Goal: Task Accomplishment & Management: Manage account settings

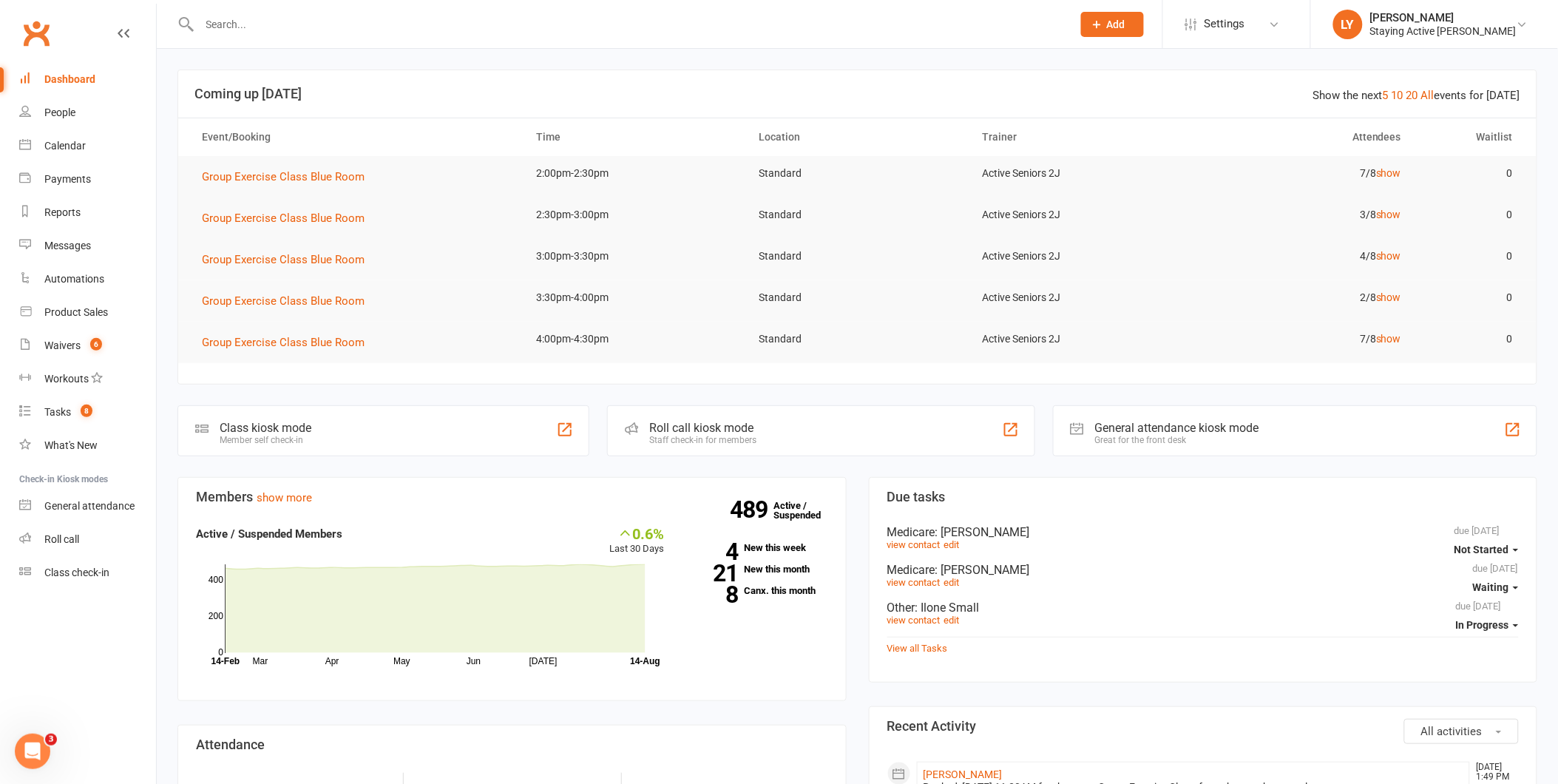
click at [335, 28] on input "text" at bounding box center [628, 24] width 867 height 21
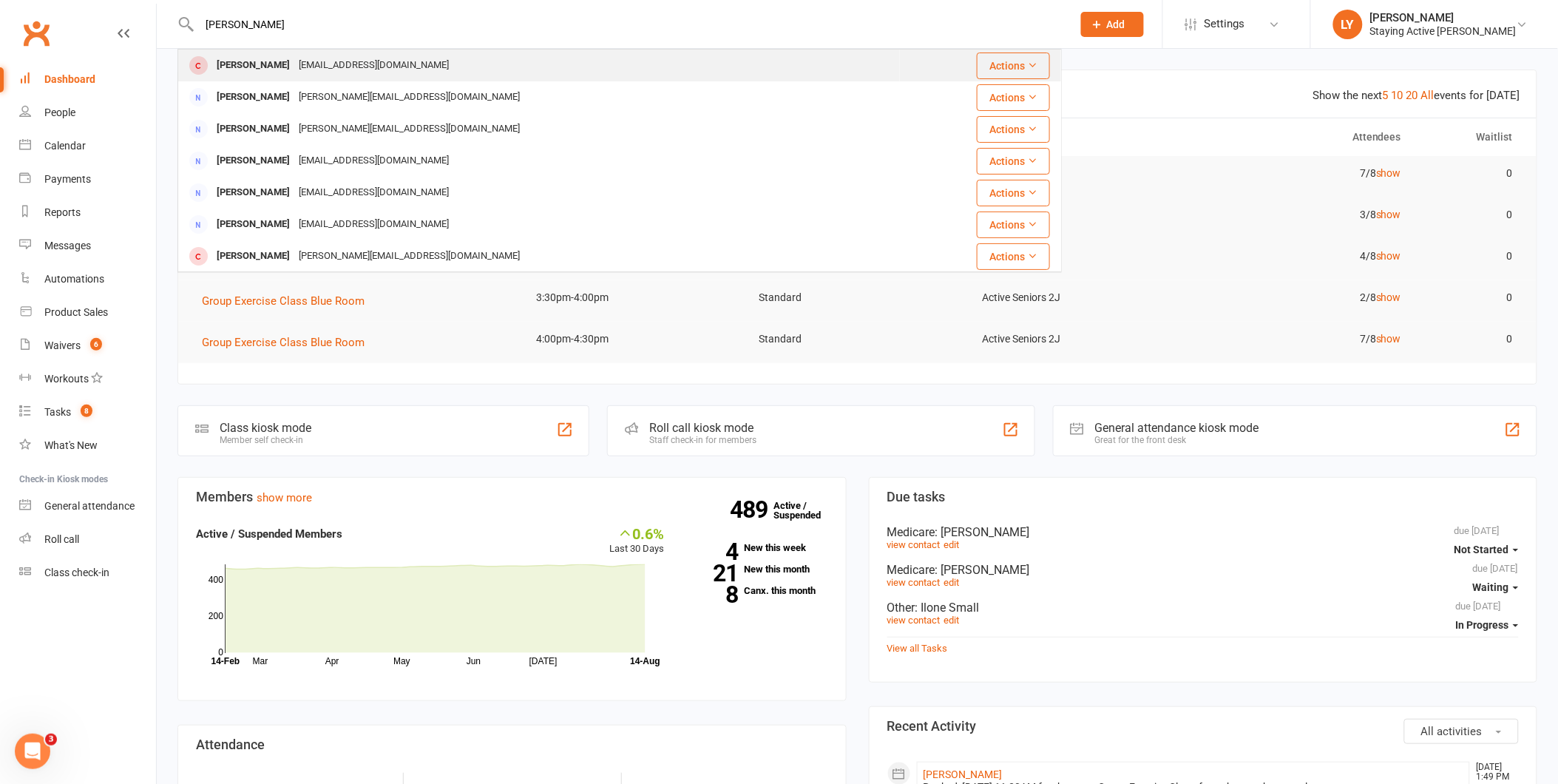
type input "[PERSON_NAME]"
click at [279, 57] on div "[PERSON_NAME]" at bounding box center [253, 65] width 82 height 22
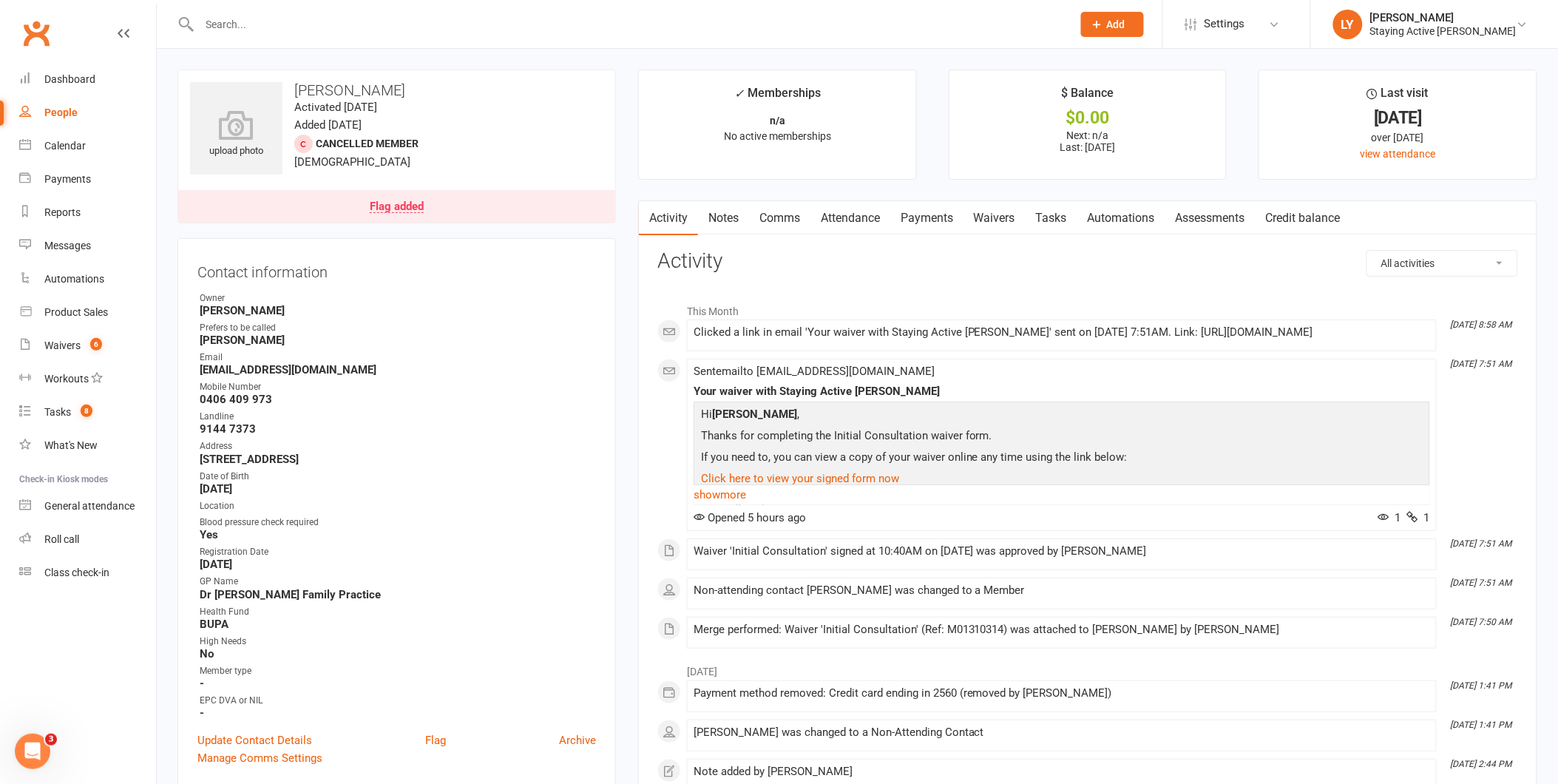
drag, startPoint x: 279, startPoint y: 57, endPoint x: 531, endPoint y: 141, distance: 265.6
click at [531, 141] on div "upload photo [PERSON_NAME] Activated [DATE] Added [DATE] Cancelled member [DEMO…" at bounding box center [396, 146] width 439 height 154
click at [1202, 222] on link "Assessments" at bounding box center [1211, 218] width 90 height 34
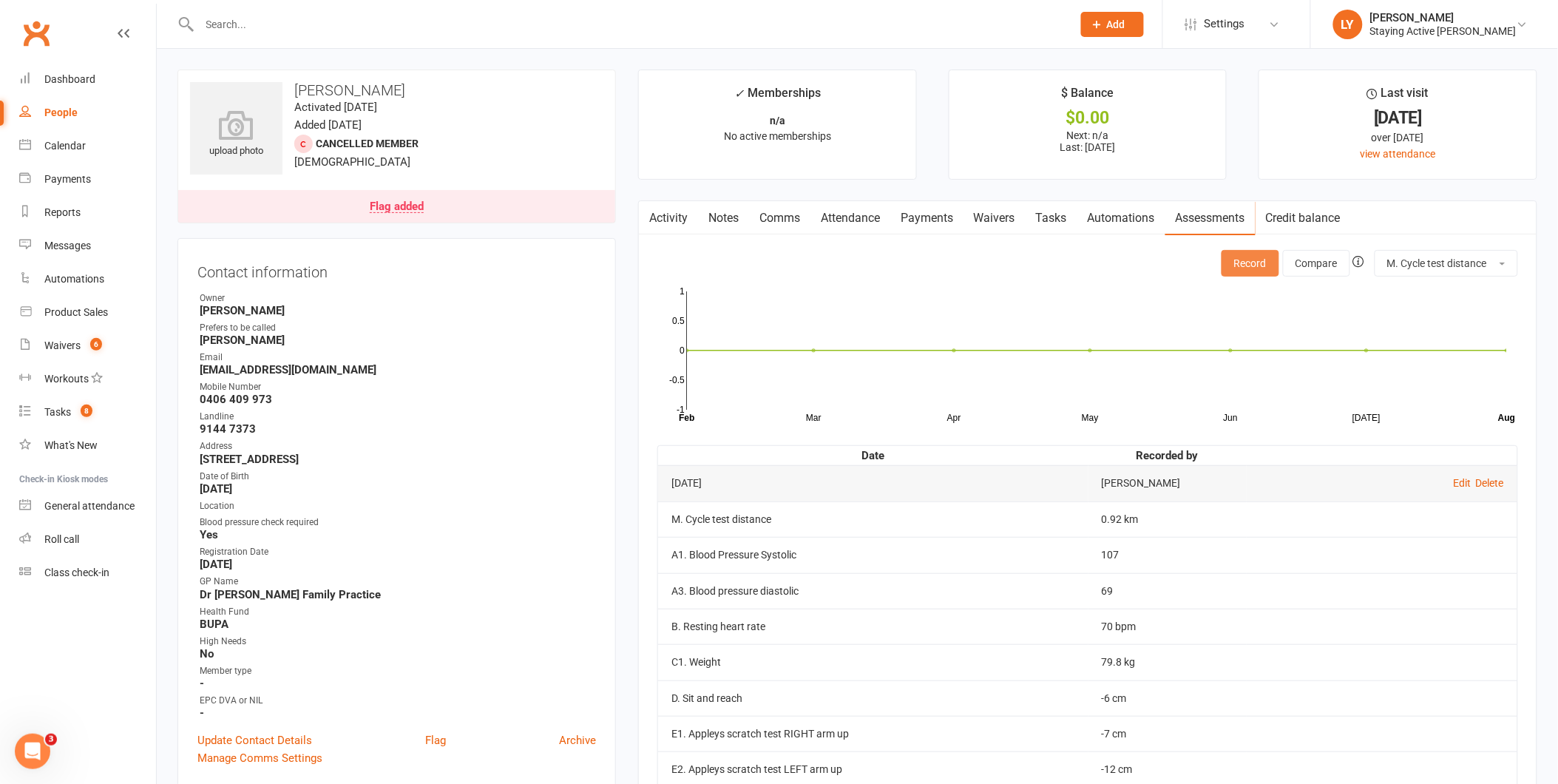
click at [1255, 268] on button "Record" at bounding box center [1250, 263] width 57 height 26
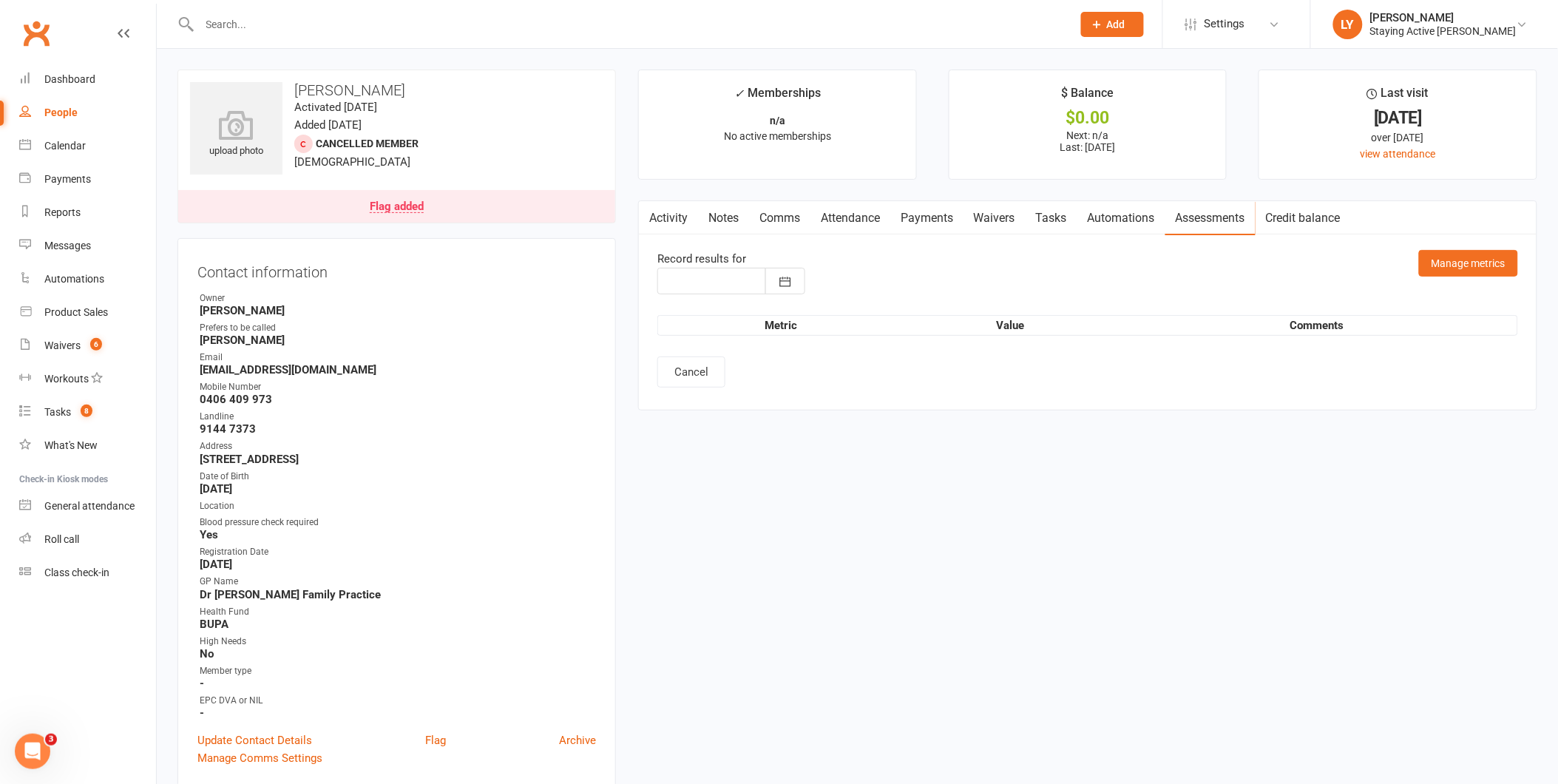
type input "[DATE]"
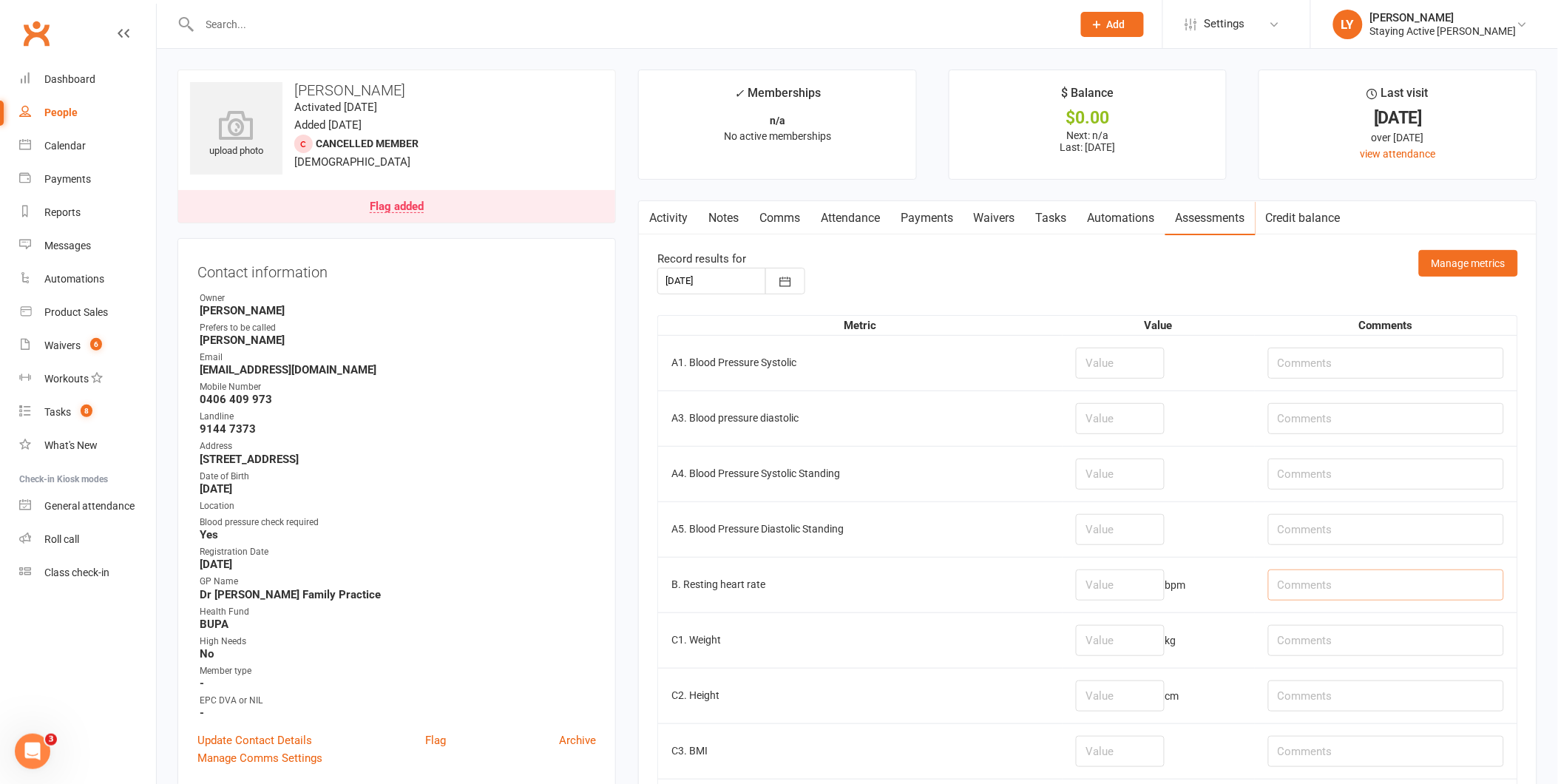
click at [1365, 579] on input "text" at bounding box center [1386, 584] width 236 height 31
type input "98%"
click at [1091, 584] on input "number" at bounding box center [1120, 584] width 88 height 31
type input "73"
click at [1082, 360] on input "number" at bounding box center [1120, 362] width 88 height 31
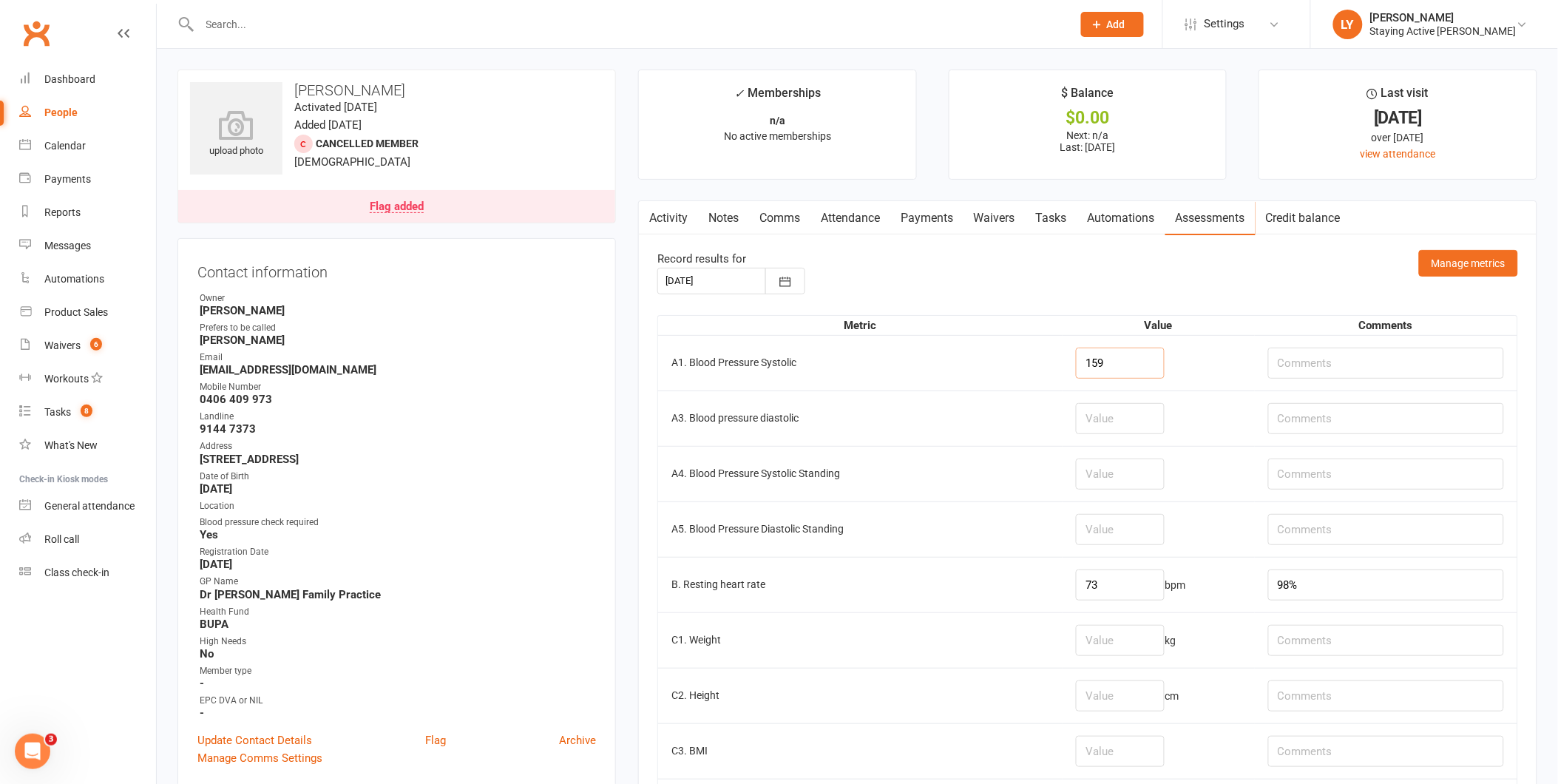
type input "159"
drag, startPoint x: 1105, startPoint y: 419, endPoint x: 1167, endPoint y: 416, distance: 62.1
click at [1167, 416] on td at bounding box center [1159, 418] width 192 height 55
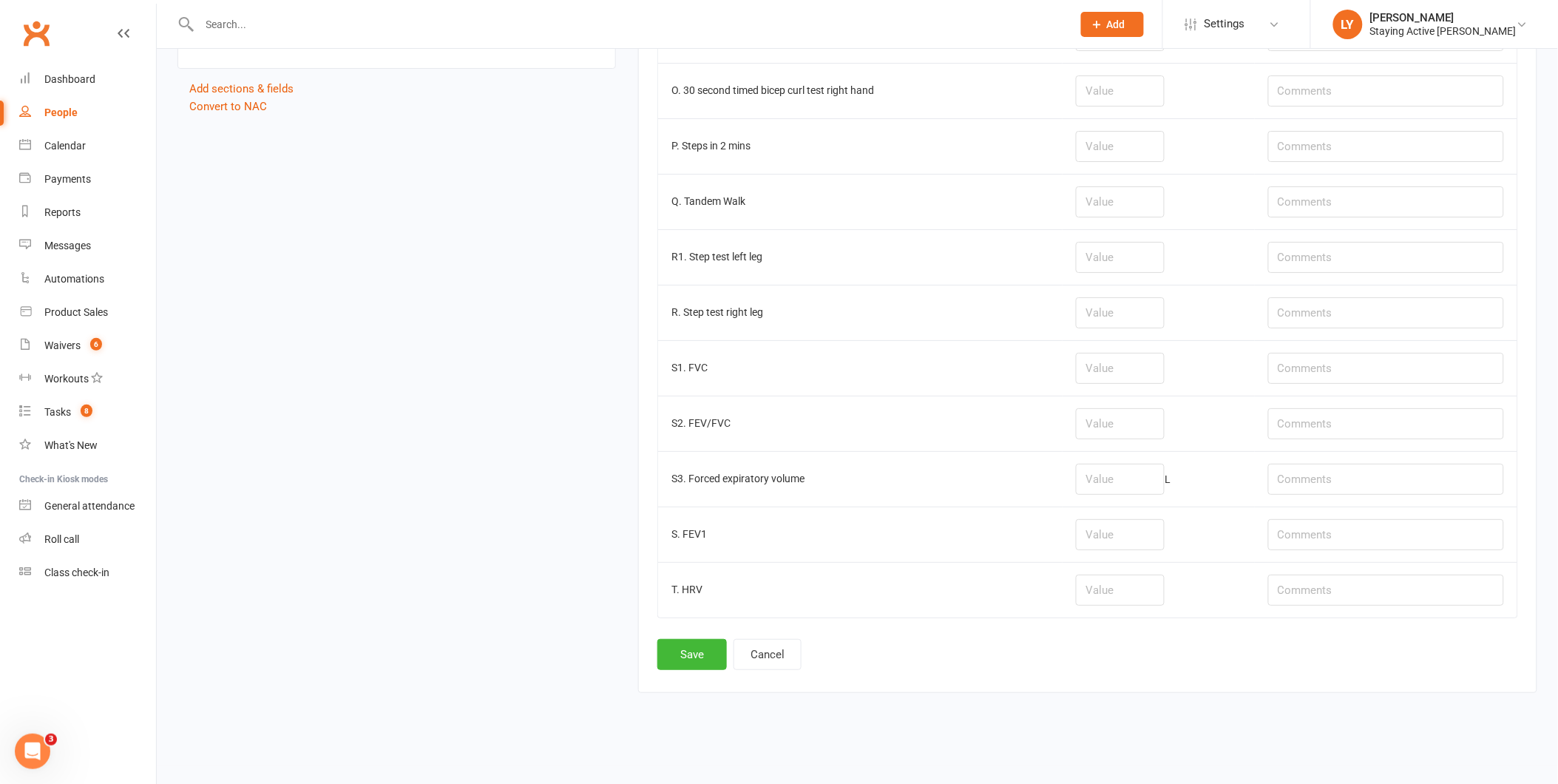
scroll to position [1891, 0]
type input "96"
click at [702, 645] on button "Save" at bounding box center [692, 651] width 69 height 31
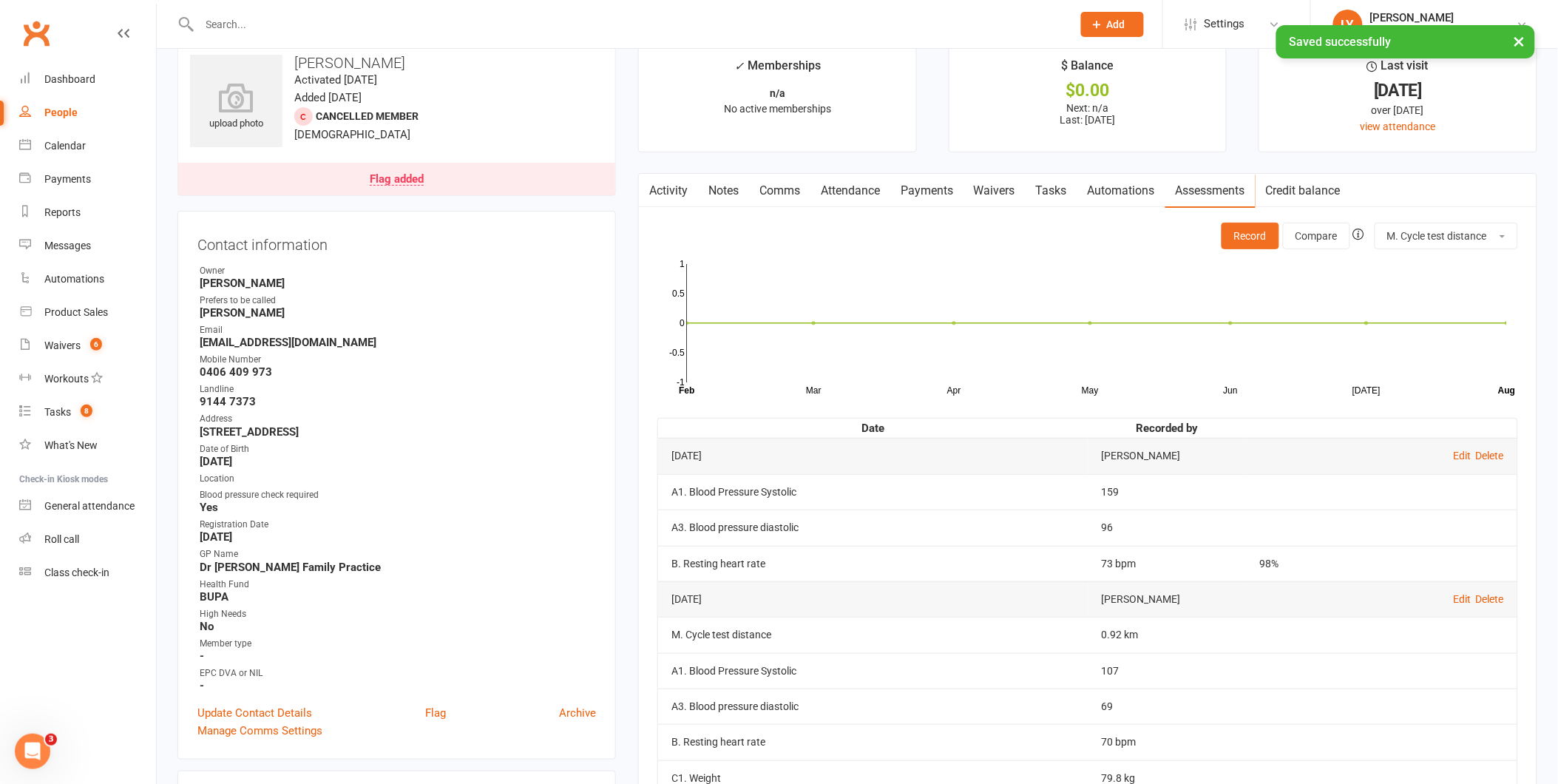
scroll to position [0, 0]
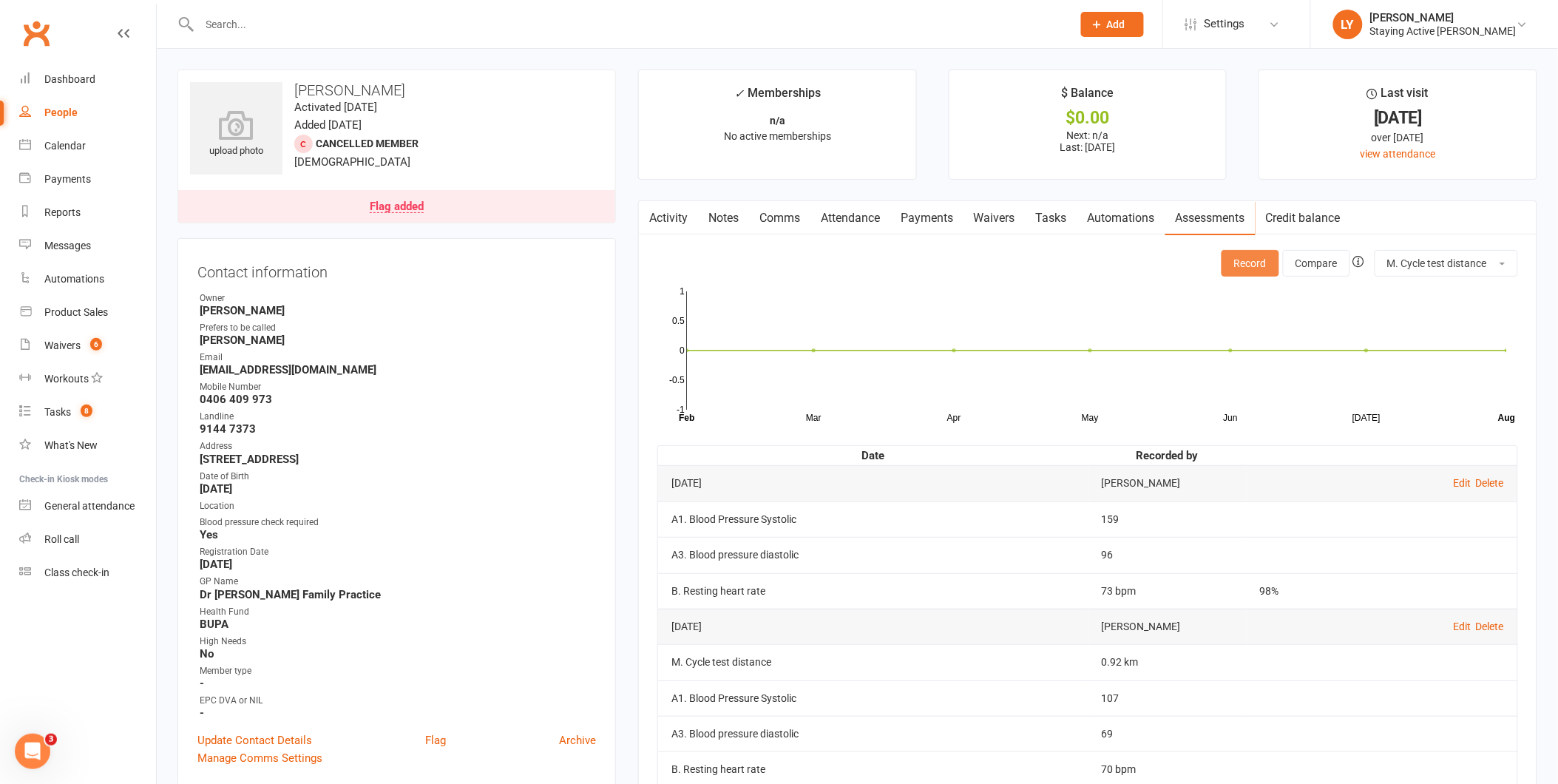
click at [1242, 269] on button "Record" at bounding box center [1250, 263] width 57 height 26
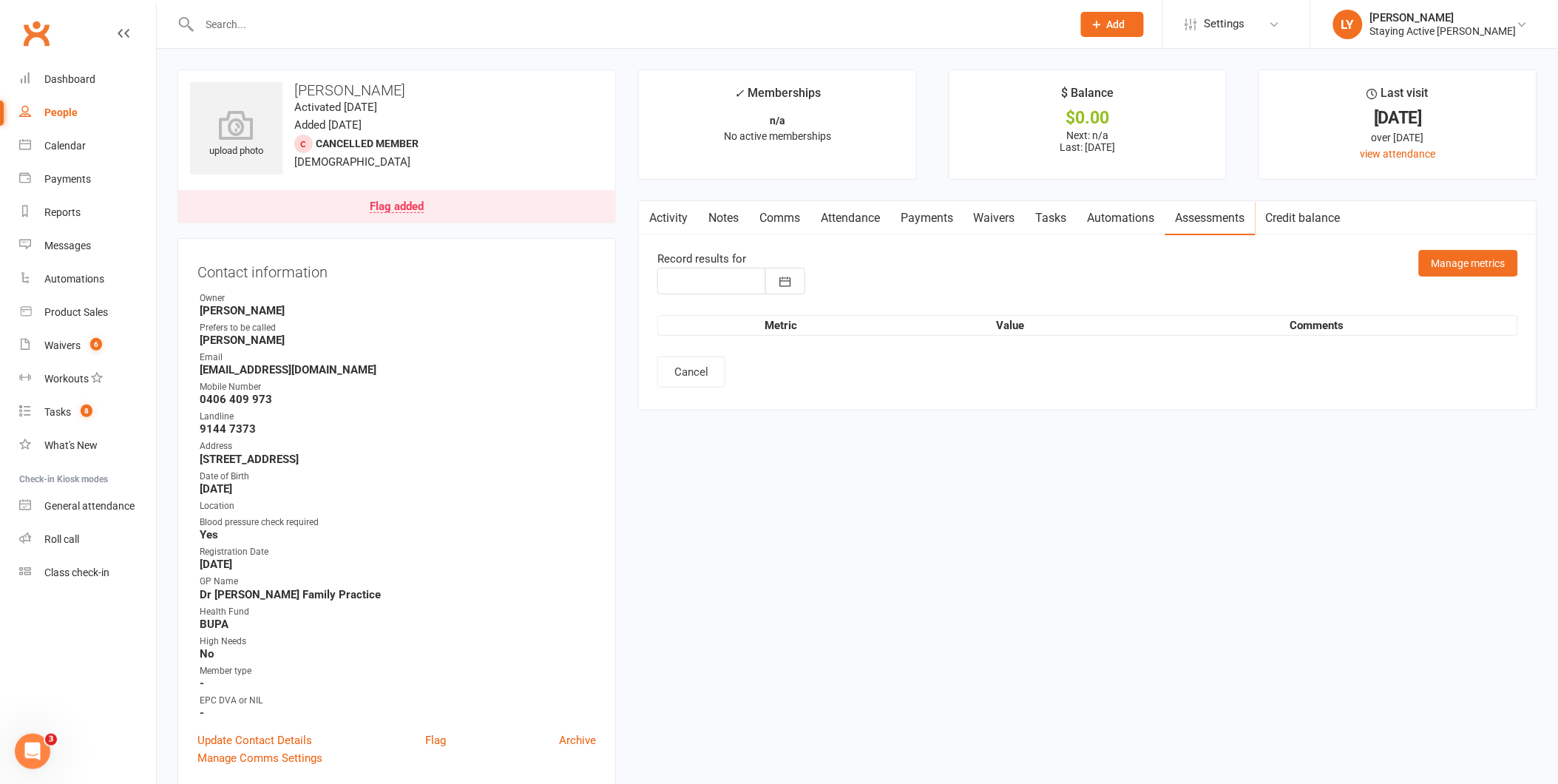
type input "[DATE]"
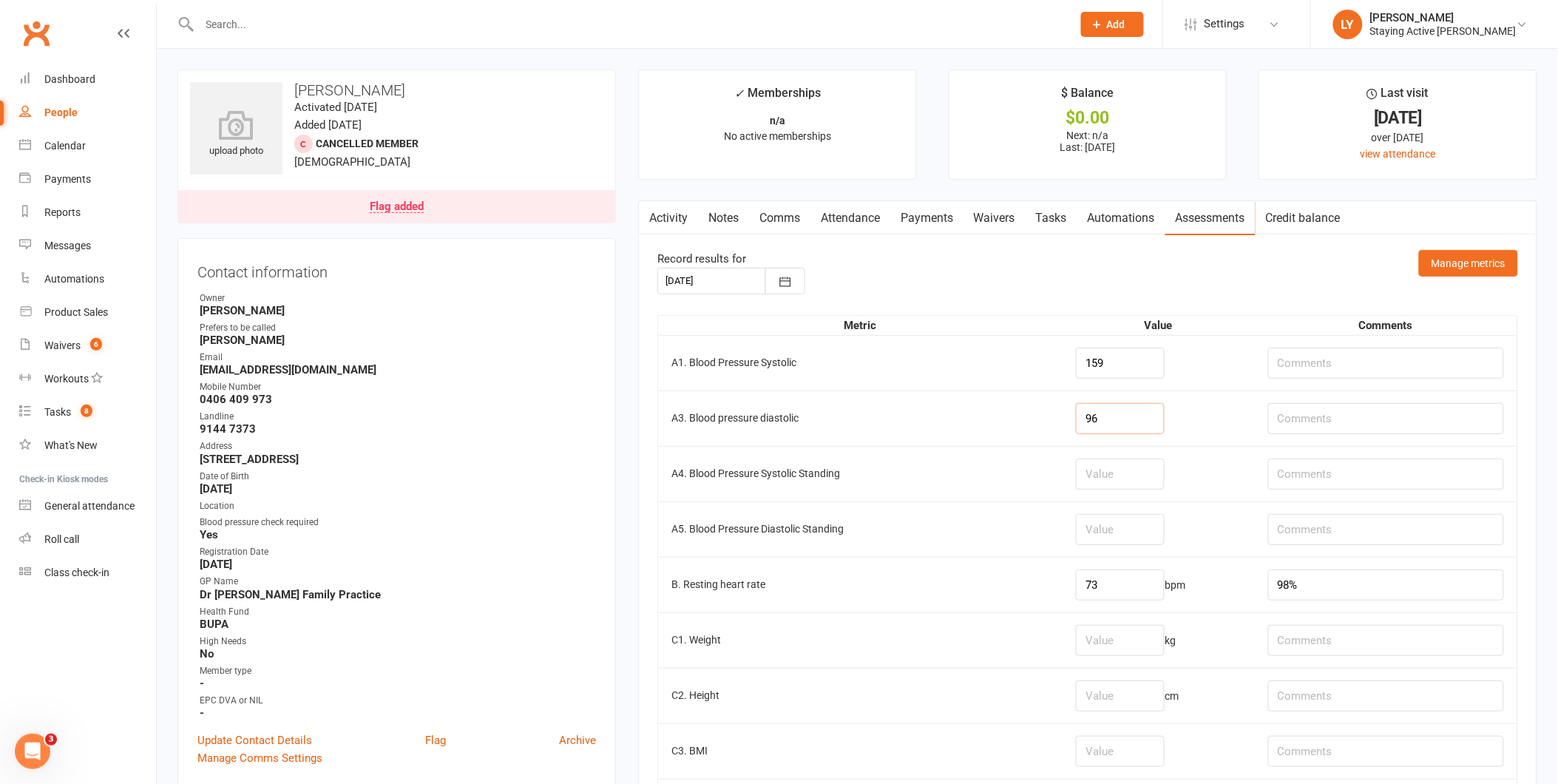
click at [1088, 423] on input "96" at bounding box center [1120, 418] width 88 height 31
click at [1097, 482] on input "number" at bounding box center [1120, 473] width 88 height 31
click at [1080, 524] on input "number" at bounding box center [1120, 529] width 88 height 31
click at [1100, 488] on input "number" at bounding box center [1120, 473] width 88 height 31
click at [1347, 424] on input "text" at bounding box center [1386, 418] width 236 height 31
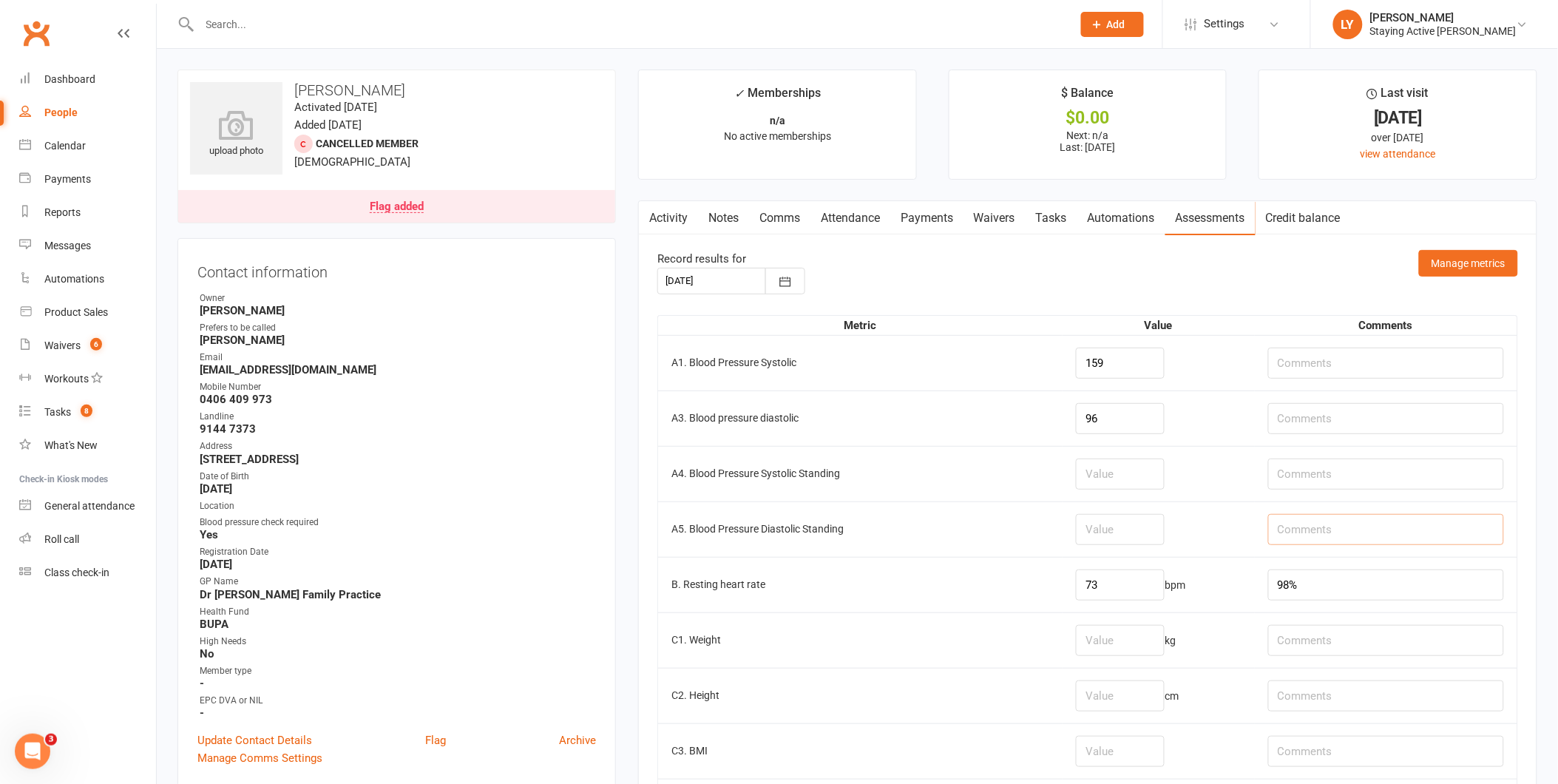
click at [1314, 515] on input "text" at bounding box center [1386, 529] width 236 height 31
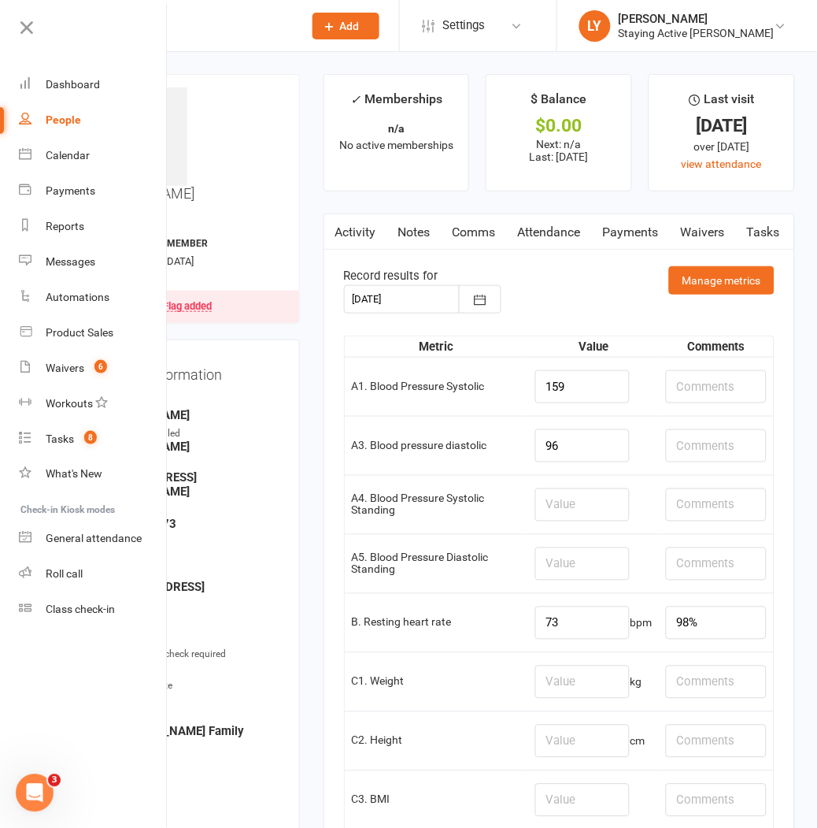
click at [27, 22] on icon at bounding box center [27, 28] width 22 height 22
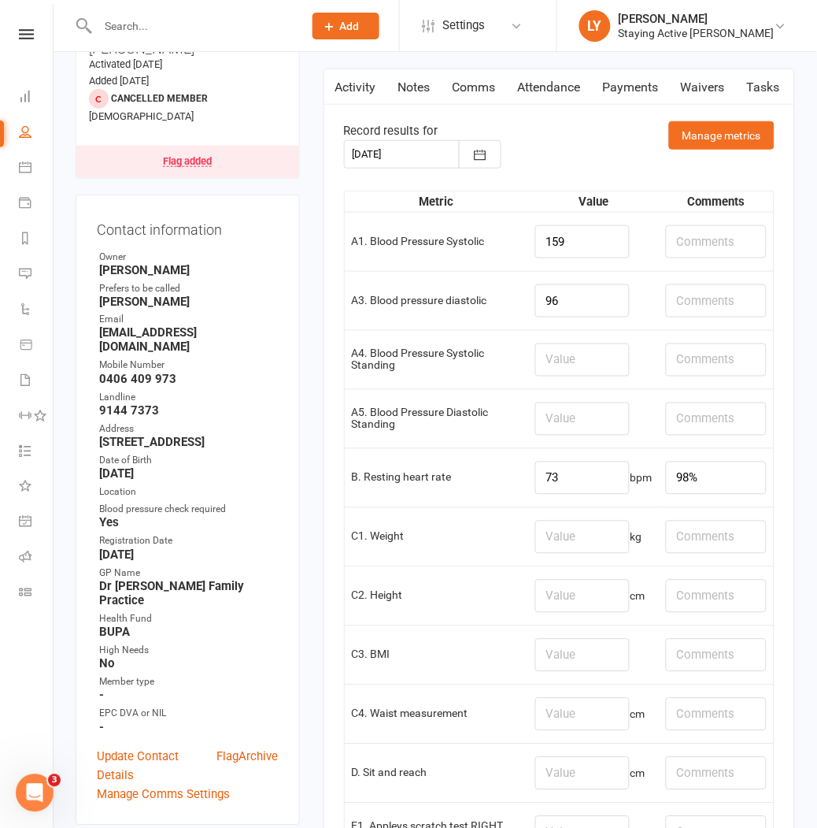
scroll to position [175, 0]
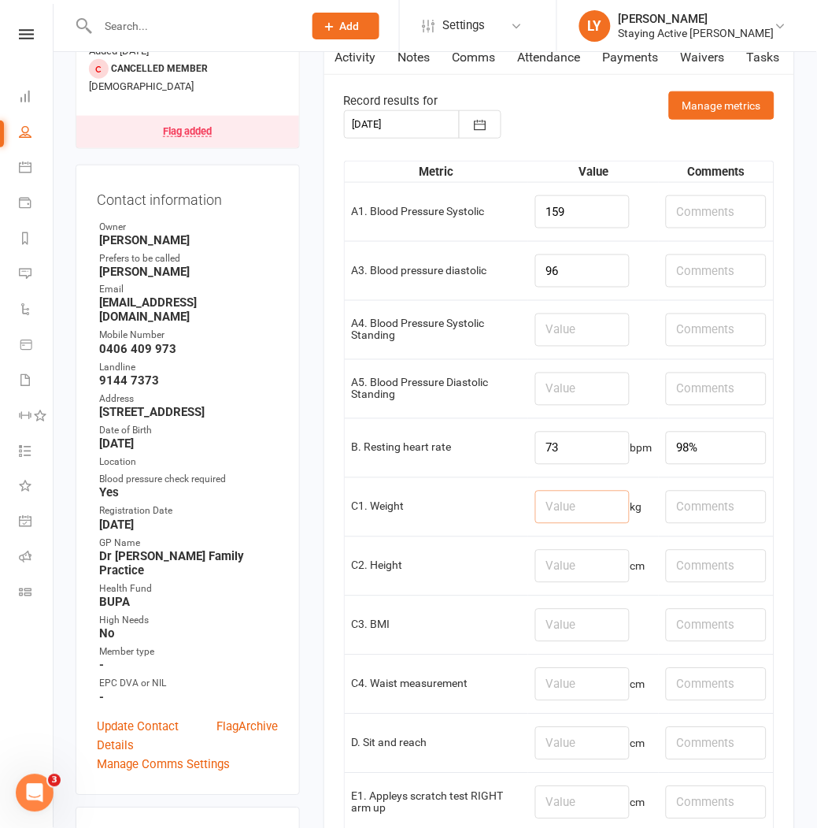
click at [570, 517] on input "number" at bounding box center [582, 507] width 94 height 33
type input "81.5"
click at [576, 565] on input "number" at bounding box center [582, 566] width 94 height 33
type input "162"
click at [551, 626] on input "number" at bounding box center [582, 625] width 94 height 33
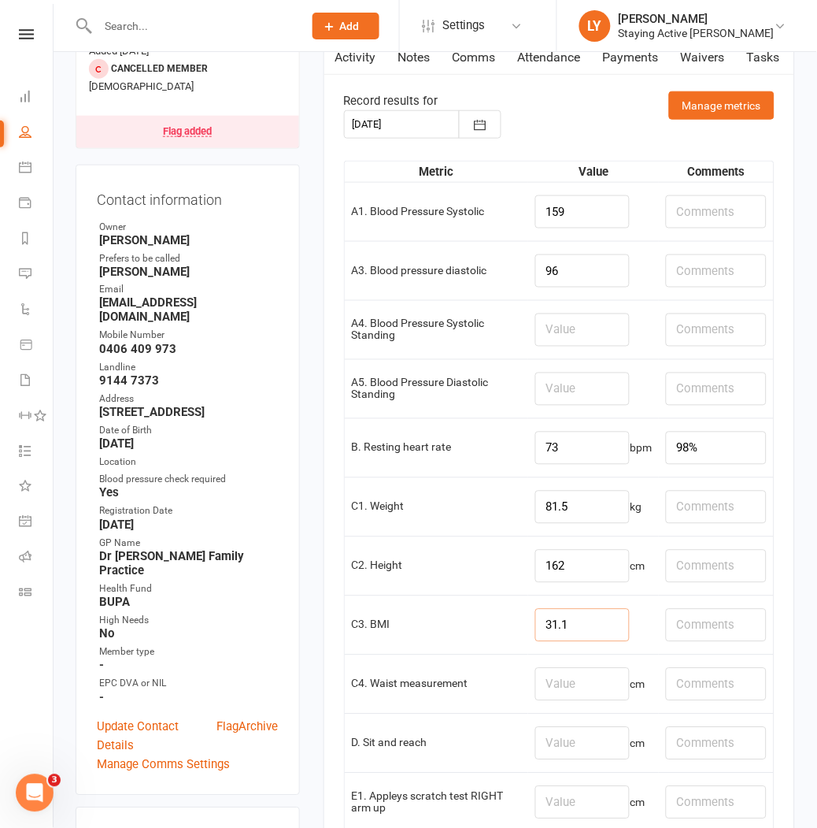
type input "31.1"
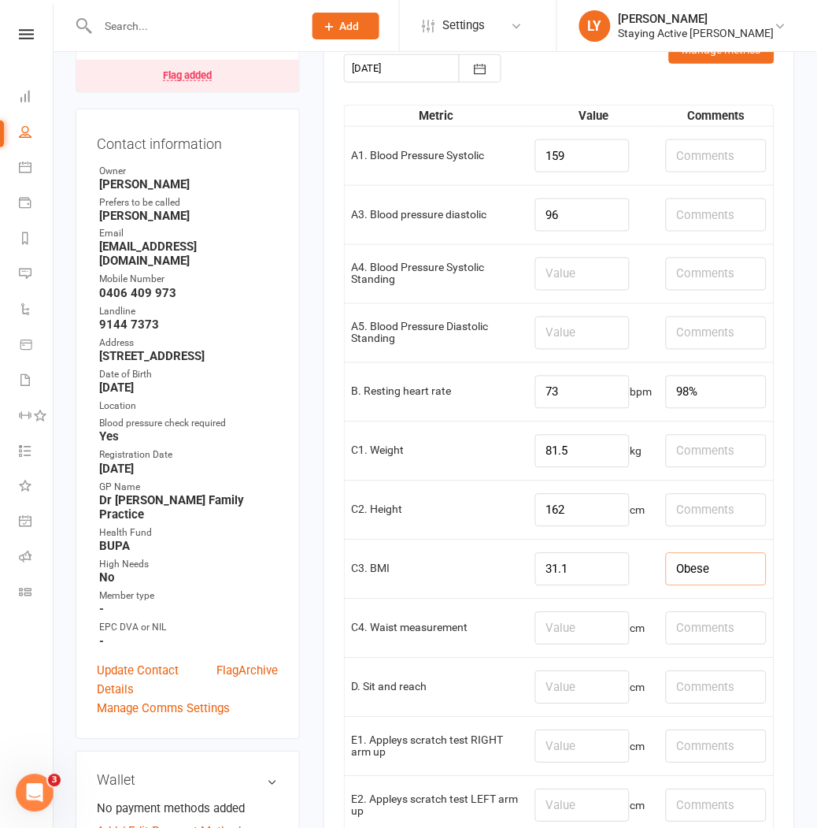
scroll to position [262, 0]
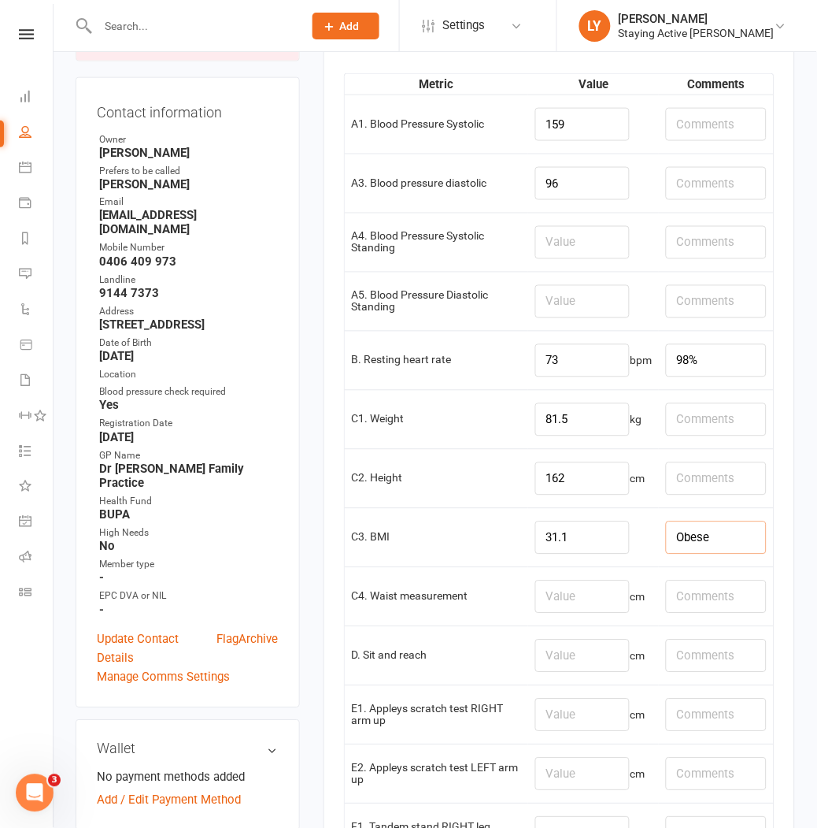
type input "Obese"
click at [570, 596] on input "number" at bounding box center [582, 596] width 94 height 33
type input "102"
click at [698, 548] on input "Obese" at bounding box center [716, 537] width 101 height 33
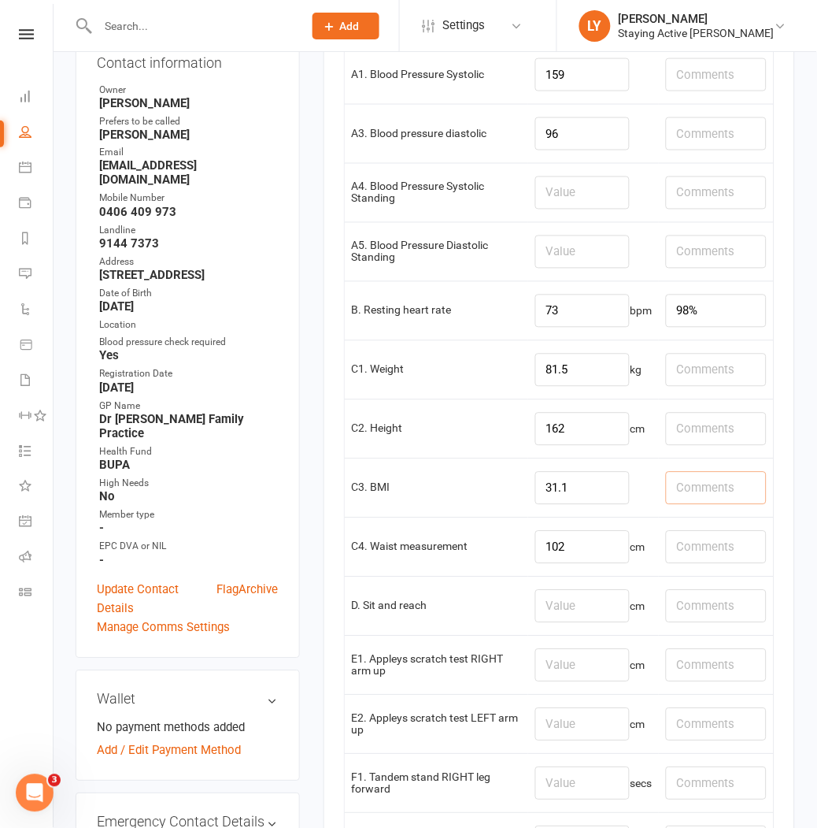
scroll to position [437, 0]
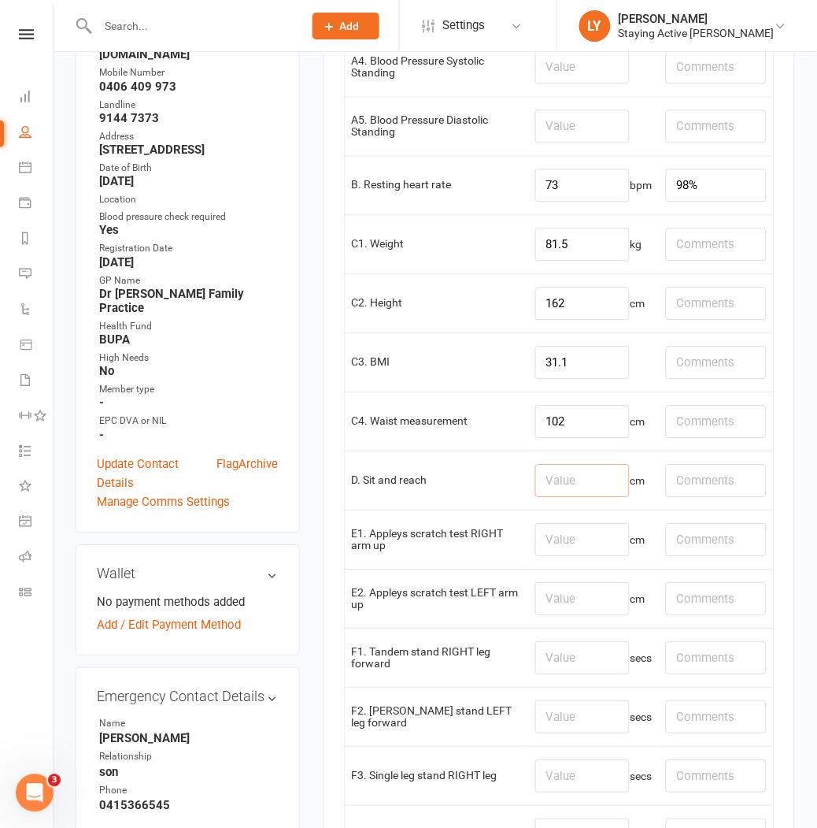
click at [567, 484] on input "number" at bounding box center [582, 481] width 94 height 33
type input "18"
type input "1"
type input "-19"
click at [679, 483] on input "L: -25, L: -17cm" at bounding box center [716, 481] width 101 height 33
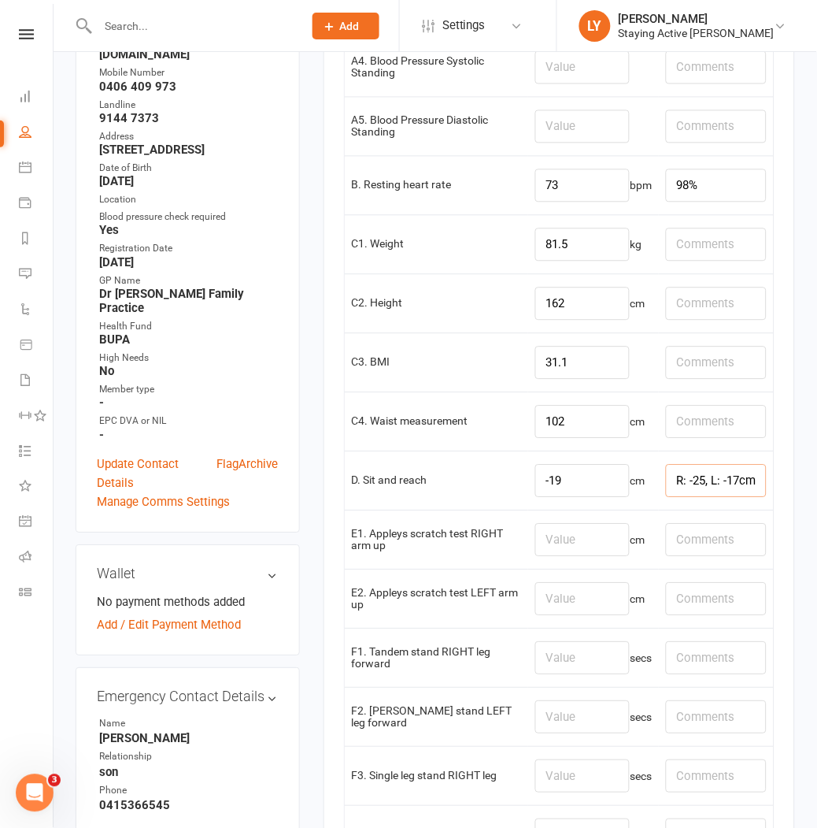
drag, startPoint x: 702, startPoint y: 481, endPoint x: 658, endPoint y: 481, distance: 44.1
click at [659, 481] on td "R: -25, L: -17cm" at bounding box center [716, 480] width 115 height 59
paste input "R: -25"
click at [721, 486] on input ", L: -17cmR: -25" at bounding box center [716, 481] width 101 height 33
click at [680, 481] on input ", L: -17cm, R: -25" at bounding box center [716, 481] width 101 height 33
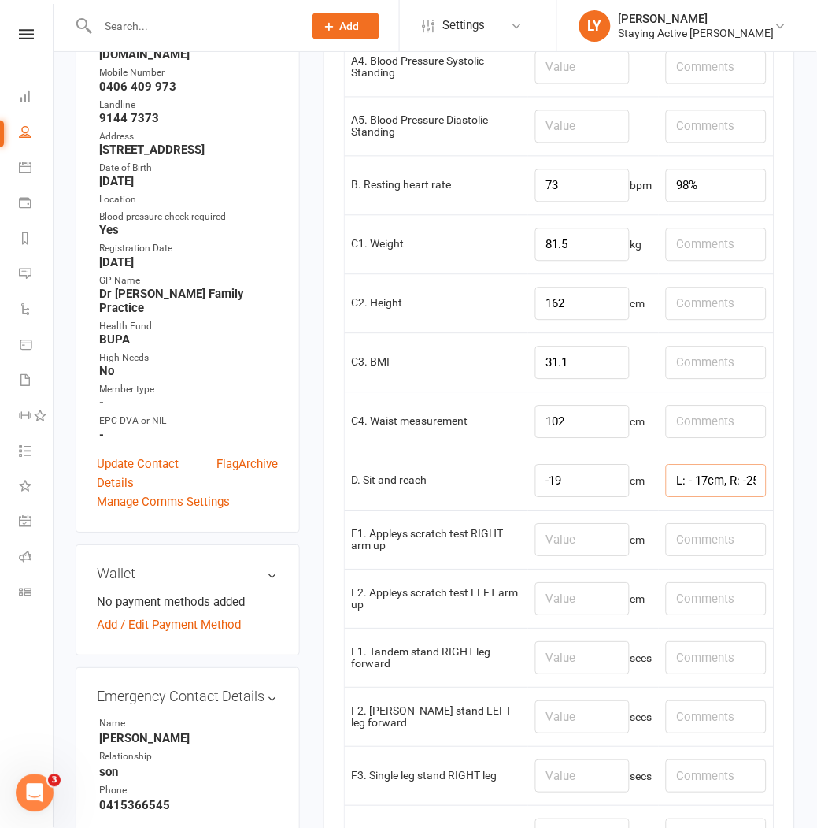
click at [695, 481] on input "L: - 17cm, R: -25" at bounding box center [716, 481] width 101 height 33
click at [736, 476] on input "L: -17cm, R: -25" at bounding box center [716, 481] width 101 height 33
type input "L: -17cm, R: -25"
click at [585, 486] on input "-19" at bounding box center [582, 481] width 94 height 33
type input "-1"
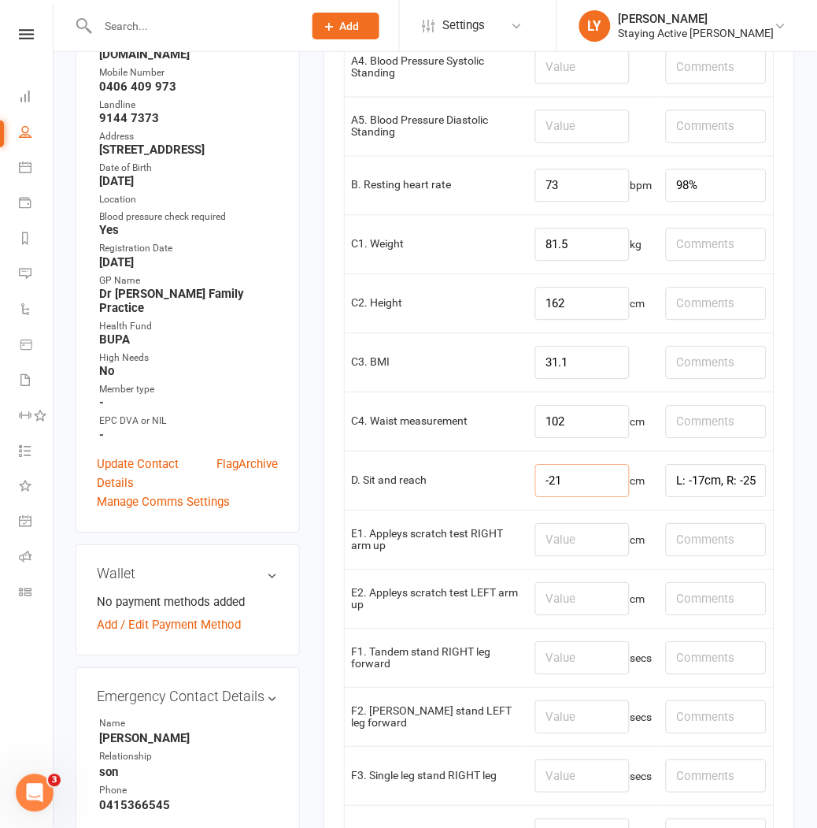
type input "-21"
click at [572, 546] on input "number" at bounding box center [582, 540] width 94 height 33
type input "-19"
click at [563, 595] on input "number" at bounding box center [582, 599] width 94 height 33
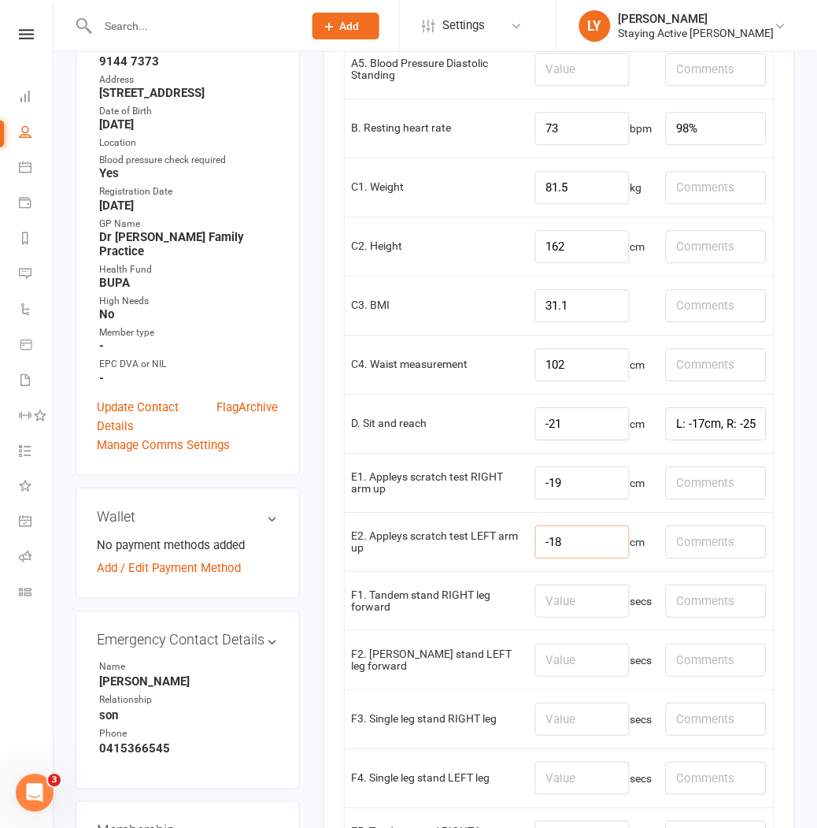
scroll to position [524, 0]
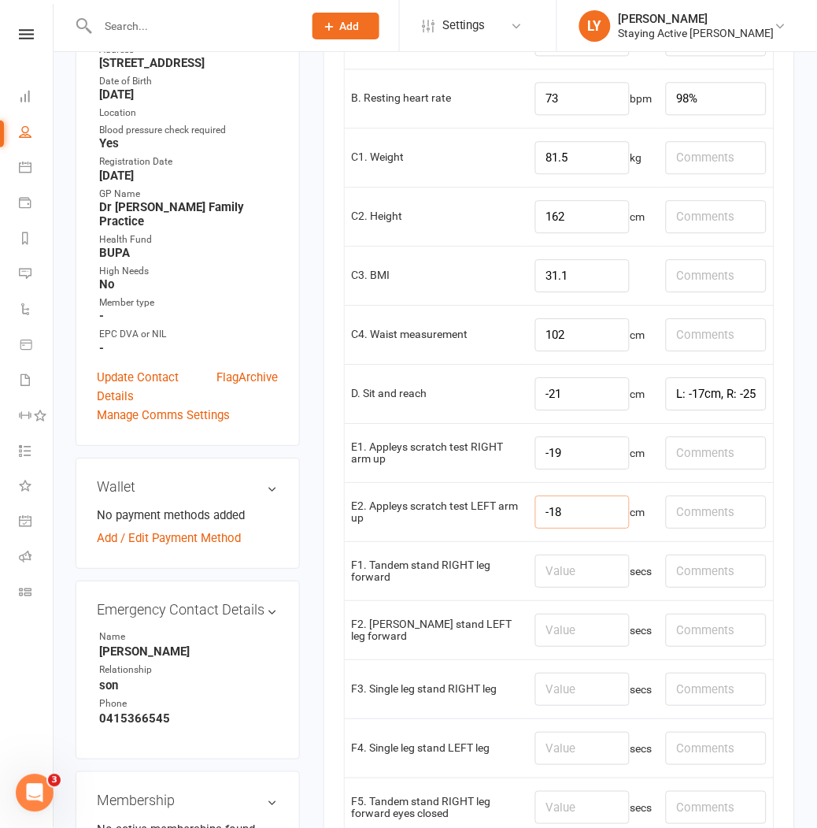
type input "-18"
click at [551, 575] on input "number" at bounding box center [582, 570] width 94 height 33
type input "3.57"
click at [610, 636] on input "number" at bounding box center [582, 629] width 94 height 33
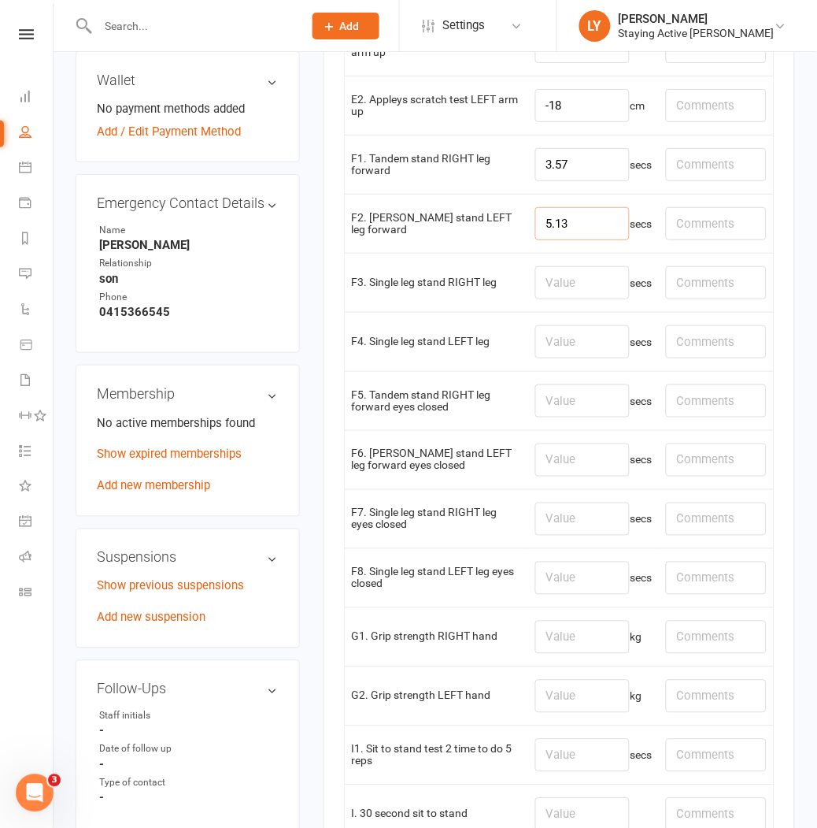
scroll to position [962, 0]
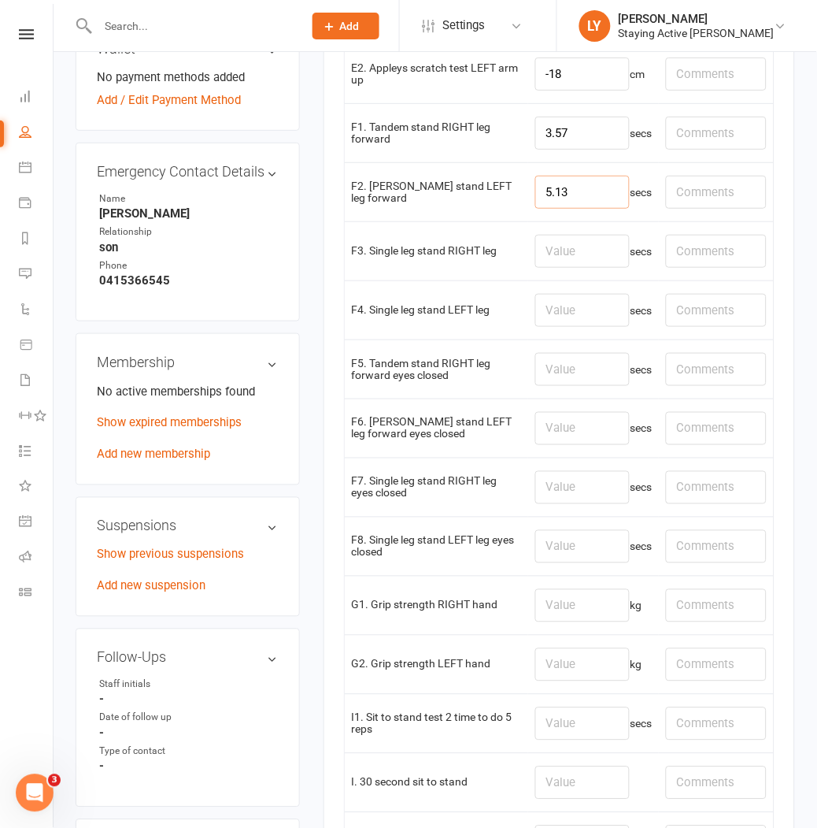
type input "5.13"
click at [591, 615] on input "number" at bounding box center [582, 605] width 94 height 33
type input "12.8"
click at [579, 665] on input "number" at bounding box center [582, 664] width 94 height 33
type input "13.6"
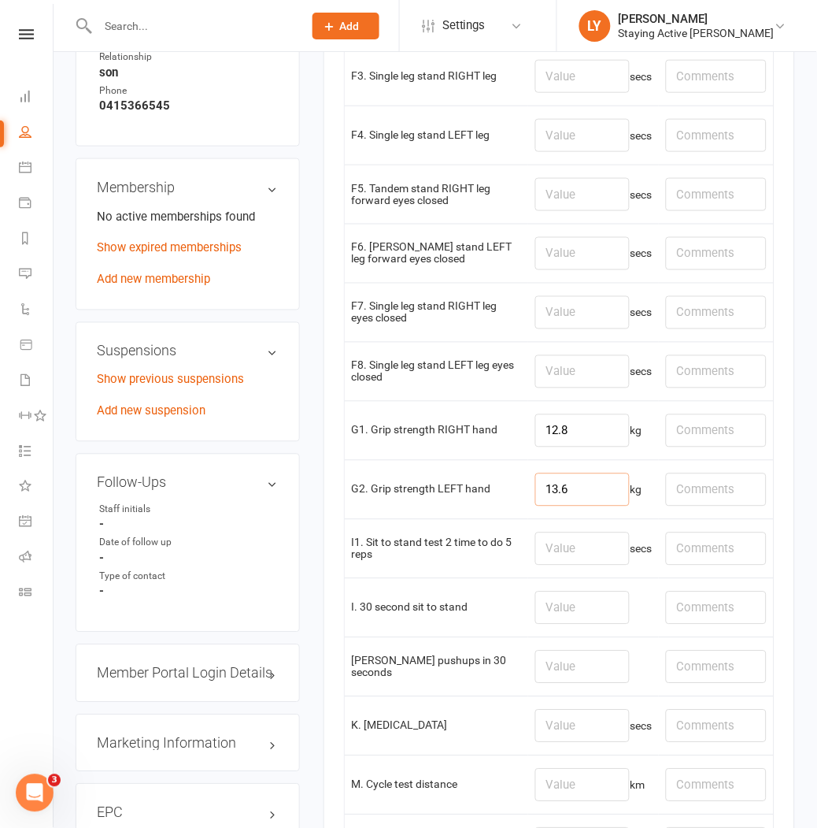
scroll to position [1225, 0]
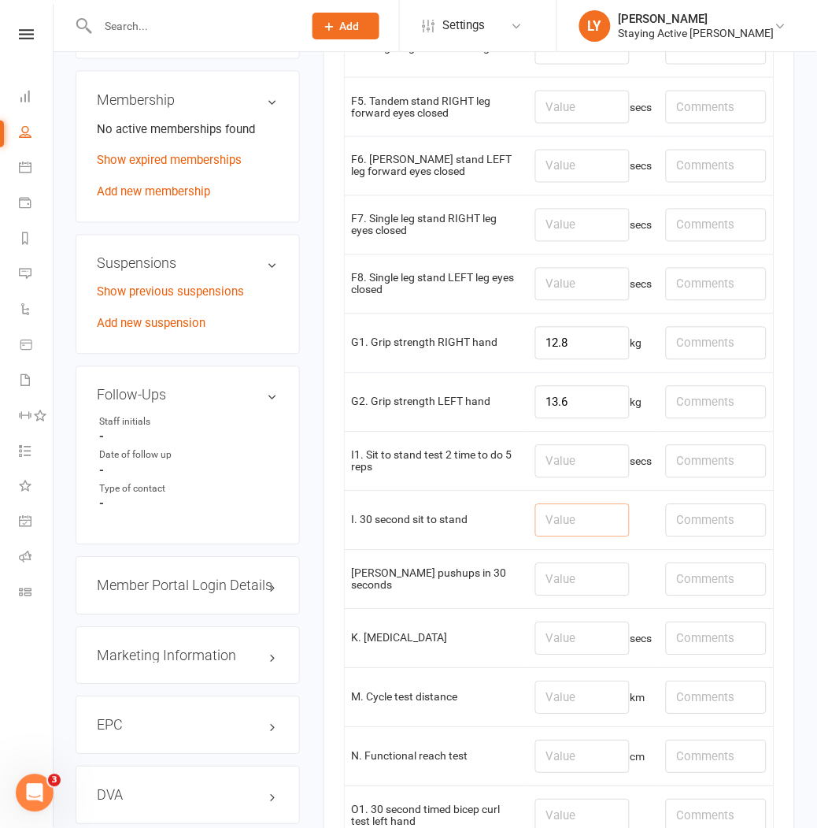
click at [564, 532] on input "number" at bounding box center [582, 520] width 94 height 33
type input "8"
click at [725, 536] on input "text" at bounding box center [716, 520] width 101 height 33
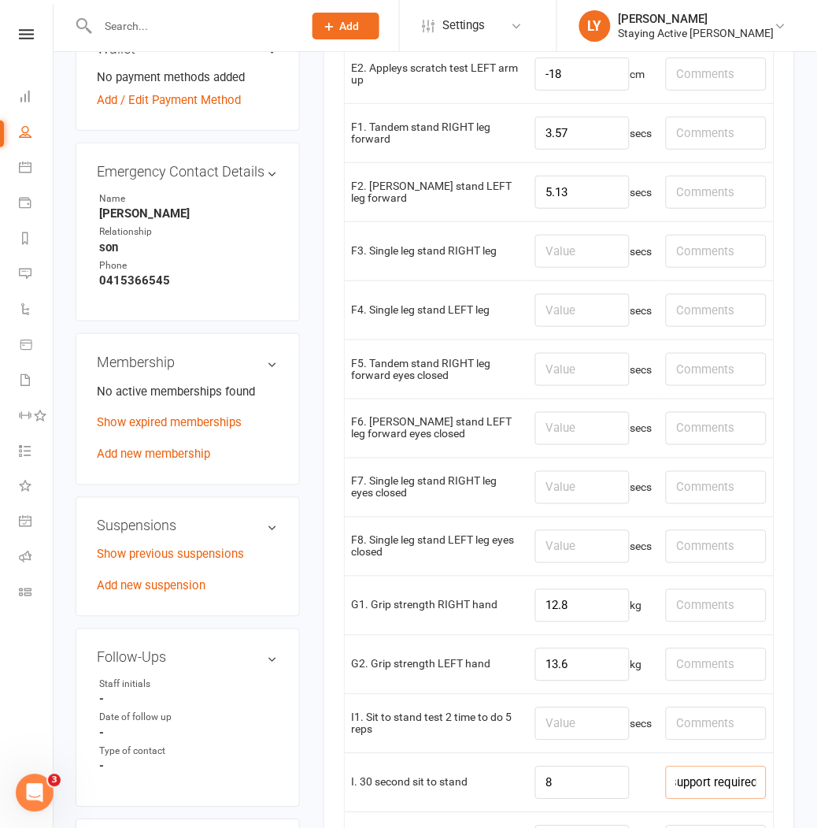
scroll to position [875, 0]
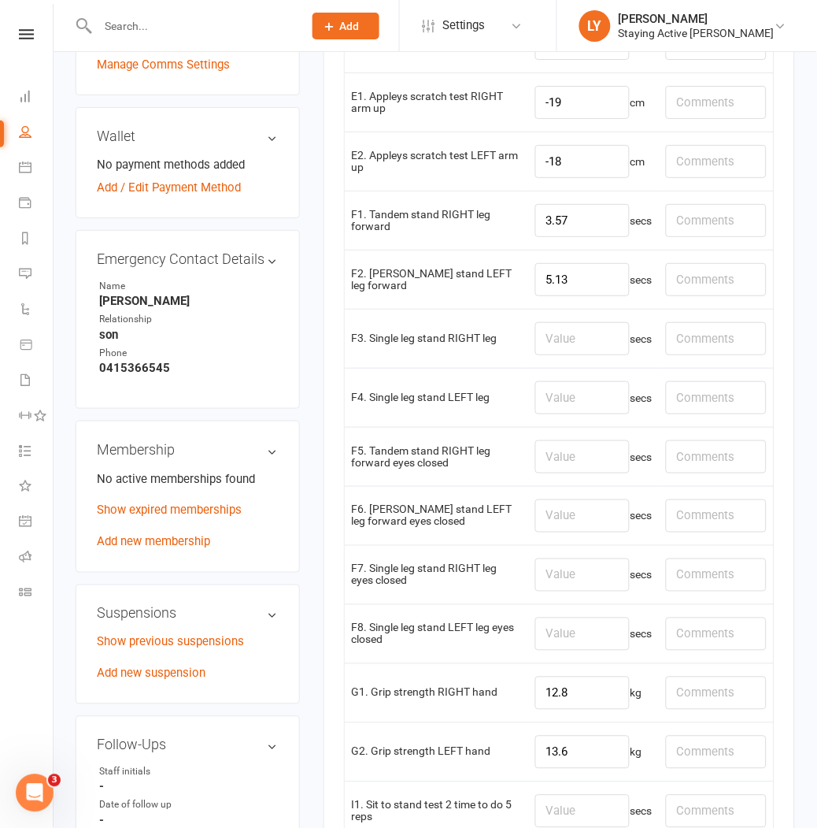
type input "Hand support required."
click at [706, 225] on input "text" at bounding box center [716, 220] width 101 height 33
type input "Shoes off."
click at [710, 284] on input "text" at bounding box center [716, 279] width 101 height 33
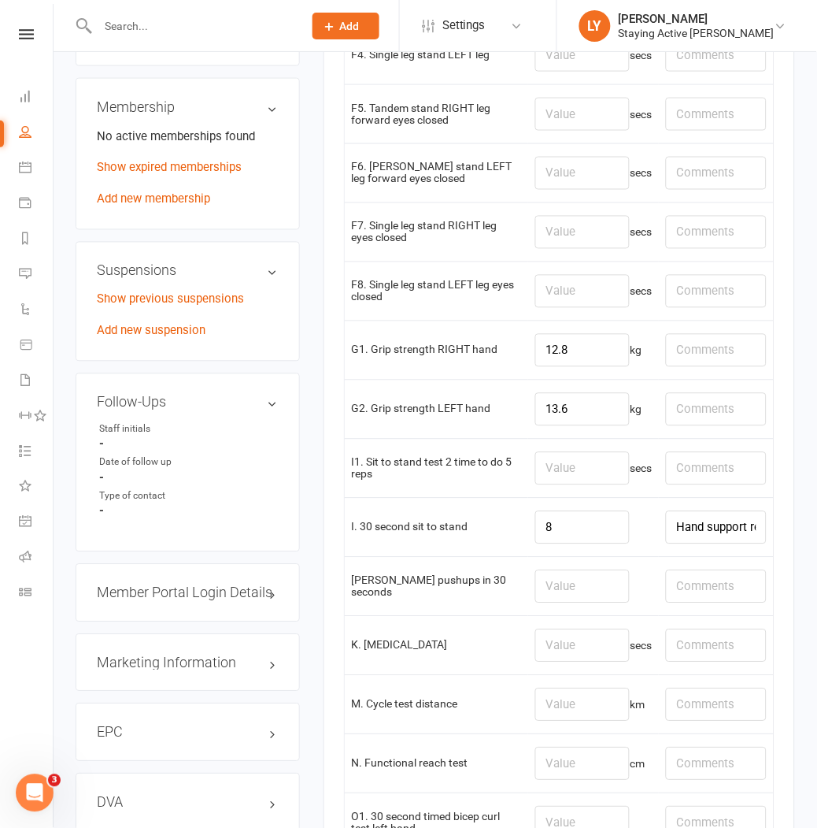
scroll to position [1312, 0]
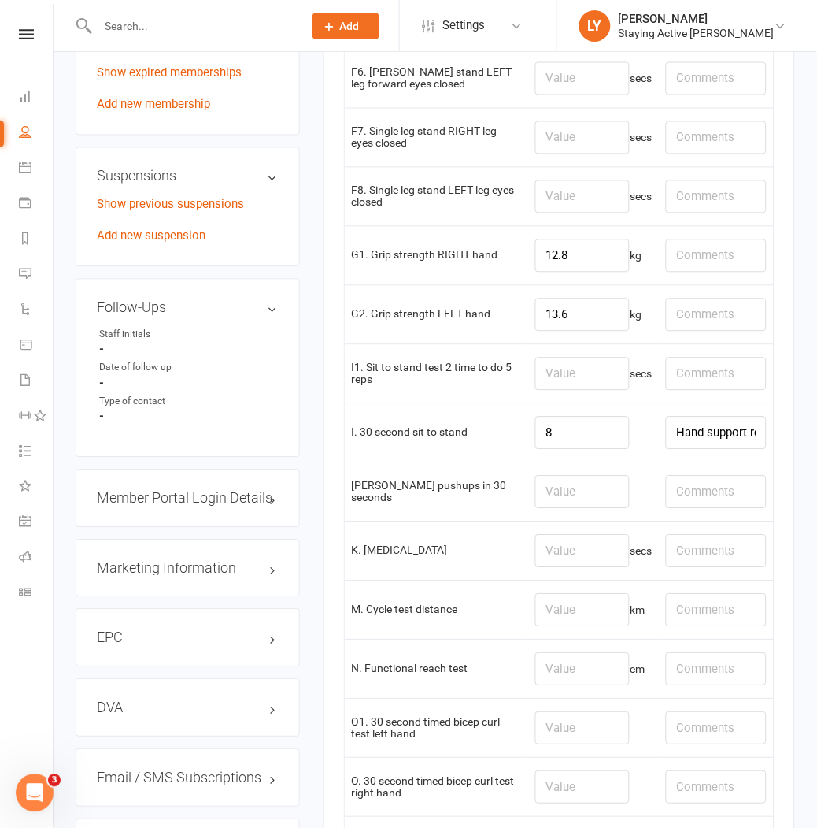
type input "Shoes off."
click at [576, 496] on input "number" at bounding box center [582, 492] width 94 height 33
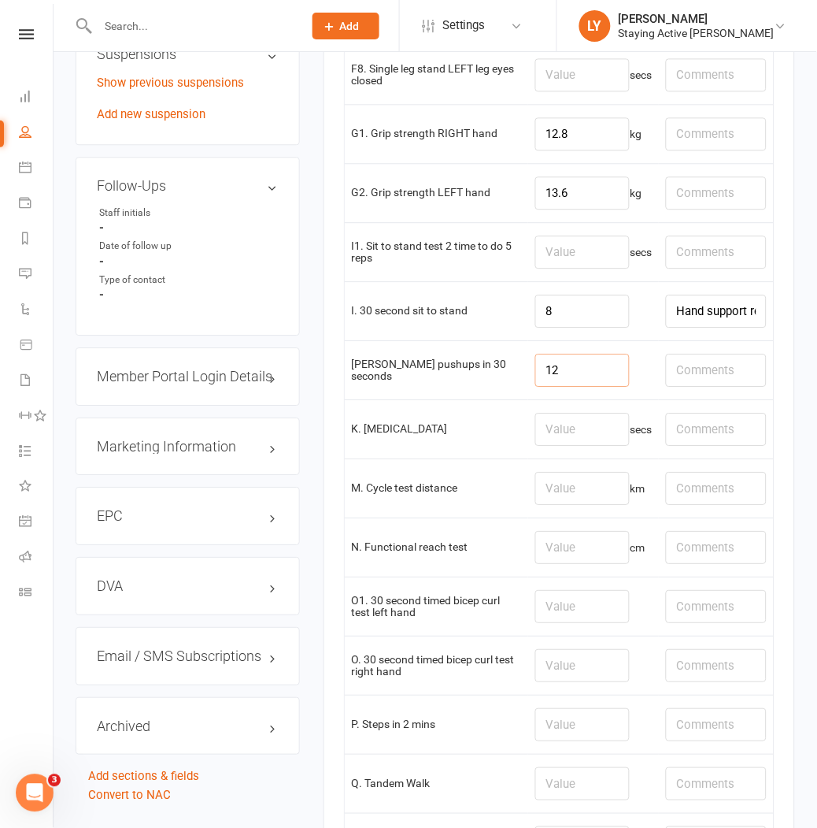
scroll to position [1487, 0]
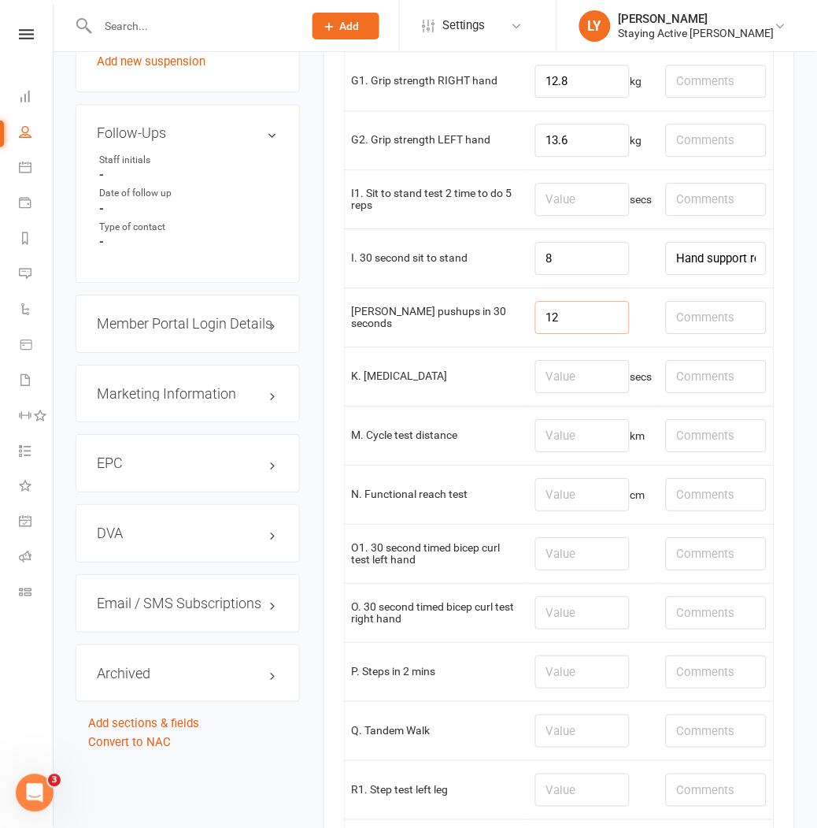
type input "12"
click at [560, 446] on input "number" at bounding box center [582, 435] width 94 height 33
type input "0.72"
click at [701, 442] on input "text" at bounding box center [716, 435] width 101 height 33
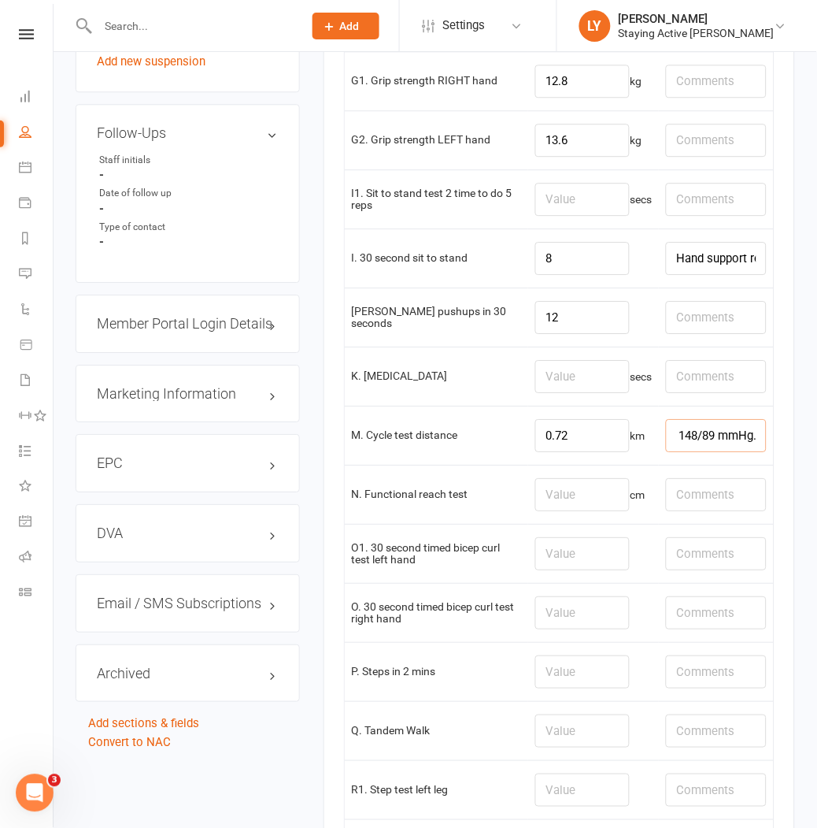
type input "Post-Ex - HR: 95bpm, BP: 151/91 mmHg. Recovery - HR: 79 bpm, BP: 148/89 mmHg."
click at [505, 494] on td "N. Functional reach test" at bounding box center [437, 494] width 184 height 59
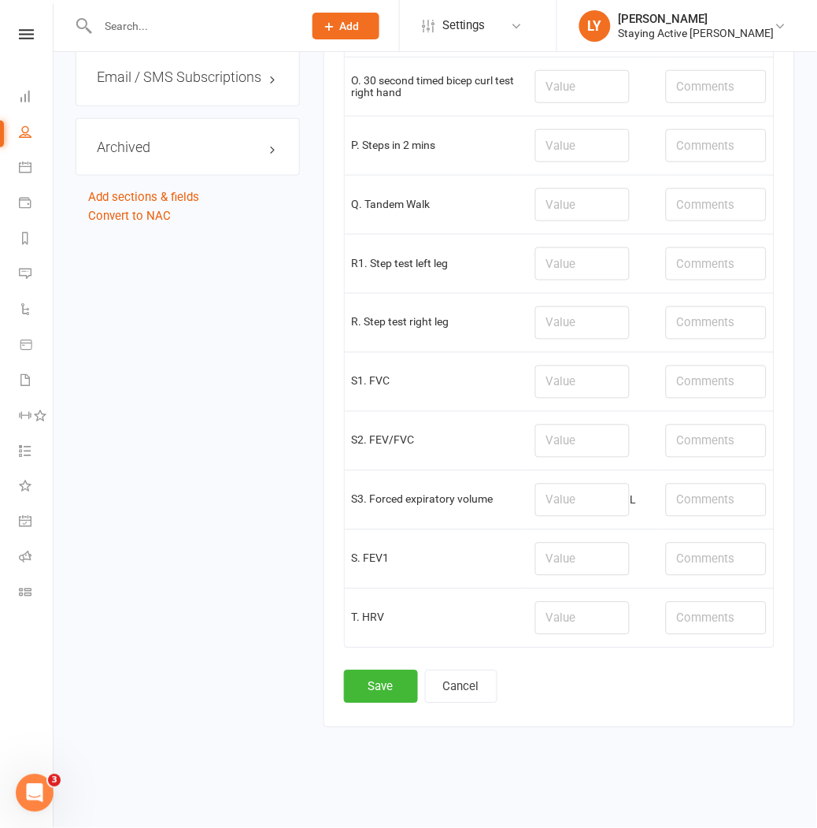
scroll to position [2021, 0]
click at [363, 691] on button "Save" at bounding box center [381, 686] width 74 height 33
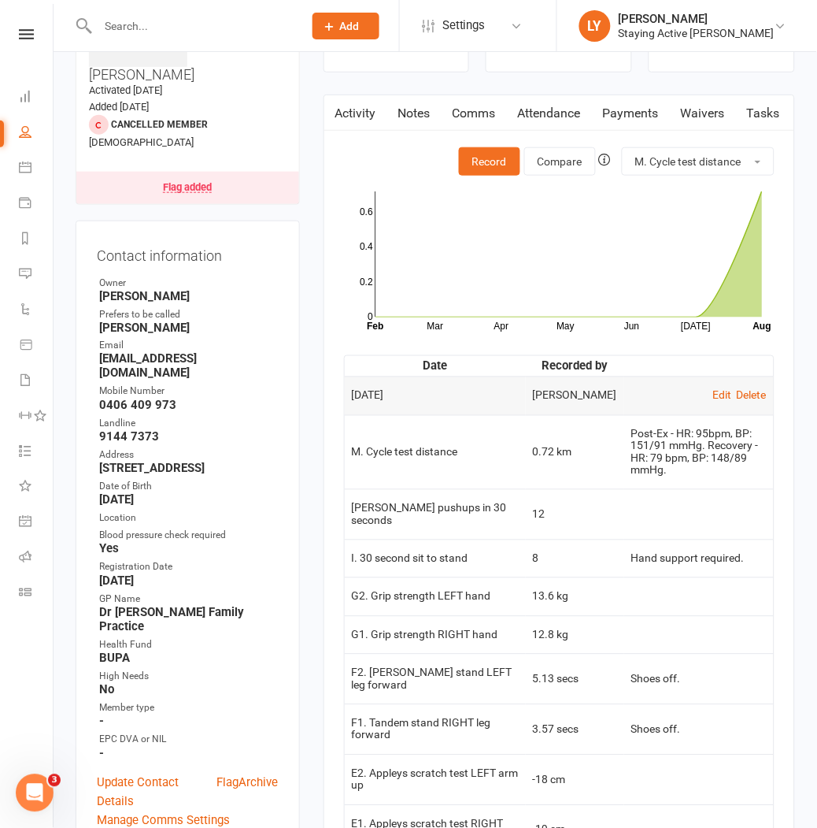
scroll to position [0, 0]
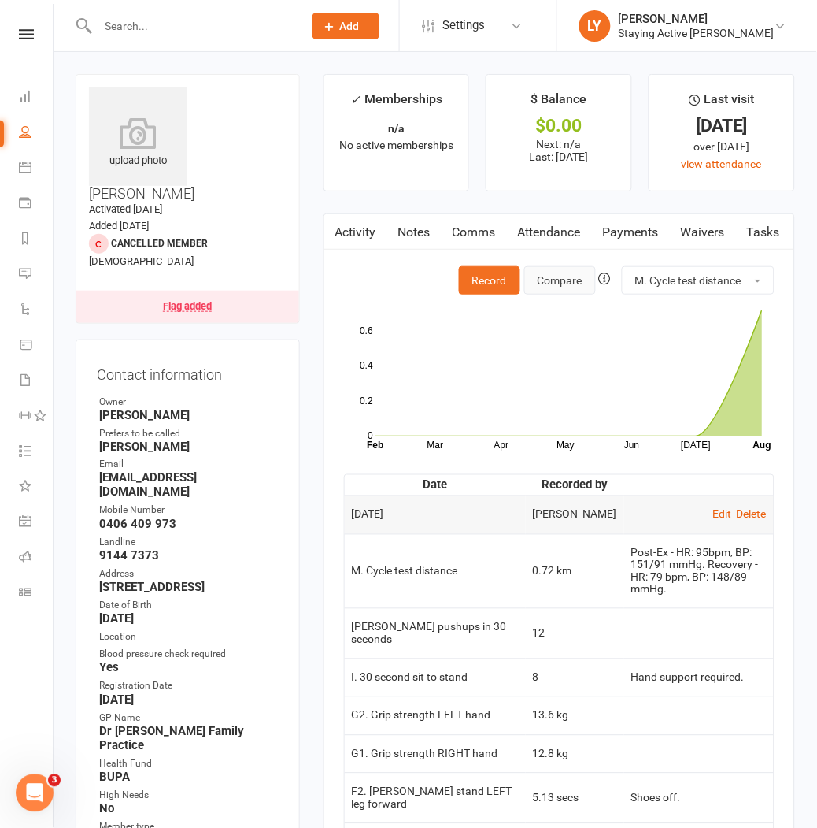
click at [542, 282] on button "Compare" at bounding box center [560, 280] width 72 height 28
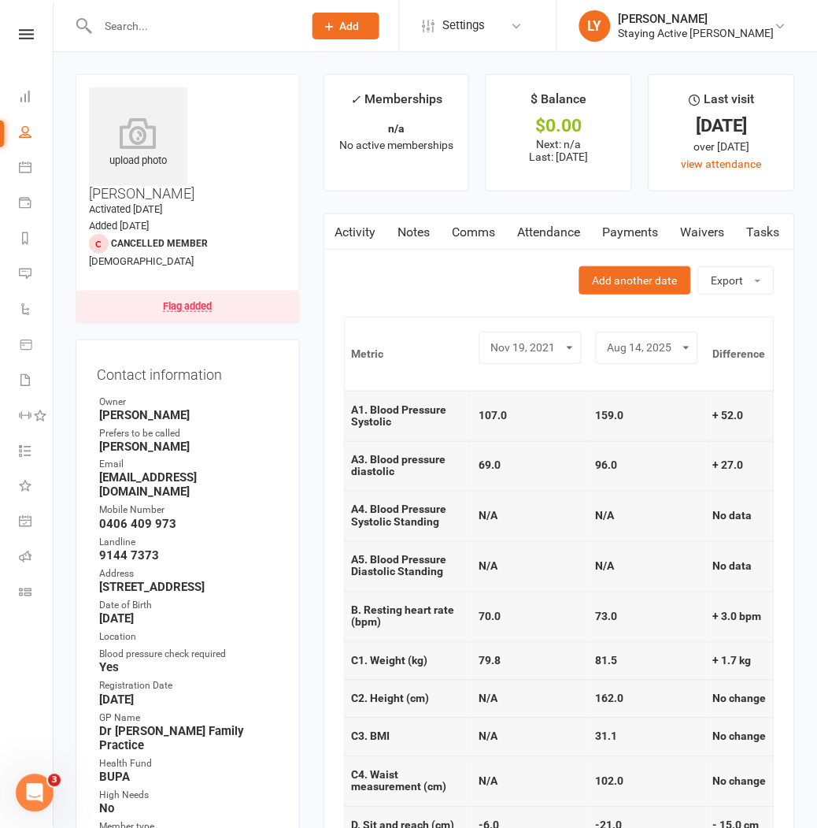
click at [347, 234] on link "Activity" at bounding box center [355, 232] width 63 height 36
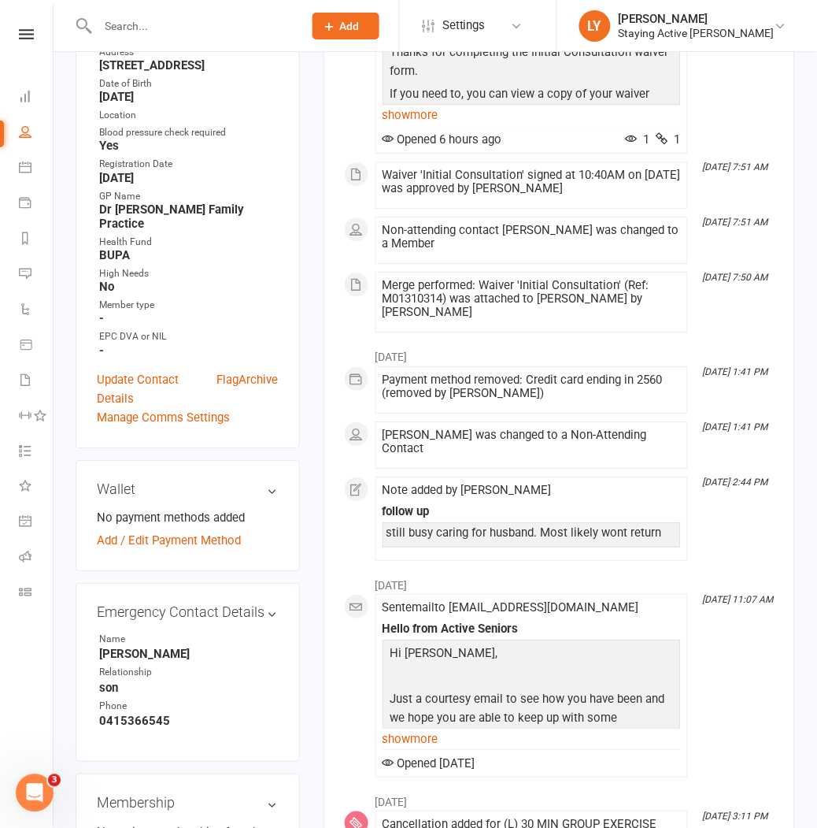
scroll to position [699, 0]
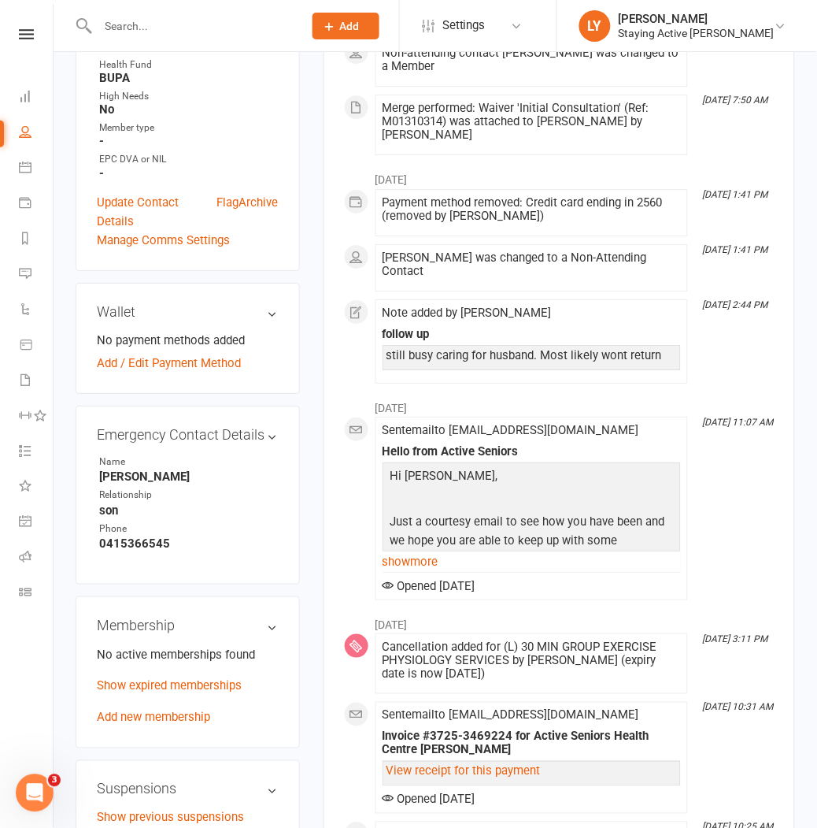
click at [326, 108] on div "Activity Notes Comms Attendance Payments Waivers Tasks Automations Assessments …" at bounding box center [560, 667] width 472 height 2307
click at [276, 427] on h3 "Emergency Contact Details edit" at bounding box center [188, 435] width 182 height 16
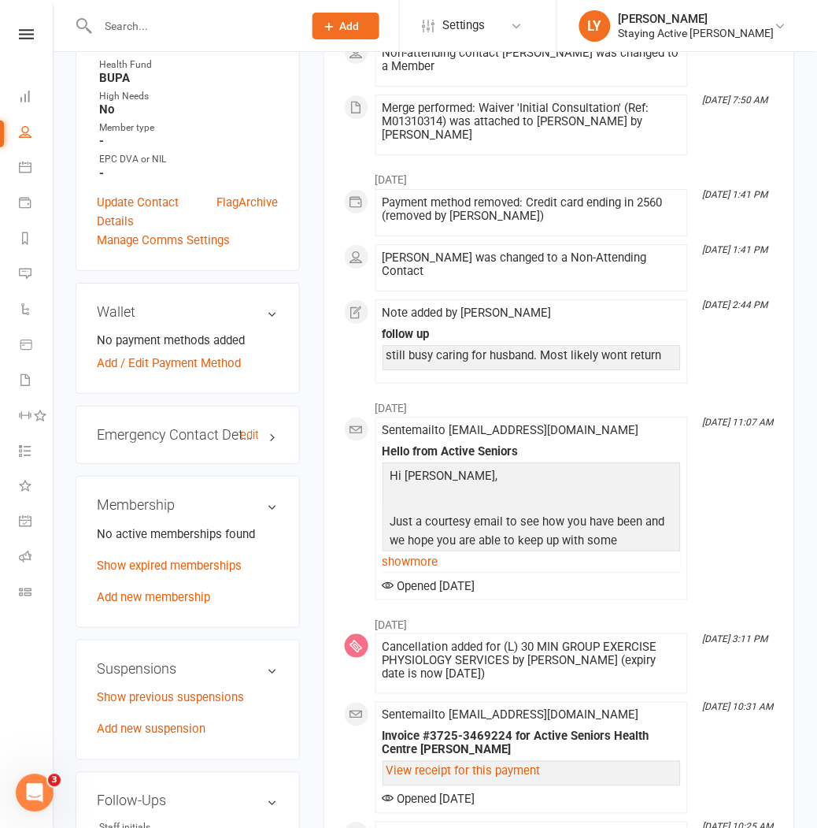
click at [250, 428] on link "edit" at bounding box center [250, 434] width 19 height 13
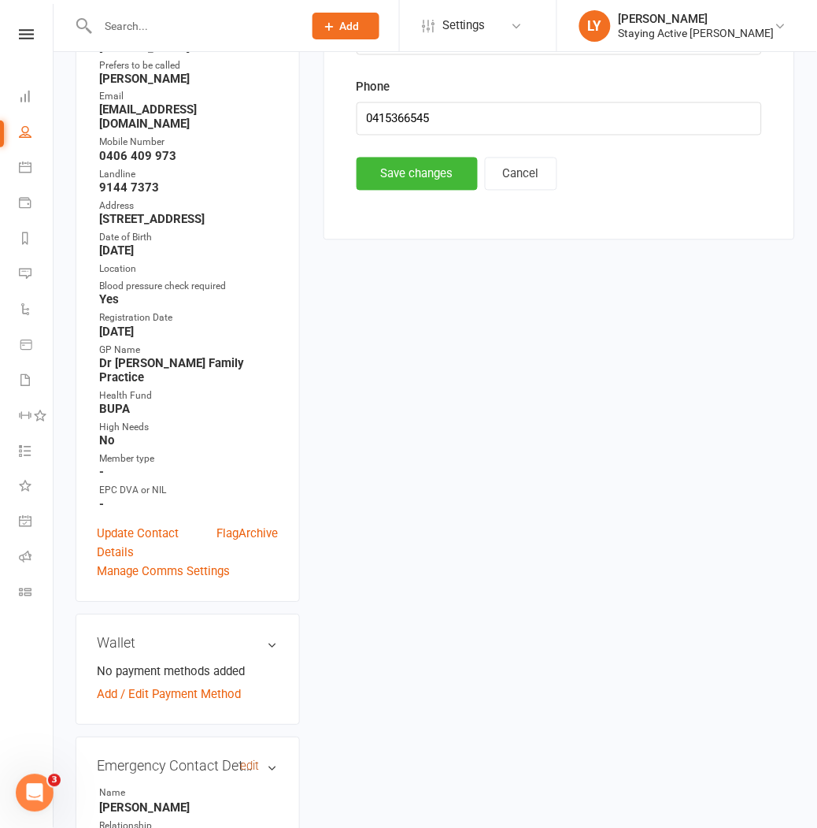
scroll to position [135, 0]
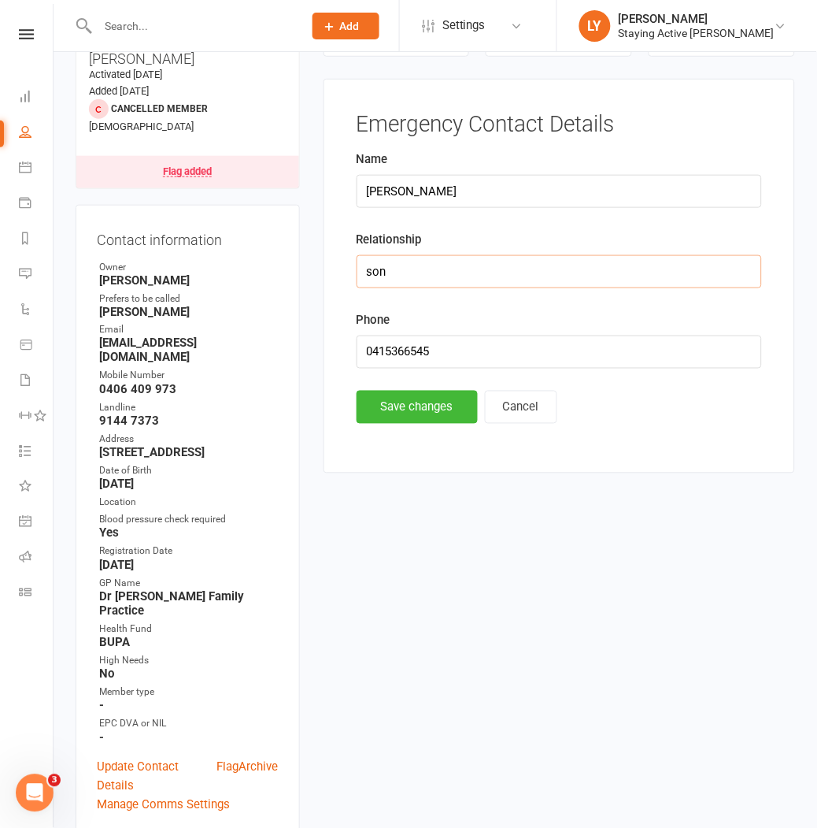
click at [369, 277] on input "son" at bounding box center [560, 271] width 406 height 33
type input "Son"
click at [395, 407] on button "Save changes" at bounding box center [417, 407] width 121 height 33
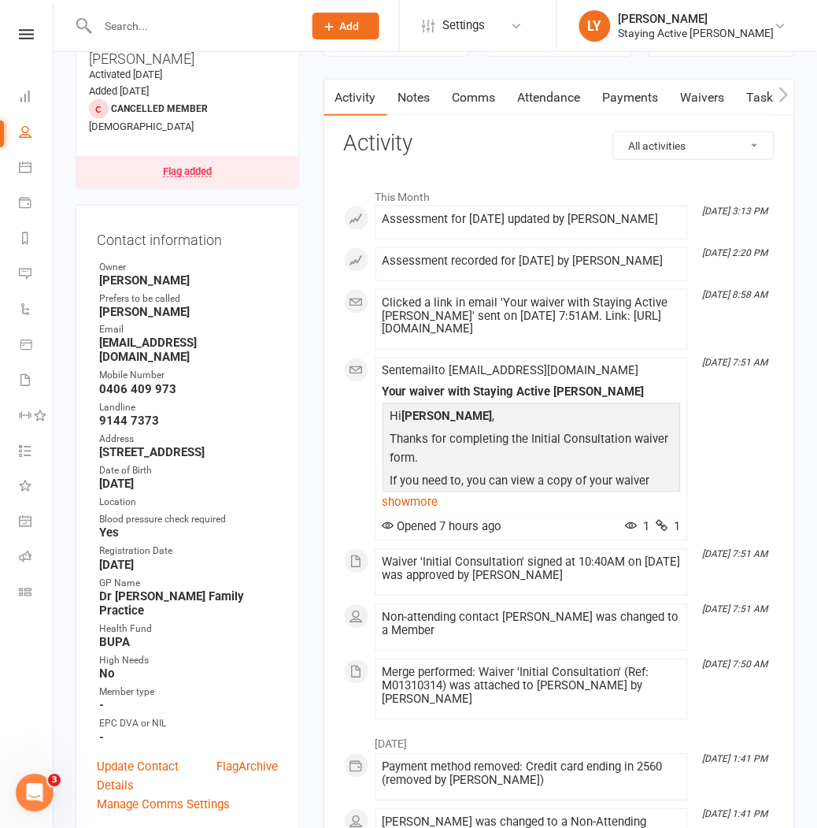
click at [712, 87] on link "Waivers" at bounding box center [703, 98] width 66 height 36
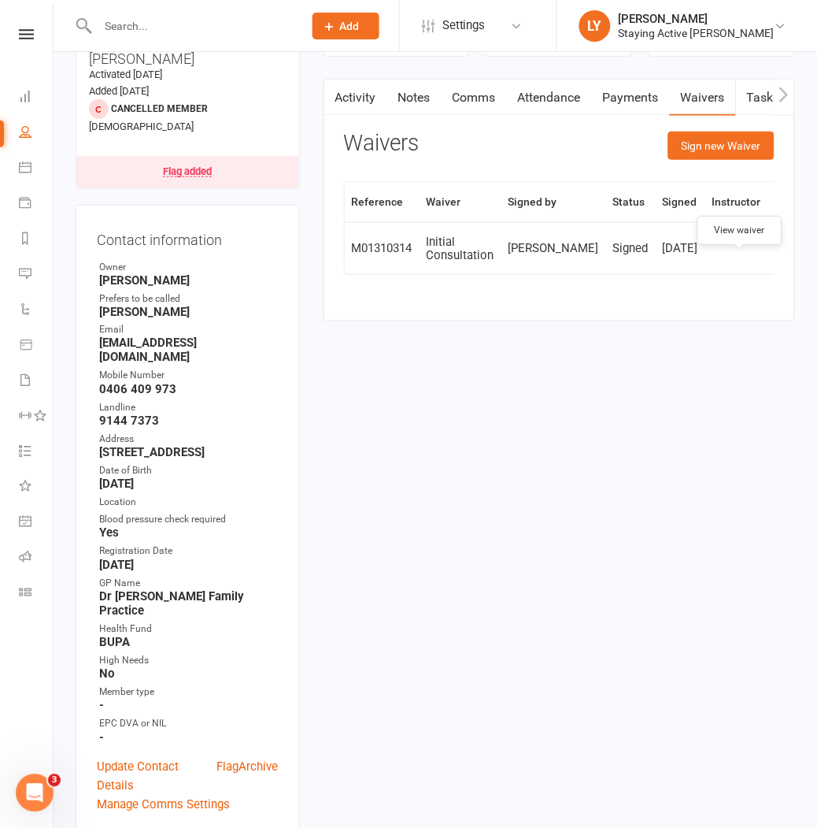
click at [776, 261] on link at bounding box center [788, 248] width 25 height 25
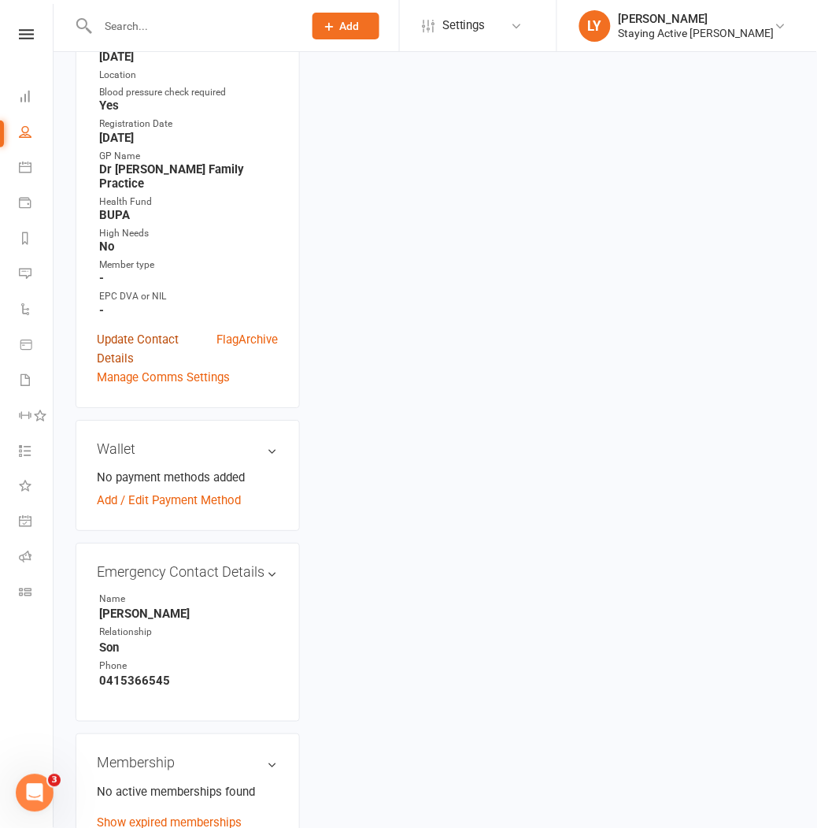
scroll to position [475, 0]
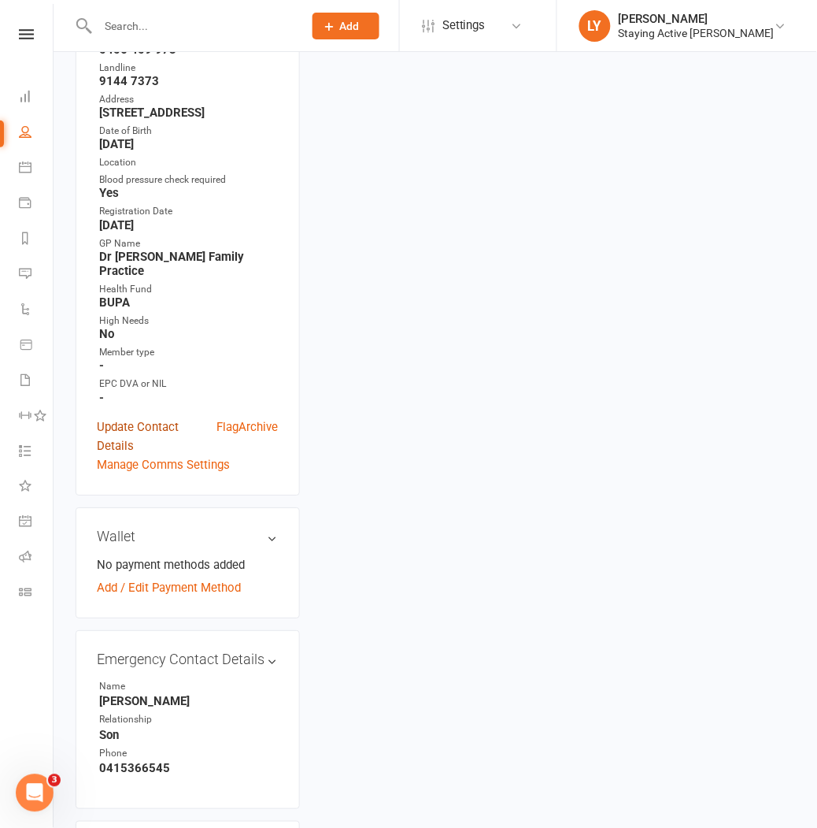
click at [131, 417] on link "Update Contact Details" at bounding box center [157, 436] width 120 height 38
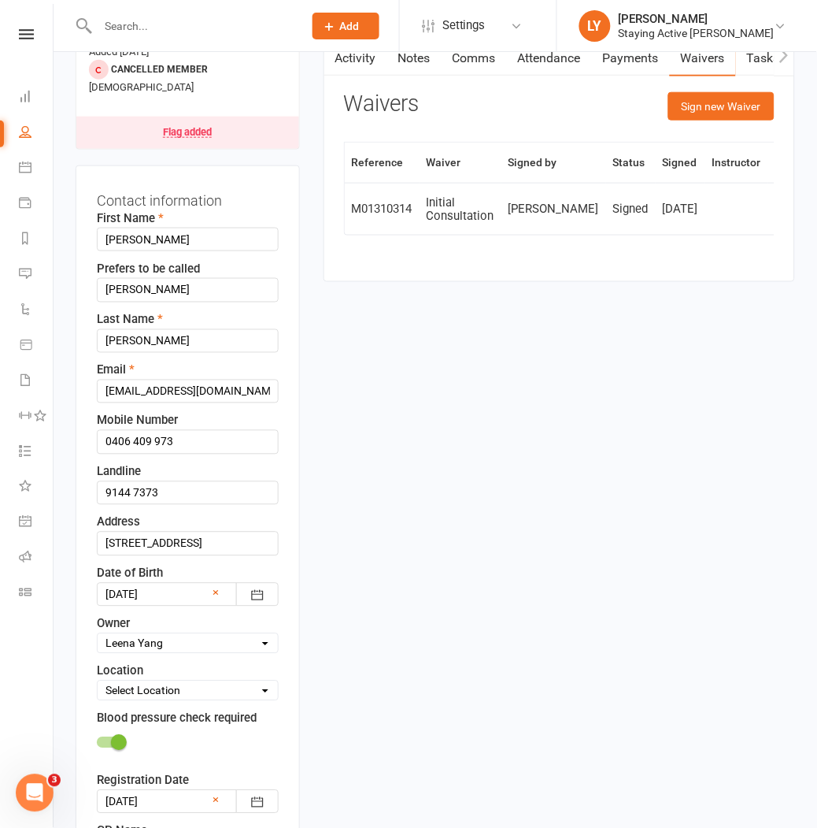
scroll to position [74, 0]
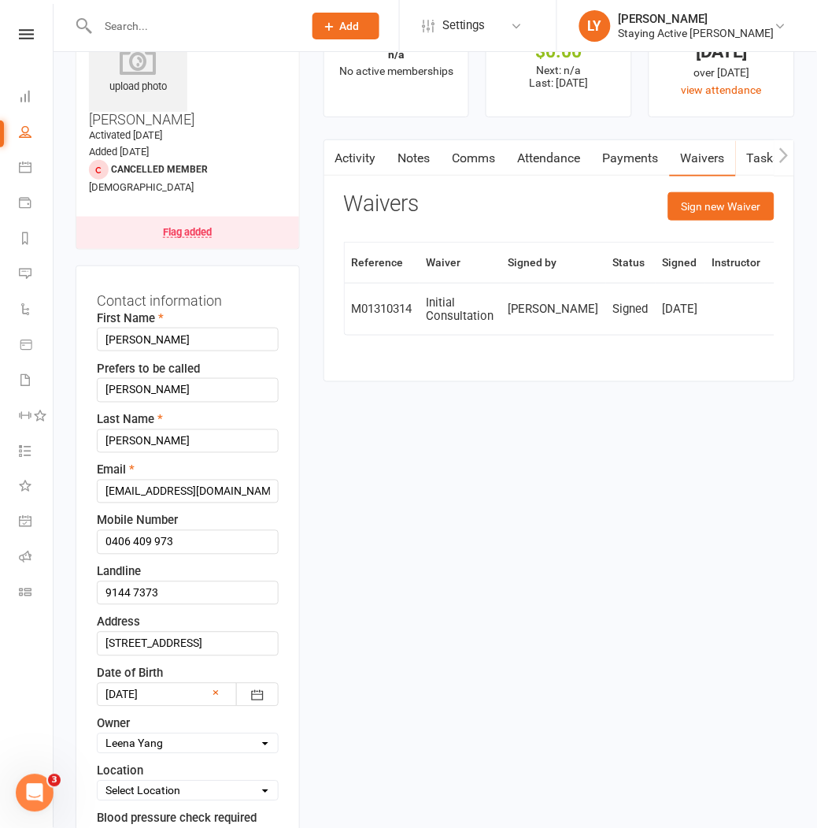
click at [272, 410] on div "Last Name [PERSON_NAME]" at bounding box center [188, 431] width 182 height 43
click at [347, 160] on link "Activity" at bounding box center [355, 158] width 63 height 36
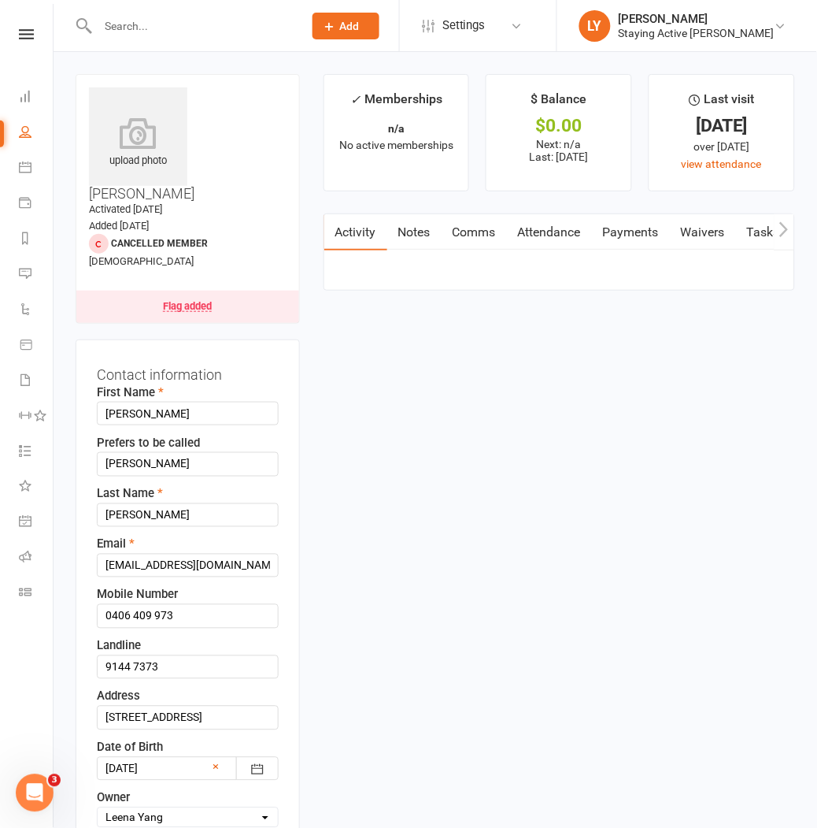
click at [160, 26] on input "text" at bounding box center [192, 26] width 199 height 22
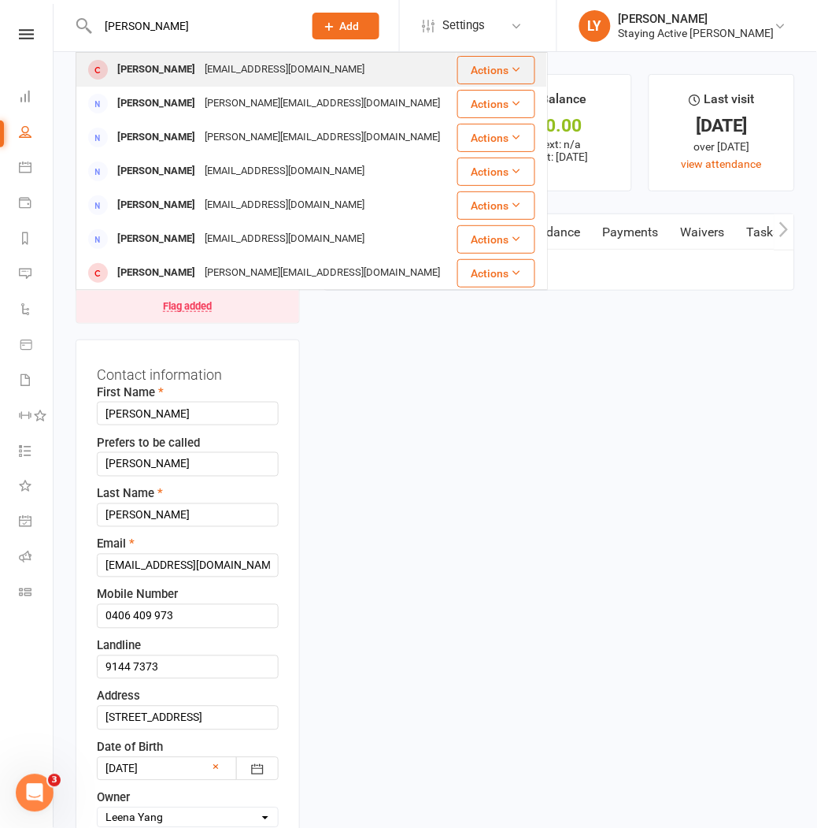
type input "[PERSON_NAME]"
click at [334, 80] on div "[PERSON_NAME] [EMAIL_ADDRESS][DOMAIN_NAME]" at bounding box center [266, 70] width 379 height 32
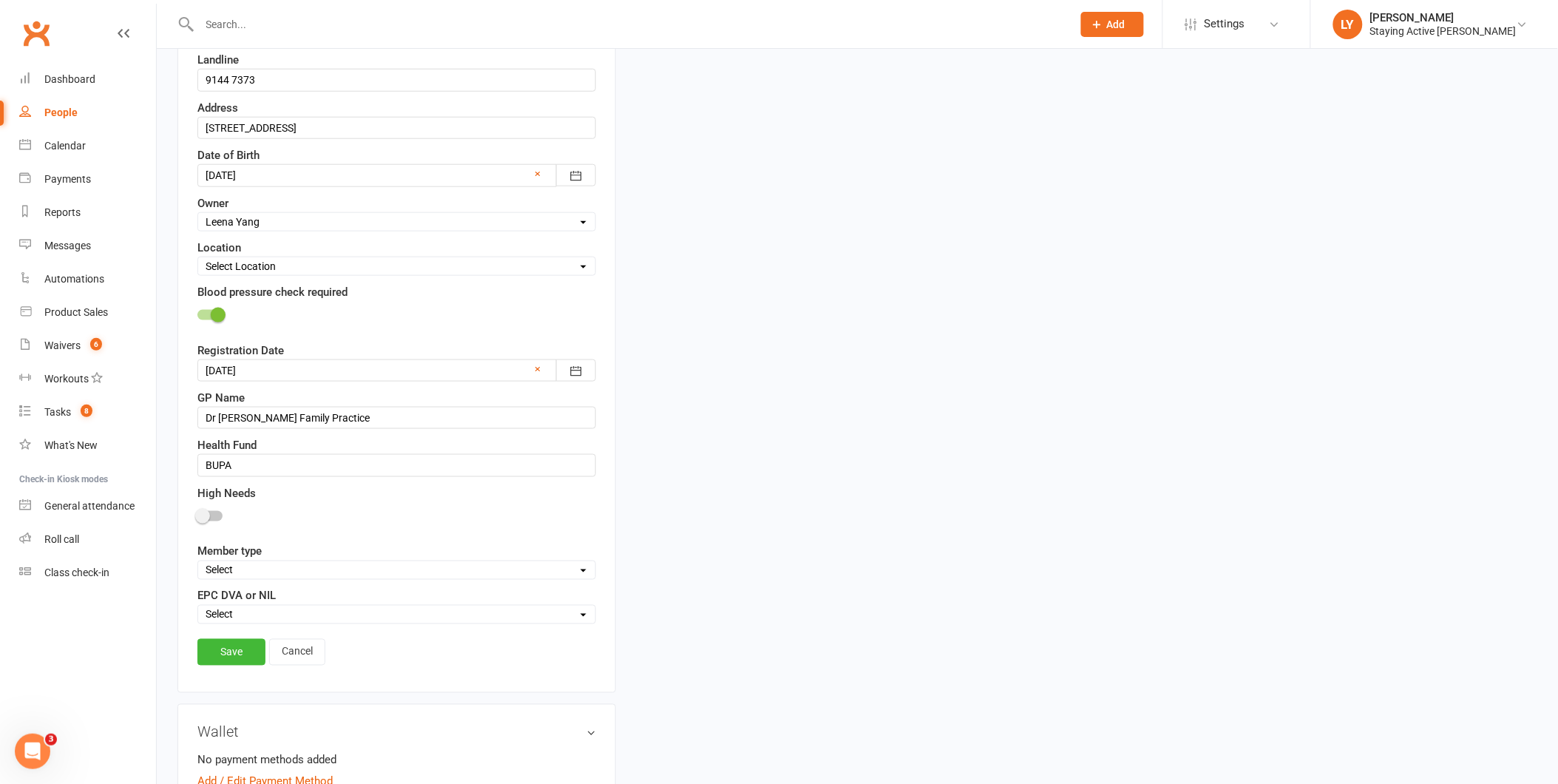
scroll to position [605, 0]
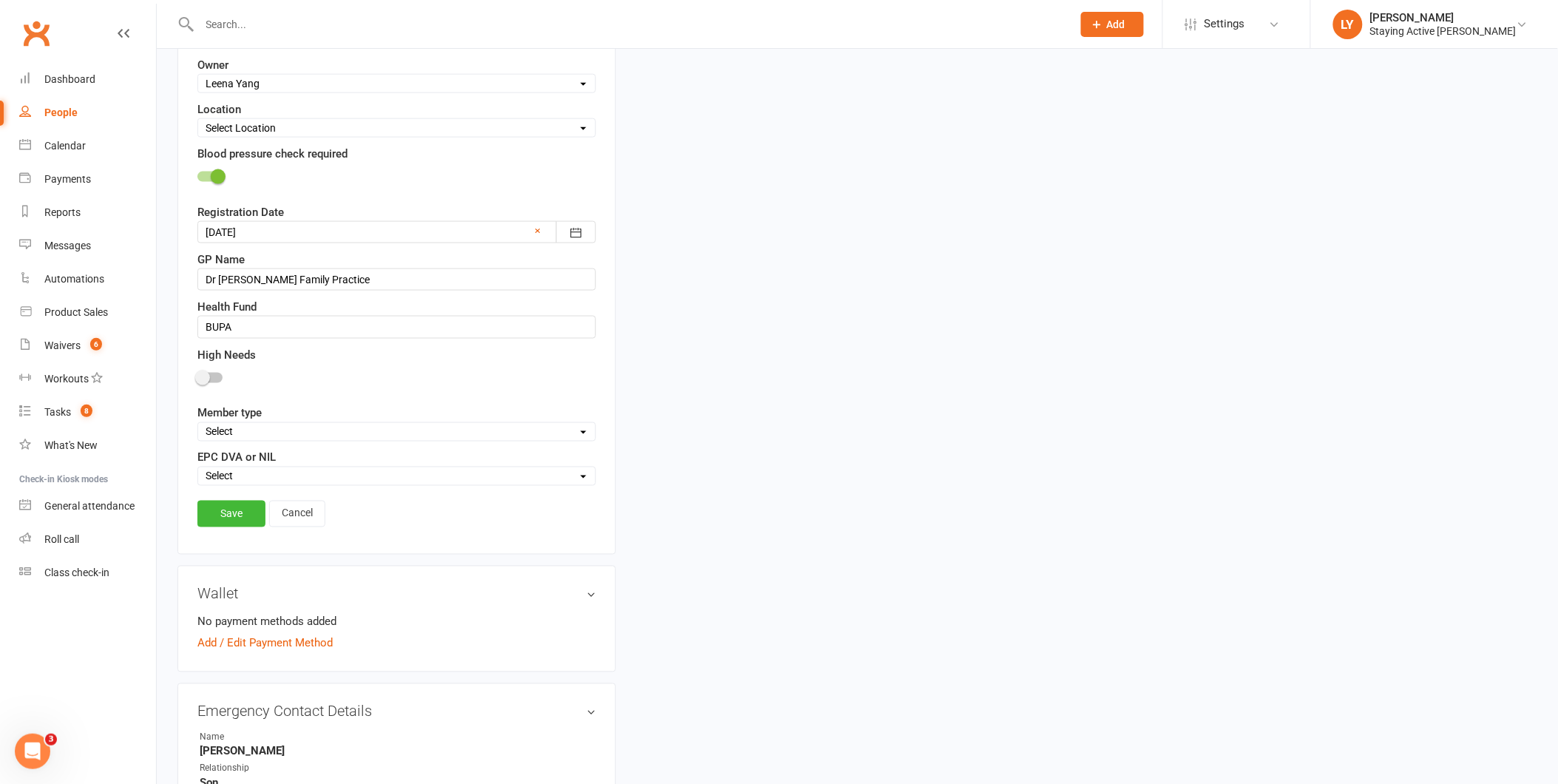
click at [569, 439] on select "Select In centre group exercise sessions Home exercise program 1-1's only My Ag…" at bounding box center [396, 431] width 397 height 16
click at [569, 437] on select "Select In centre group exercise sessions Home exercise program 1-1's only My Ag…" at bounding box center [396, 431] width 397 height 16
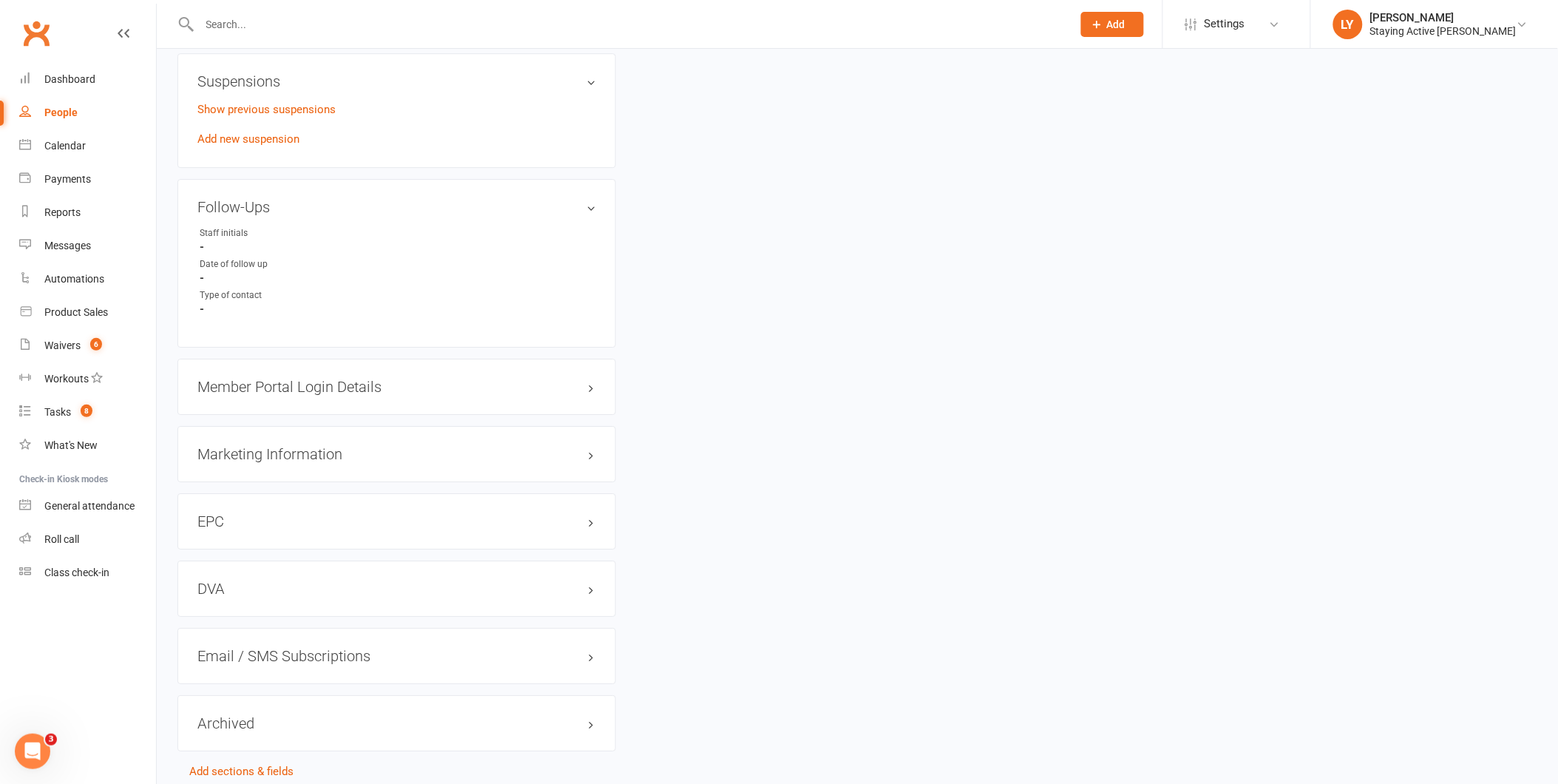
scroll to position [1646, 0]
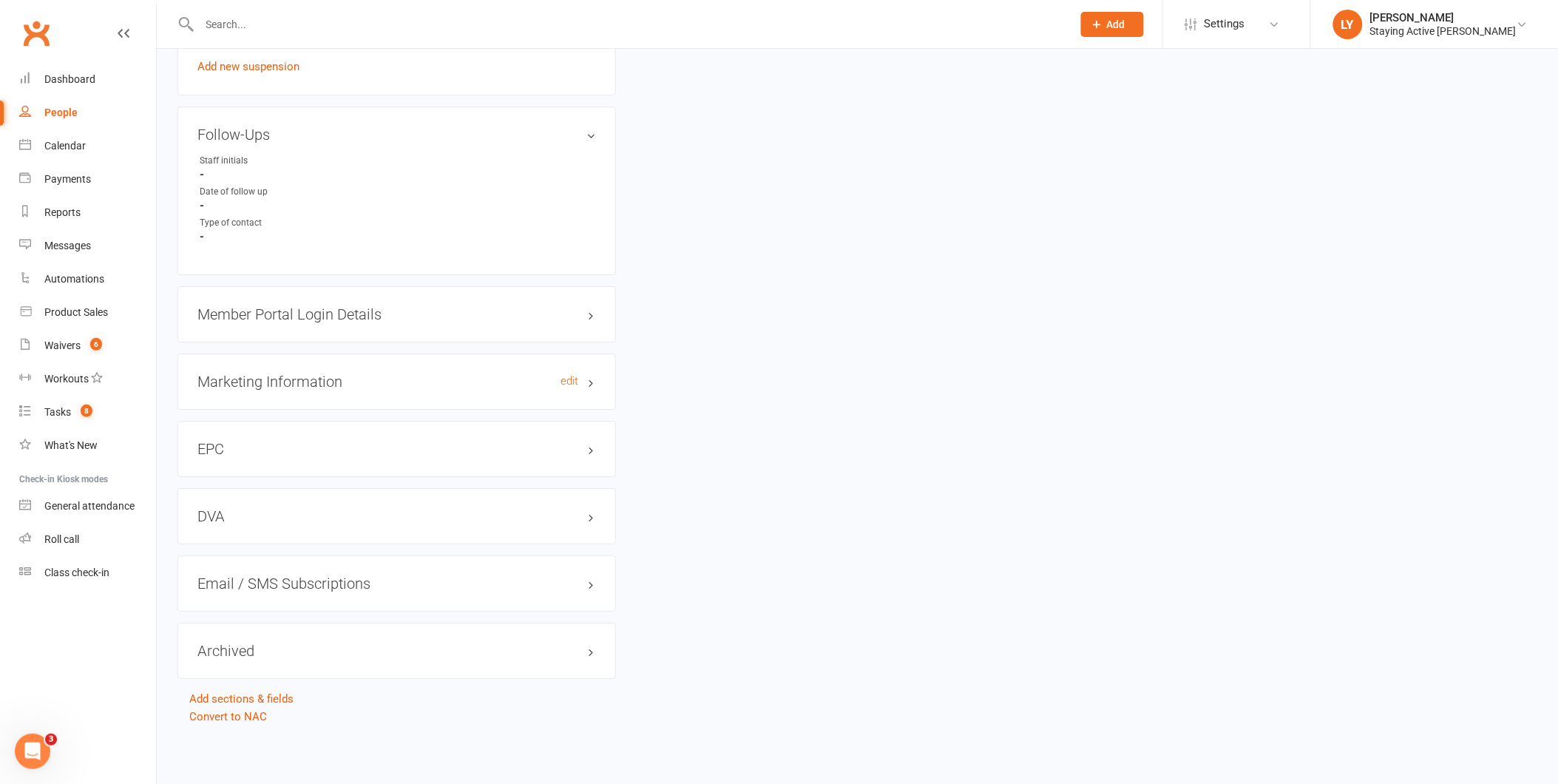
click at [298, 376] on h3 "Marketing Information edit" at bounding box center [396, 381] width 398 height 16
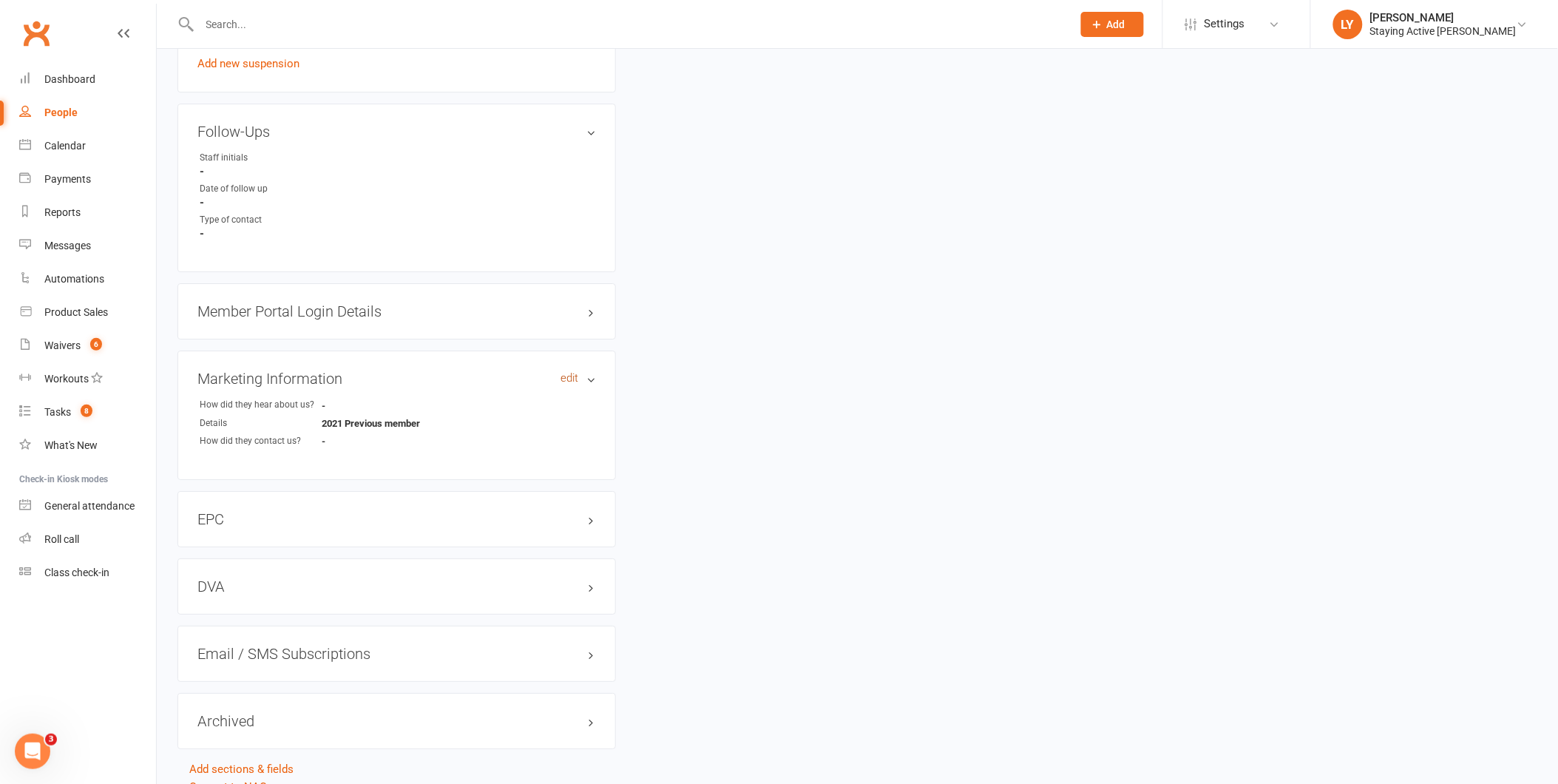
click at [569, 378] on link "edit" at bounding box center [569, 377] width 18 height 12
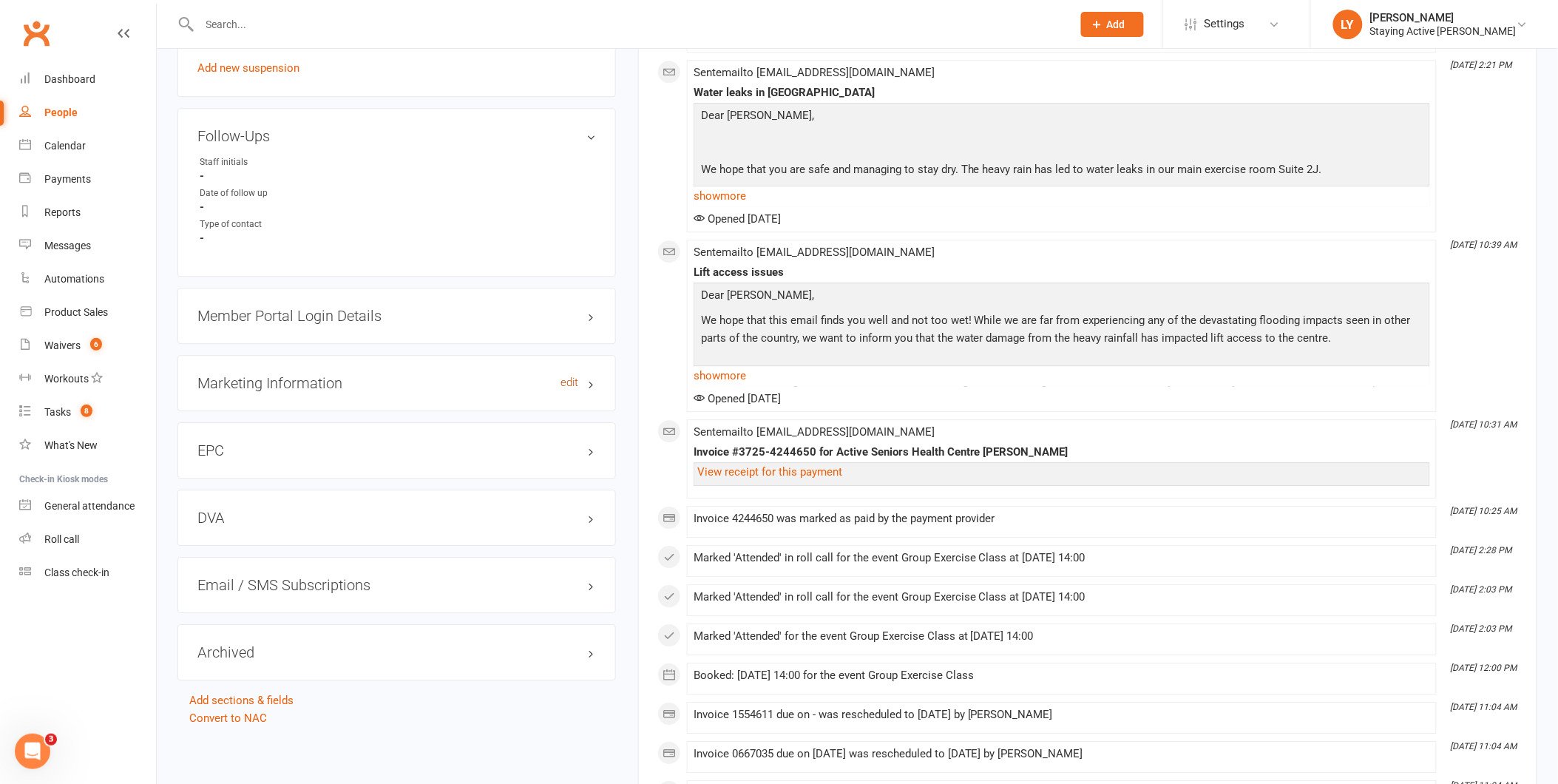
click at [569, 378] on link "edit" at bounding box center [569, 382] width 18 height 12
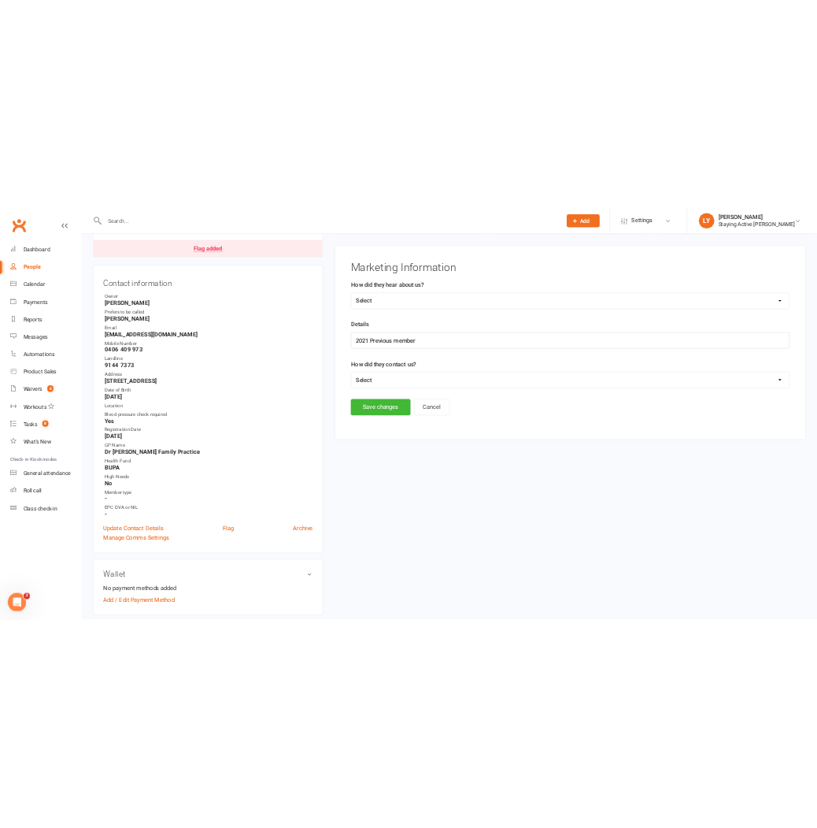
scroll to position [135, 0]
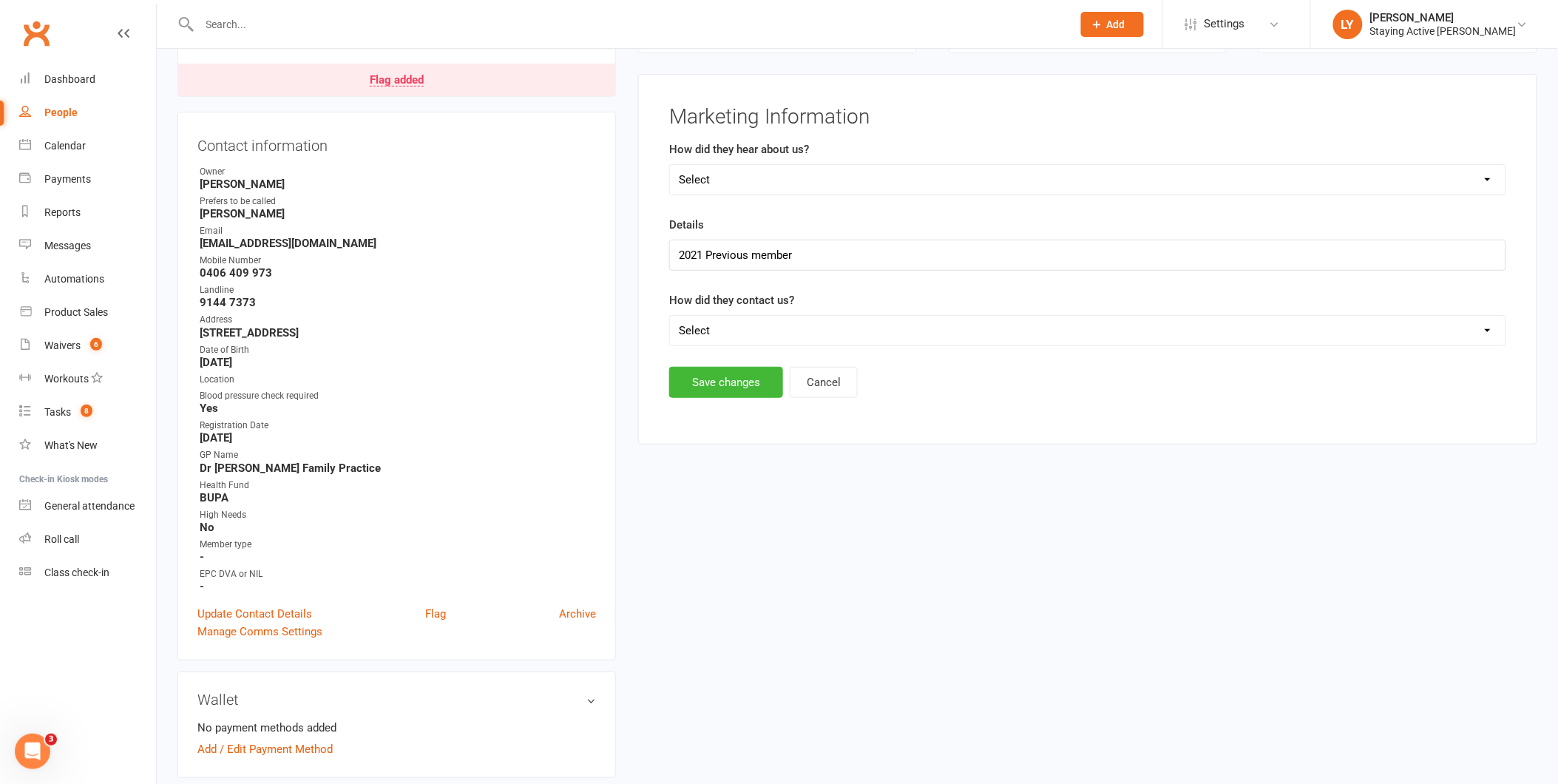
drag, startPoint x: 757, startPoint y: 173, endPoint x: 763, endPoint y: 195, distance: 22.8
click at [763, 195] on div "Select Online- Google/Website Through A Friend TV Walk by Facebook Other GP All…" at bounding box center [1088, 179] width 837 height 31
click at [760, 181] on select "Select Online- Google/Website Through A Friend TV Walk by Facebook Other GP All…" at bounding box center [1088, 179] width 836 height 29
click at [720, 329] on select "Select Phone Email In-Facility" at bounding box center [1088, 330] width 836 height 29
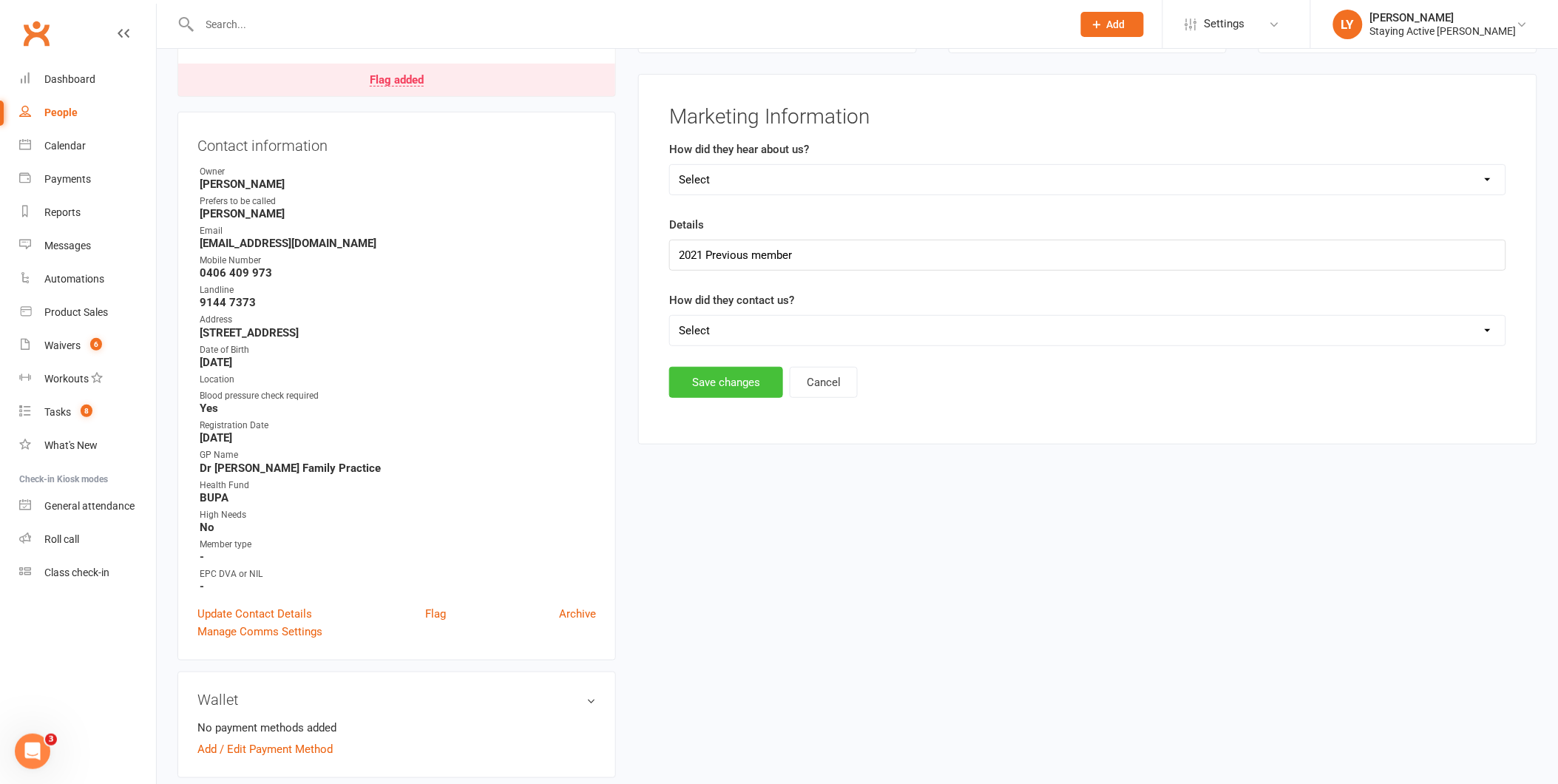
click at [719, 367] on button "Save changes" at bounding box center [726, 382] width 114 height 31
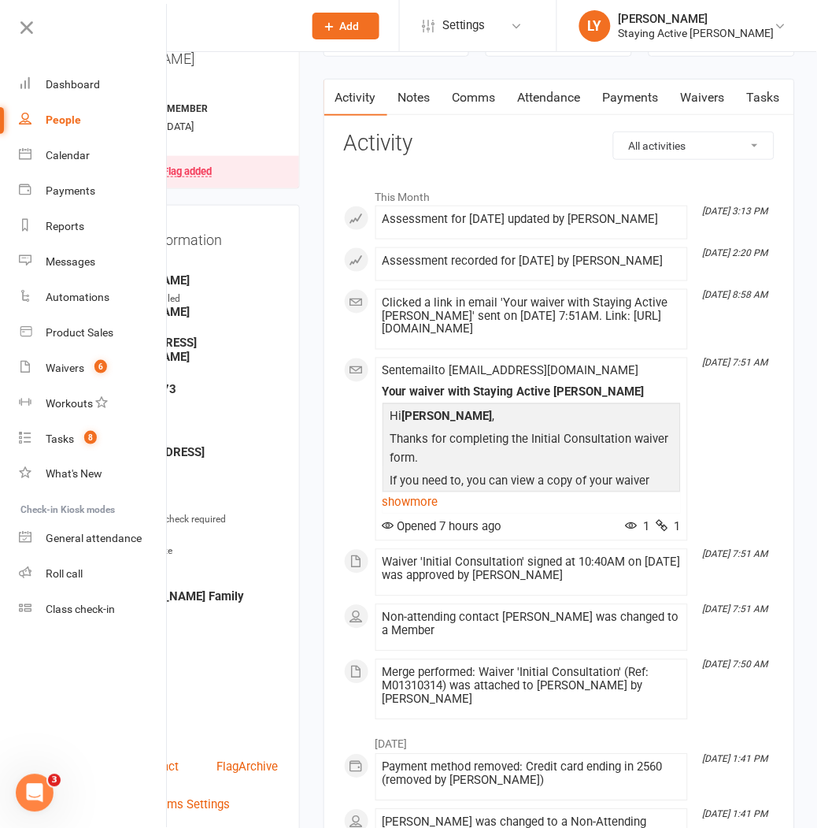
click at [28, 20] on icon at bounding box center [27, 28] width 22 height 22
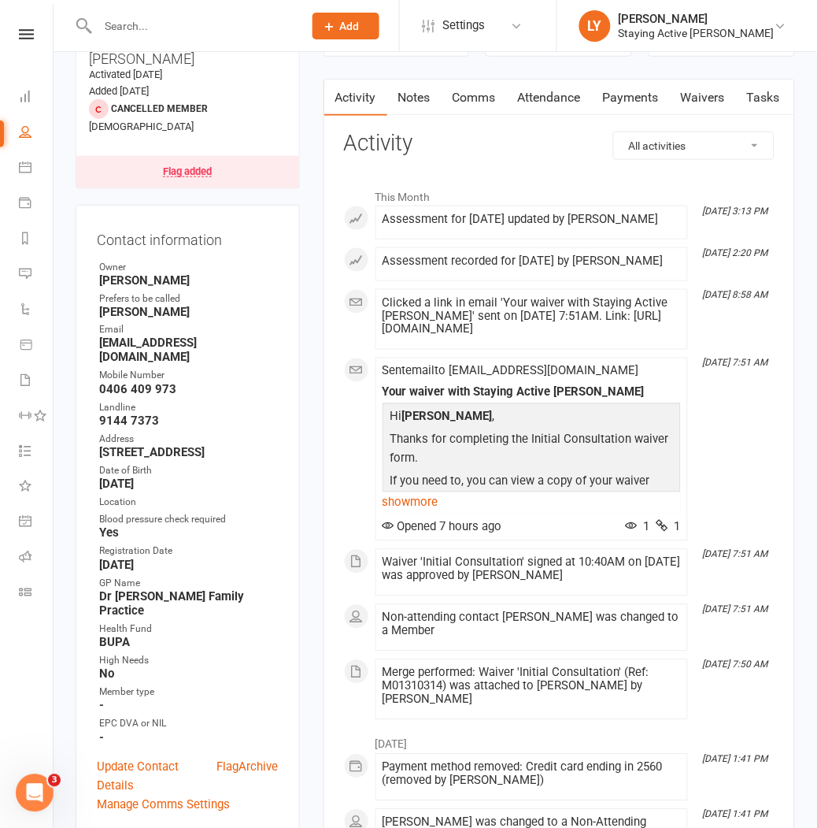
drag, startPoint x: 242, startPoint y: 201, endPoint x: 261, endPoint y: 190, distance: 22.6
click at [244, 226] on h3 "Contact information" at bounding box center [188, 237] width 182 height 22
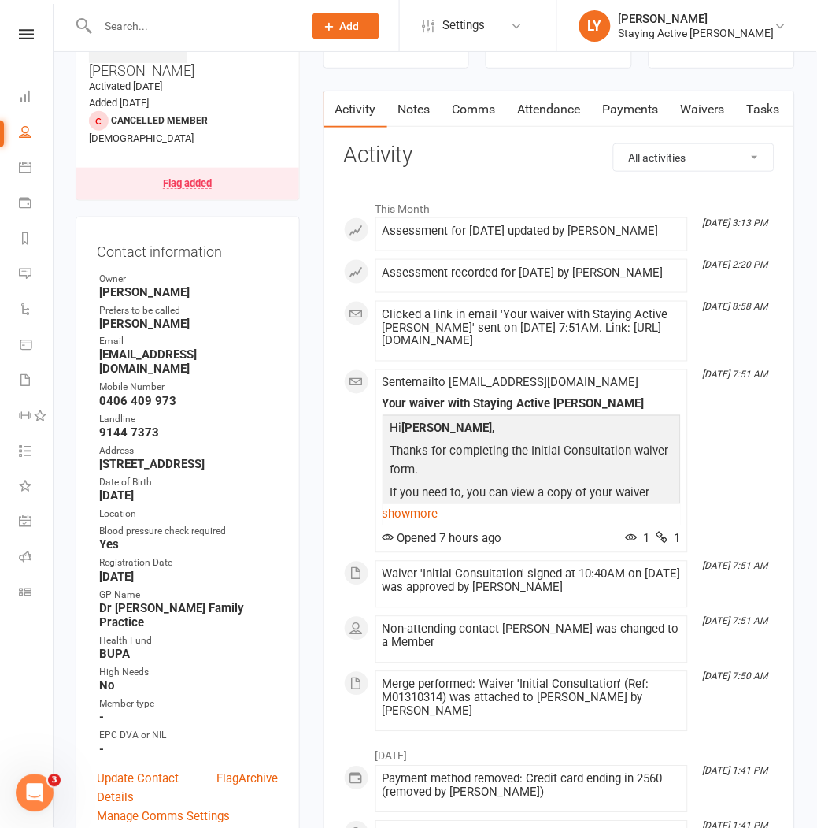
scroll to position [0, 0]
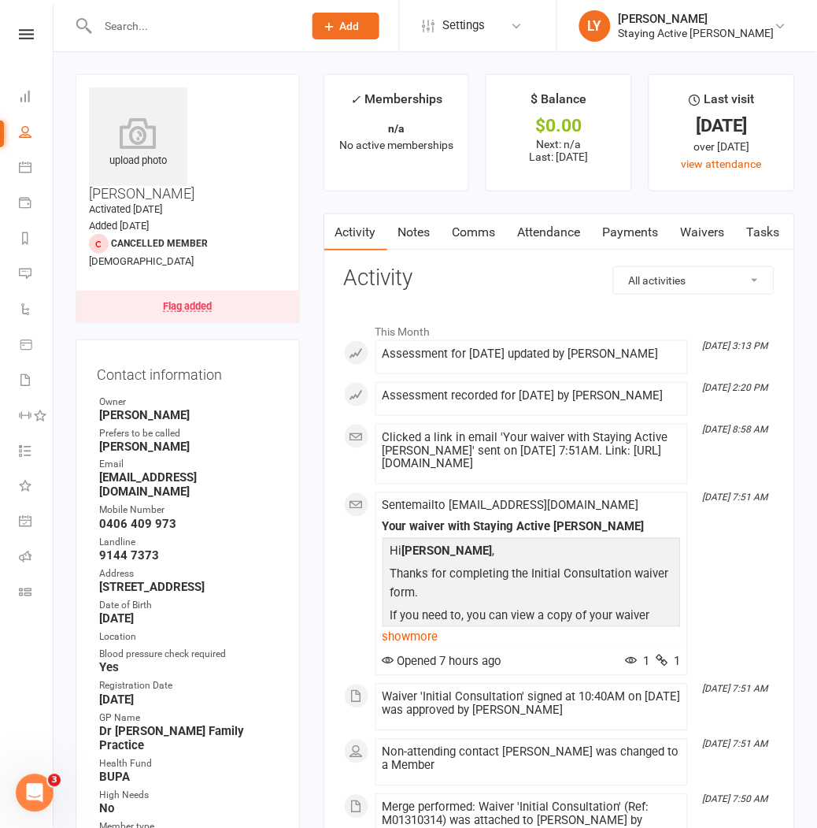
click at [180, 301] on div "Flag added" at bounding box center [187, 306] width 49 height 11
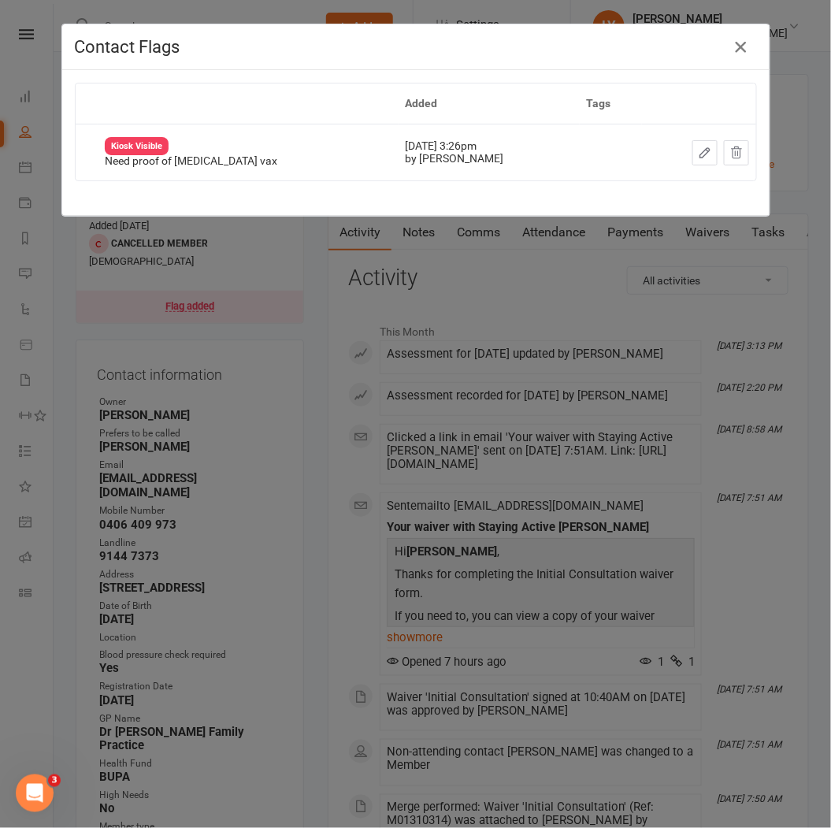
click at [741, 54] on icon "button" at bounding box center [741, 47] width 19 height 19
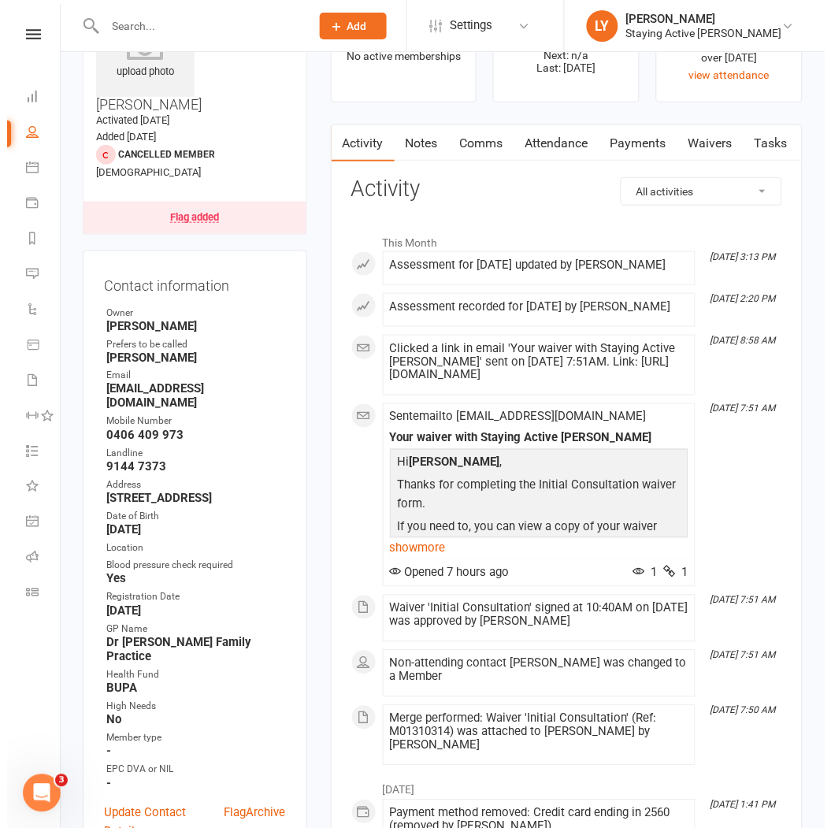
scroll to position [175, 0]
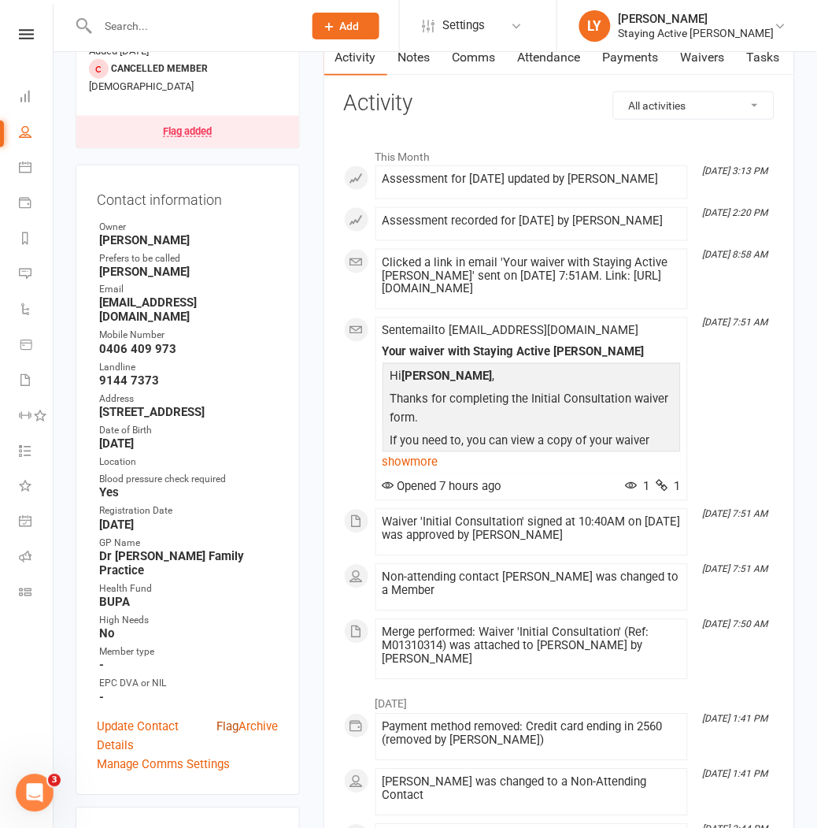
click at [232, 717] on link "Flag" at bounding box center [228, 736] width 22 height 38
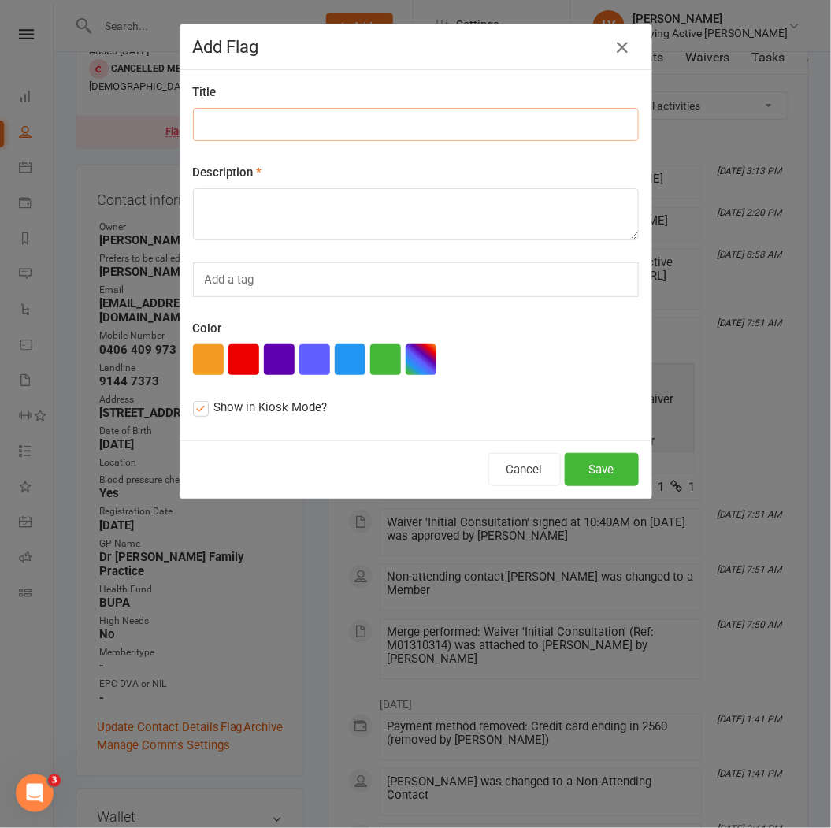
click at [229, 122] on input at bounding box center [416, 124] width 446 height 33
type input "New (Returning) Member"
click at [271, 187] on div "Description Conditions:" at bounding box center [416, 201] width 446 height 77
click at [269, 200] on textarea "Conditions:" at bounding box center [416, 214] width 446 height 52
paste textarea "OP (hips), OA (thoracolumbar spine), [MEDICAL_DATA], [MEDICAL_DATA] (bilateral)…"
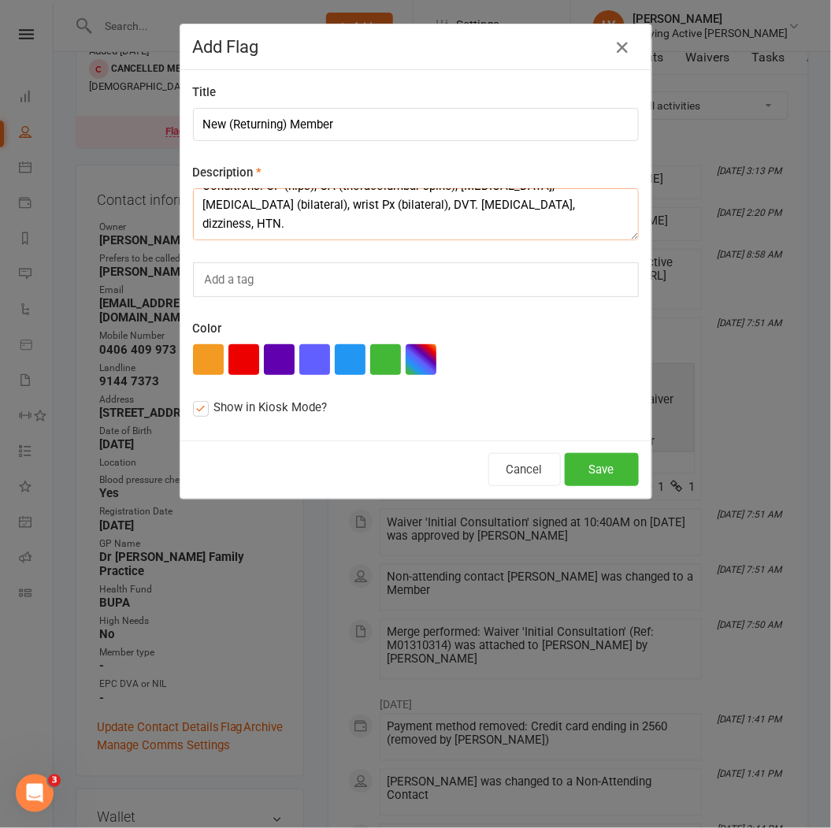
scroll to position [47, 0]
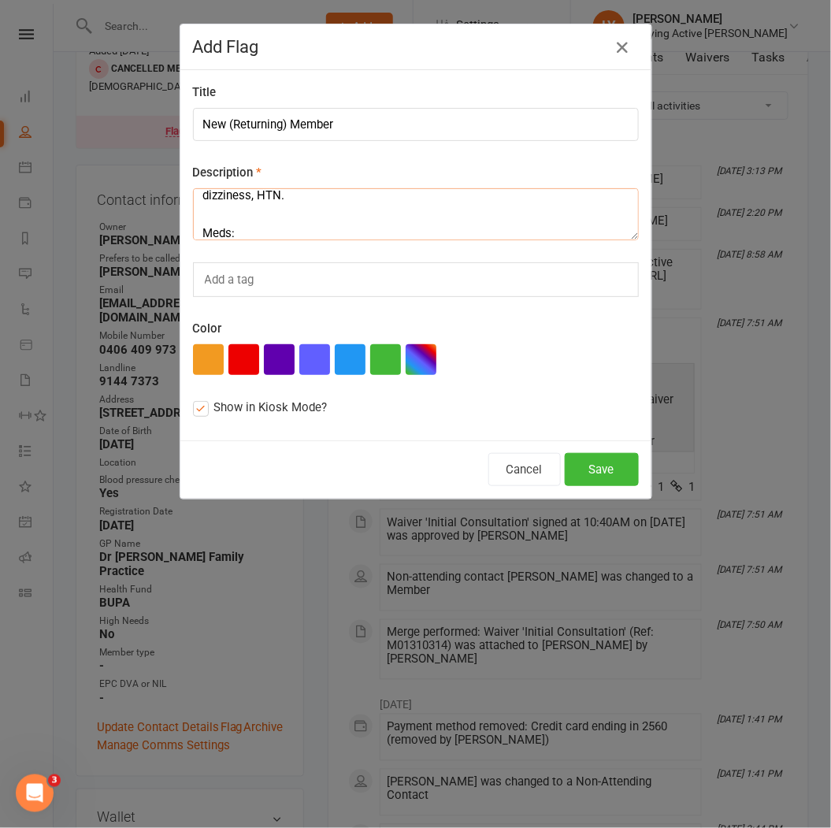
click at [226, 237] on textarea "Conditions: OP (hips), OA (thoracolumbar spine), [MEDICAL_DATA], [MEDICAL_DATA]…" at bounding box center [416, 214] width 446 height 52
click at [237, 231] on textarea "Conditions: OP (hips), OA (thoracolumbar spine), [MEDICAL_DATA], [MEDICAL_DATA]…" at bounding box center [416, 214] width 446 height 52
paste textarea "[MEDICAL_DATA] (anxiety), [MEDICAL_DATA] (HTN), [MEDICAL_DATA] (cholesterol/tri…"
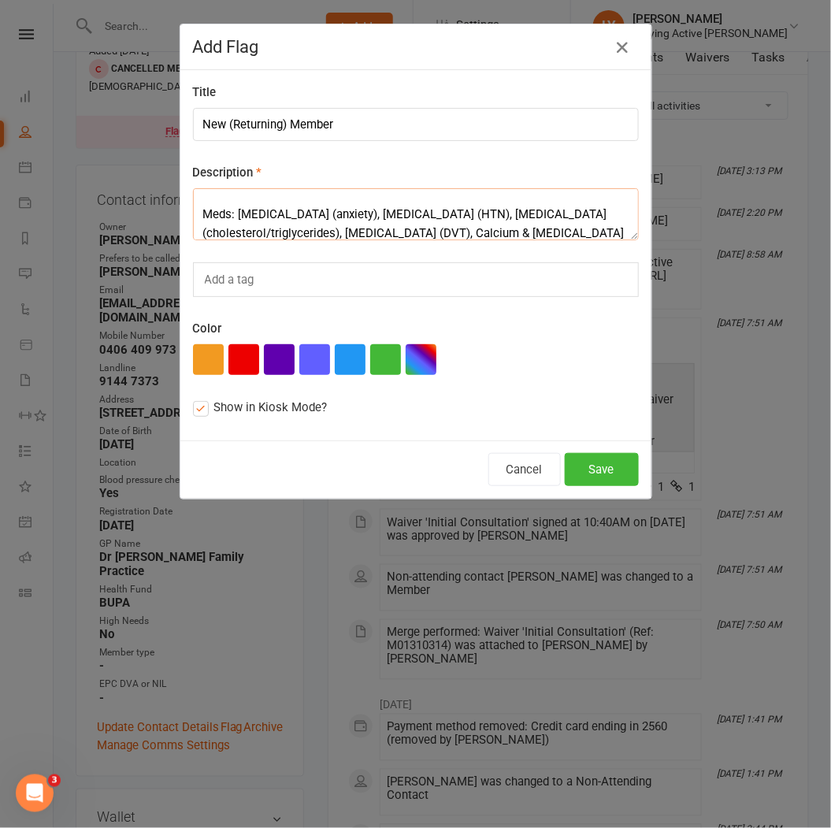
scroll to position [75, 0]
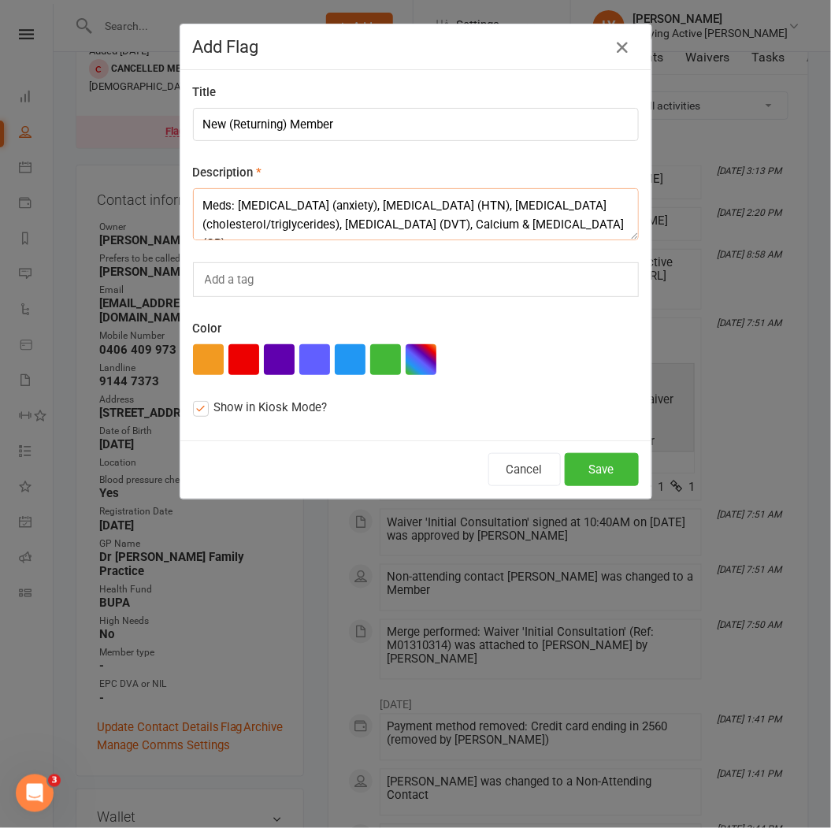
drag, startPoint x: 328, startPoint y: 229, endPoint x: 261, endPoint y: 227, distance: 67.0
click at [261, 227] on textarea "Conditions: OP (hips), OA (thoracolumbar spine), [MEDICAL_DATA], [MEDICAL_DATA]…" at bounding box center [416, 214] width 446 height 52
click at [469, 225] on textarea "Conditions: OP (hips), OA (thoracolumbar spine), [MEDICAL_DATA], [MEDICAL_DATA]…" at bounding box center [416, 214] width 446 height 52
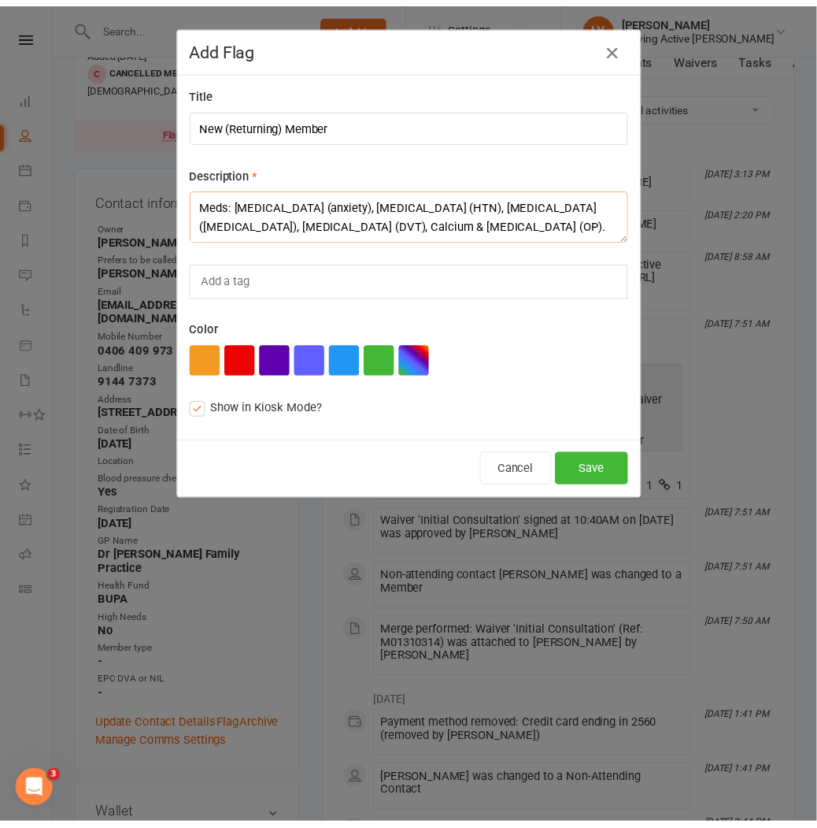
scroll to position [104, 0]
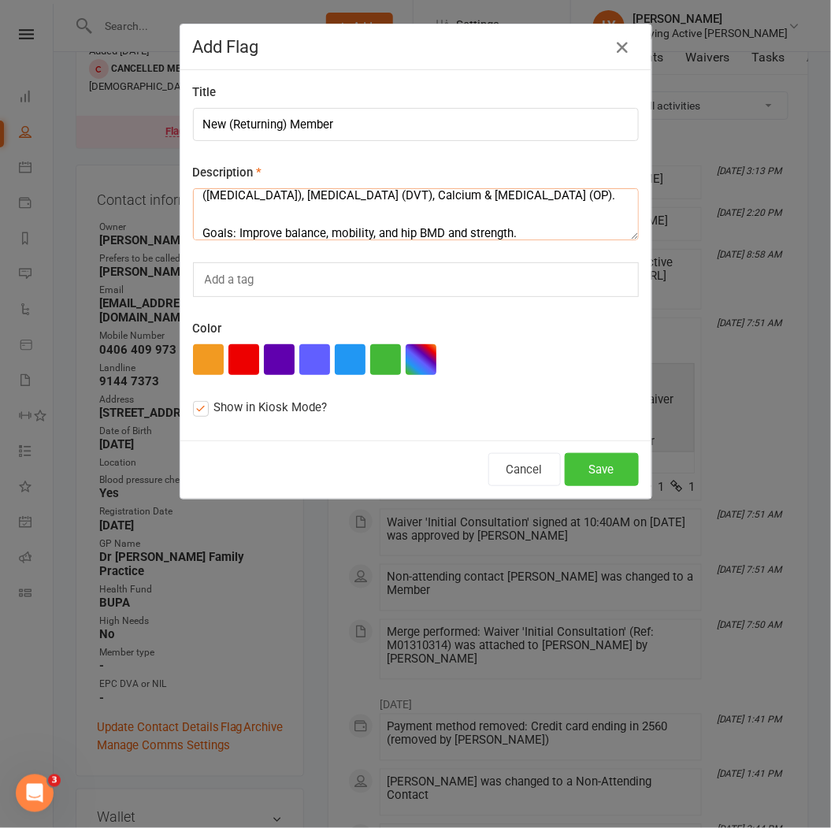
type textarea "Conditions: OP (hips), OA (thoracolumbar spine), [MEDICAL_DATA], [MEDICAL_DATA]…"
click at [603, 468] on button "Save" at bounding box center [602, 469] width 74 height 33
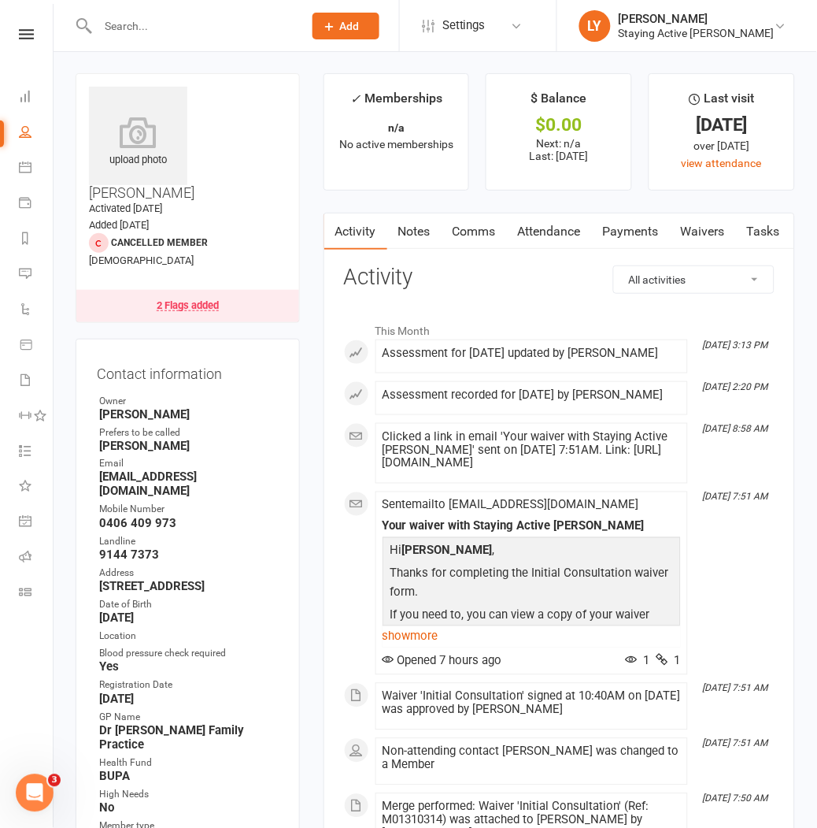
scroll to position [0, 0]
click at [202, 291] on link "2 Flags added" at bounding box center [187, 307] width 223 height 32
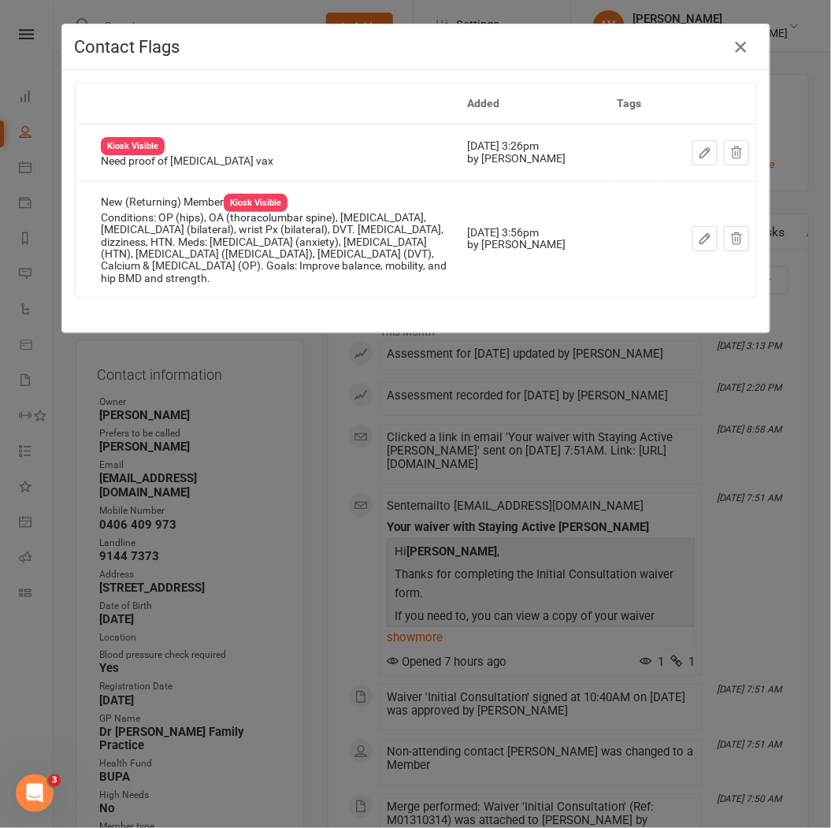
click at [736, 56] on icon "button" at bounding box center [741, 47] width 19 height 19
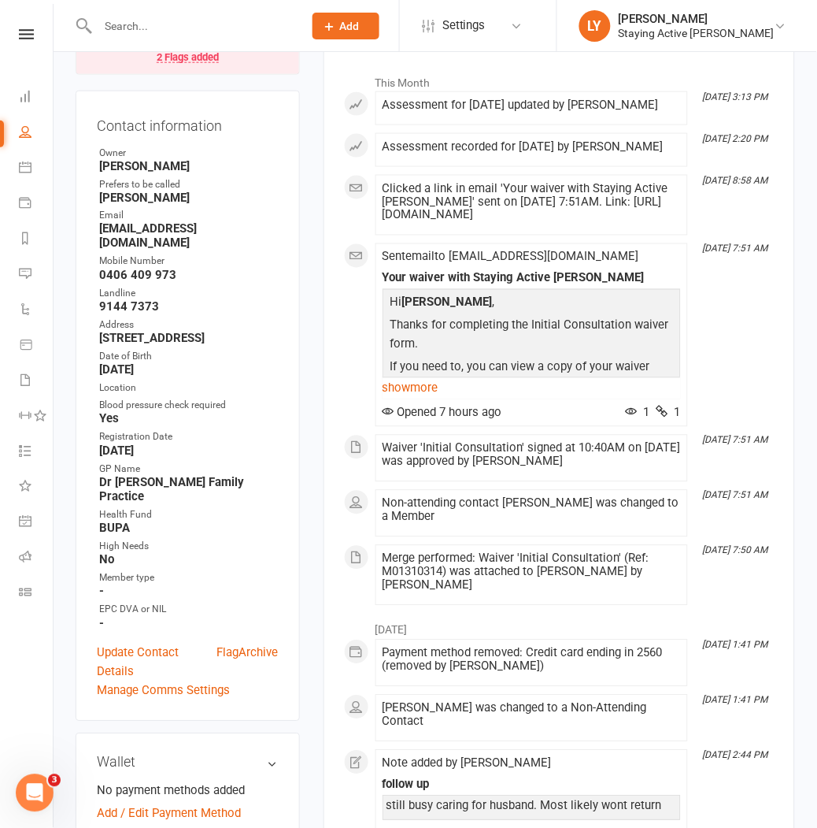
scroll to position [262, 0]
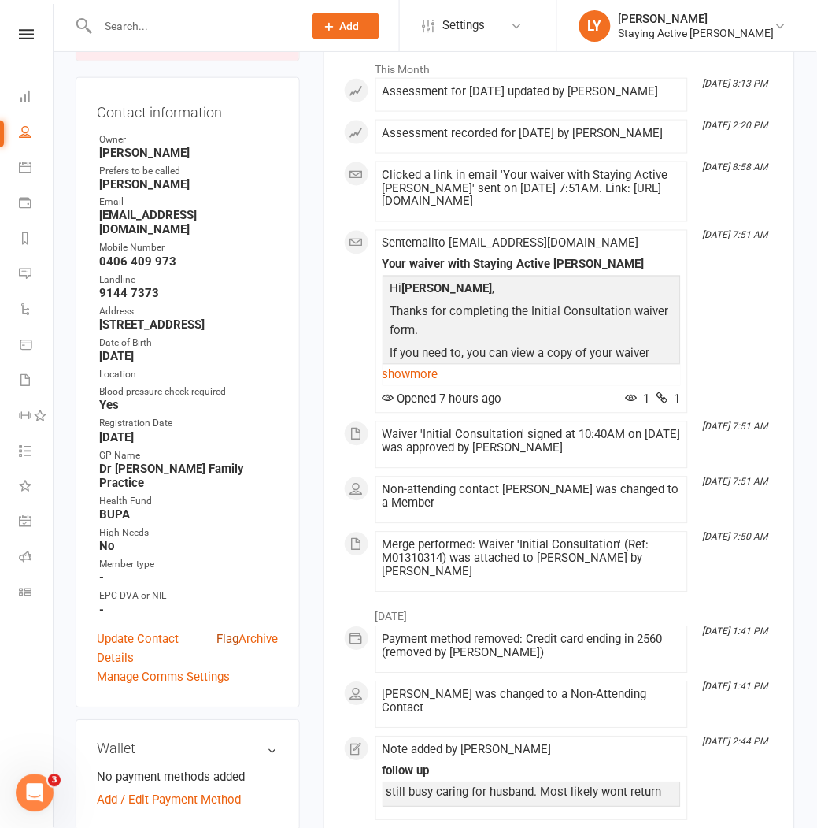
click at [219, 630] on link "Flag" at bounding box center [228, 649] width 22 height 38
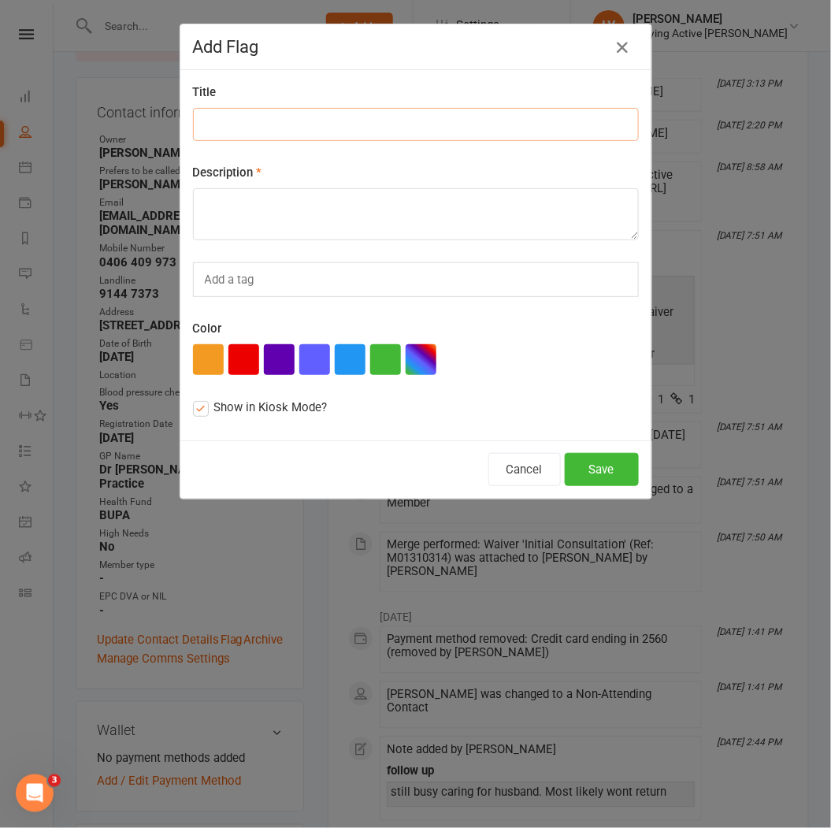
click at [265, 114] on input at bounding box center [416, 124] width 446 height 33
type input "Dizziness w/ Transfers."
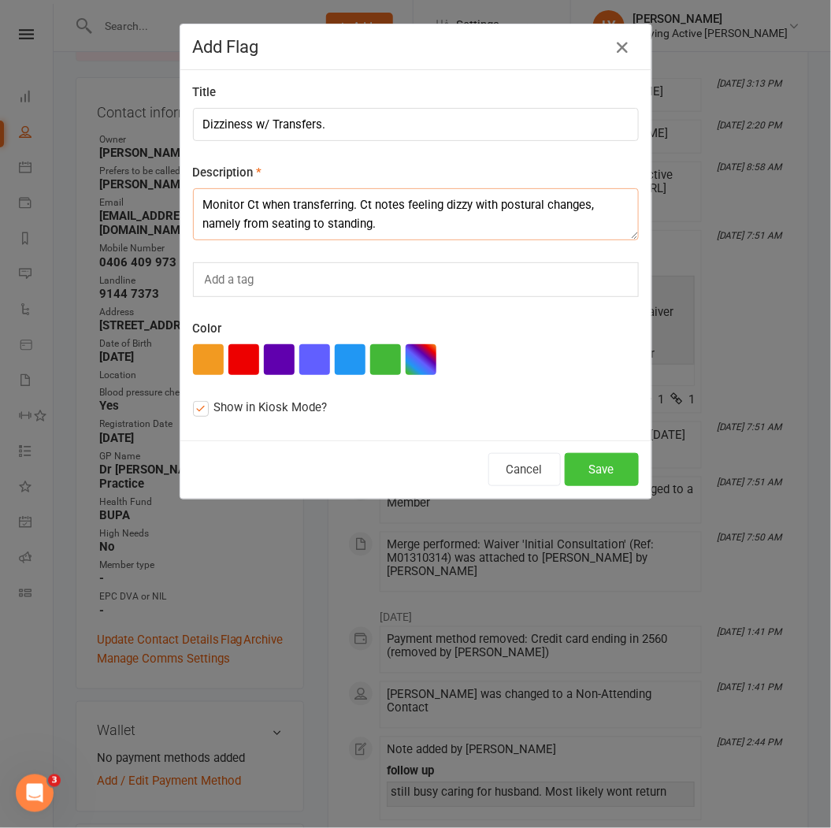
type textarea "Monitor Ct when transferring. Ct notes feeling dizzy with postural changes, nam…"
click at [580, 465] on button "Save" at bounding box center [602, 469] width 74 height 33
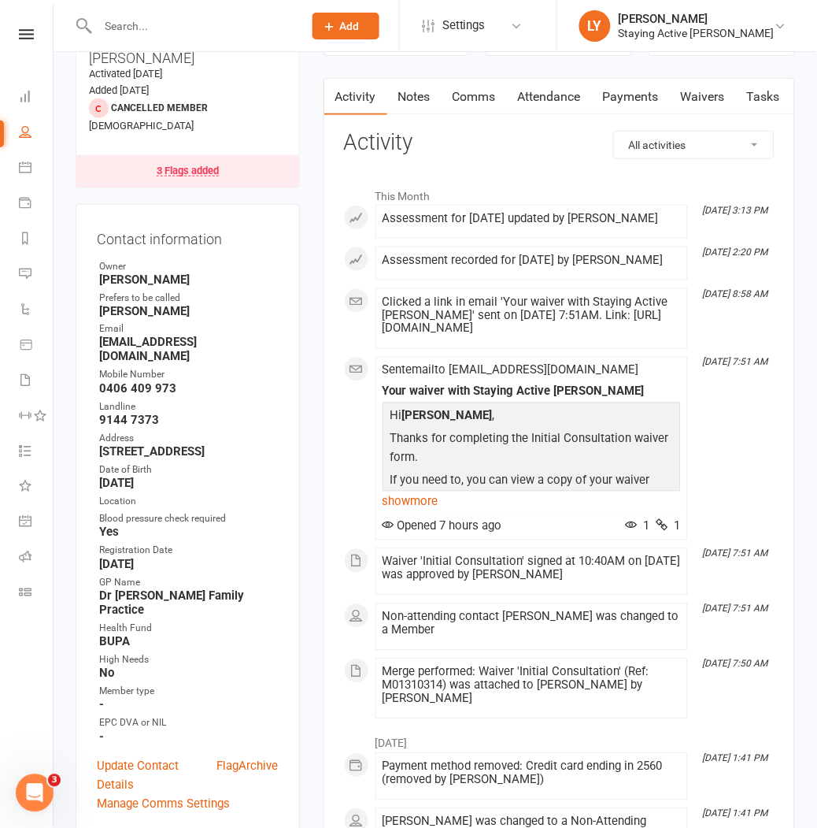
scroll to position [0, 0]
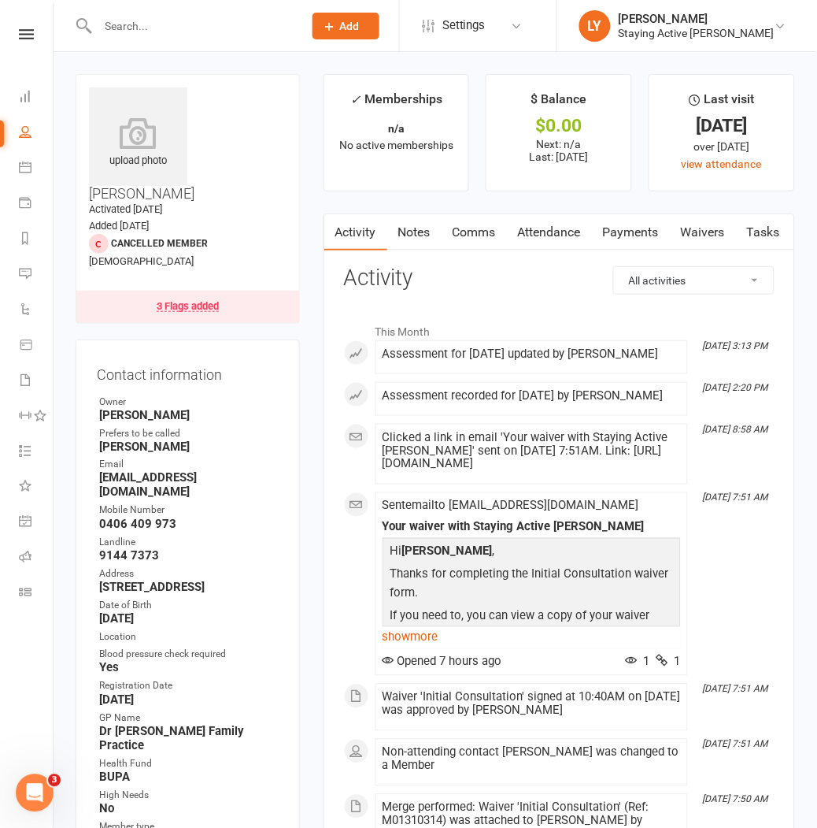
click at [185, 301] on div "3 Flags added" at bounding box center [188, 306] width 62 height 11
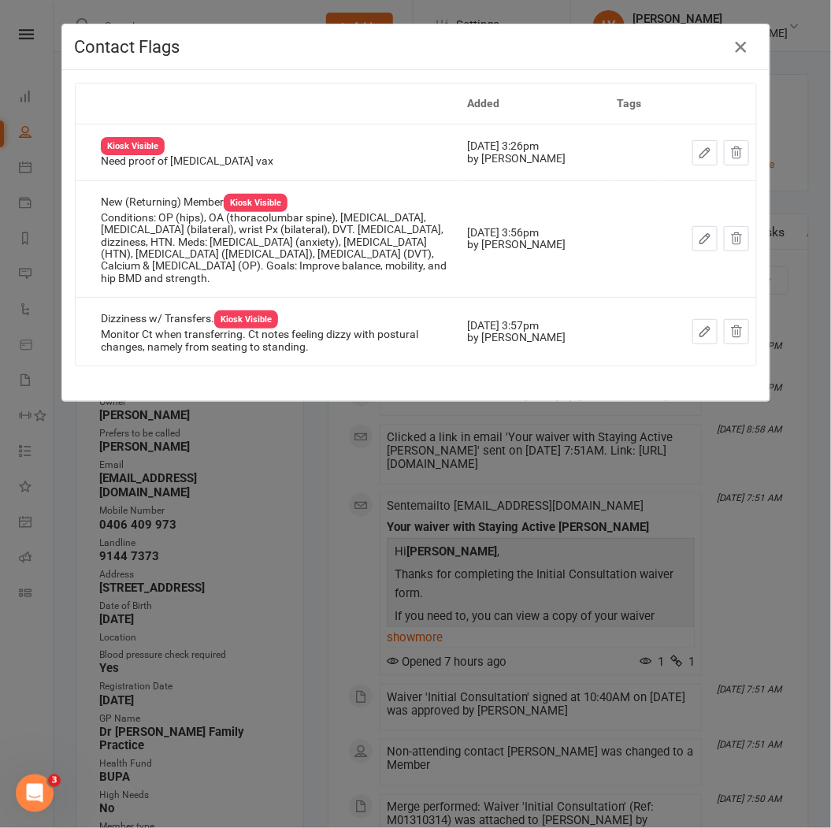
click at [732, 47] on icon "button" at bounding box center [741, 47] width 19 height 19
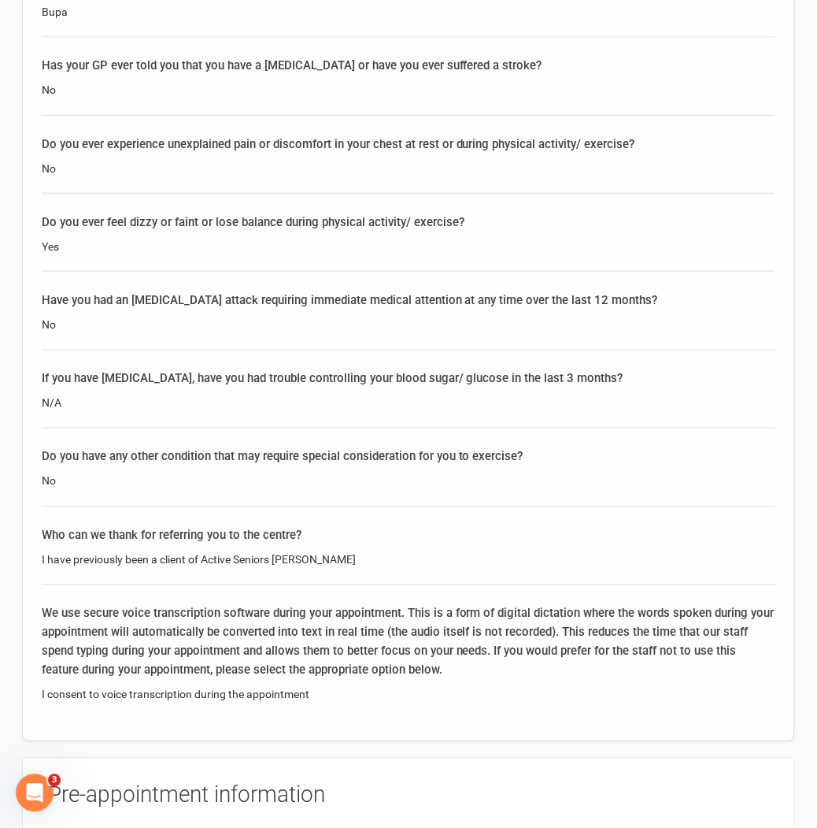
scroll to position [3150, 0]
